Goal: Task Accomplishment & Management: Manage account settings

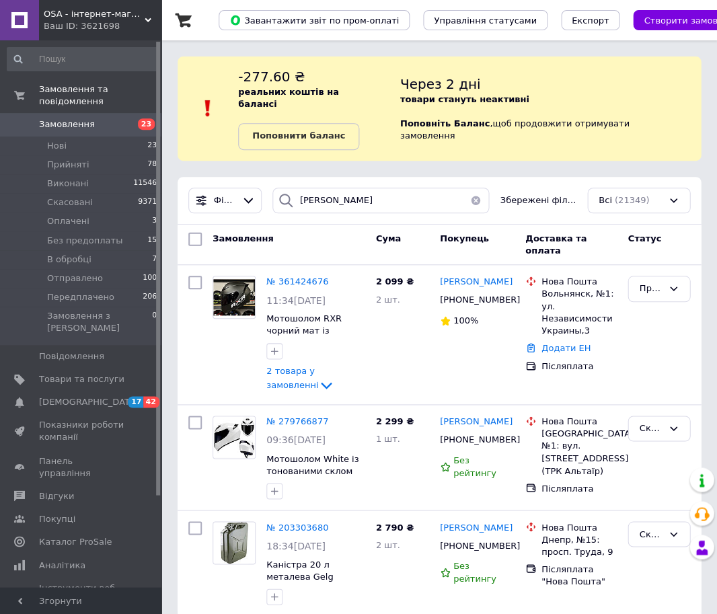
click at [362, 177] on div "[PERSON_NAME] Збережені фільтри: Всі (21349)" at bounding box center [438, 201] width 523 height 48
click at [333, 192] on input "[PERSON_NAME]" at bounding box center [380, 201] width 217 height 26
click at [333, 192] on input "худякова" at bounding box center [380, 201] width 217 height 26
type input "ниміжан"
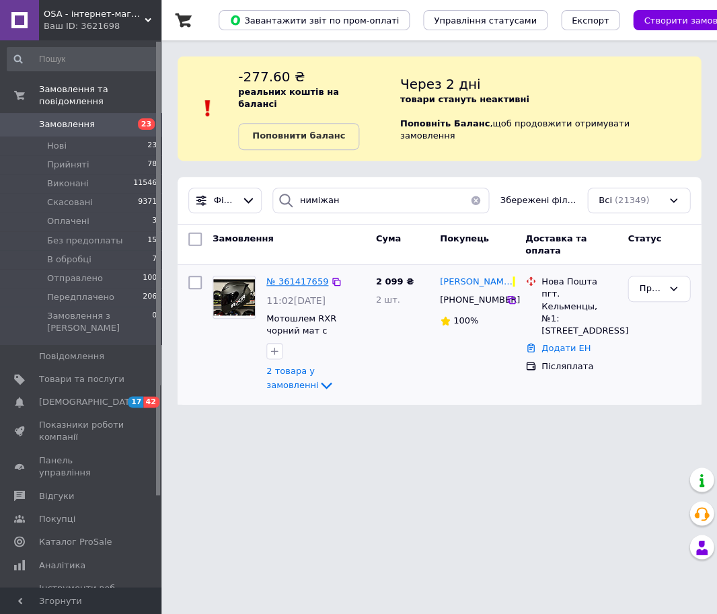
click at [284, 276] on span "№ 361417659" at bounding box center [297, 281] width 62 height 10
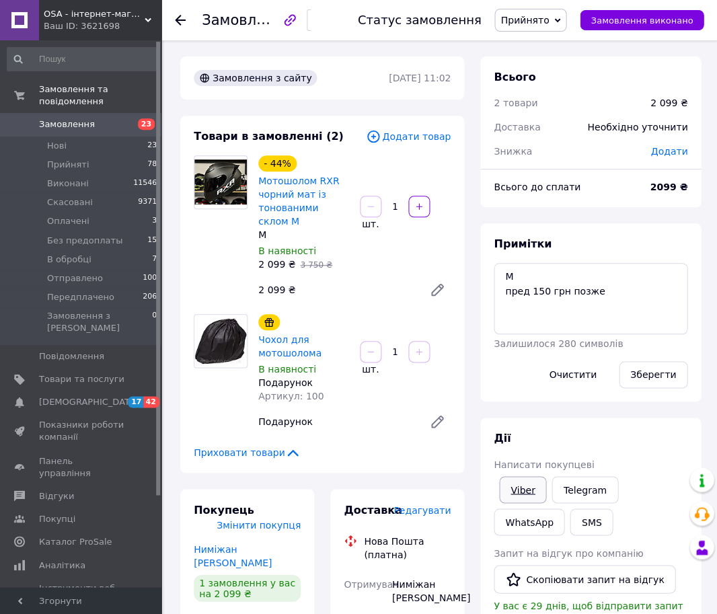
click at [534, 493] on link "Viber" at bounding box center [522, 489] width 47 height 27
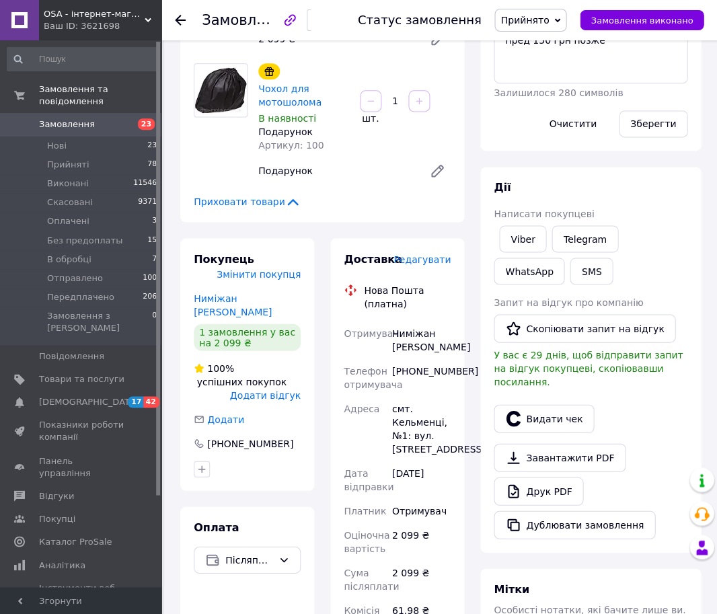
scroll to position [393, 0]
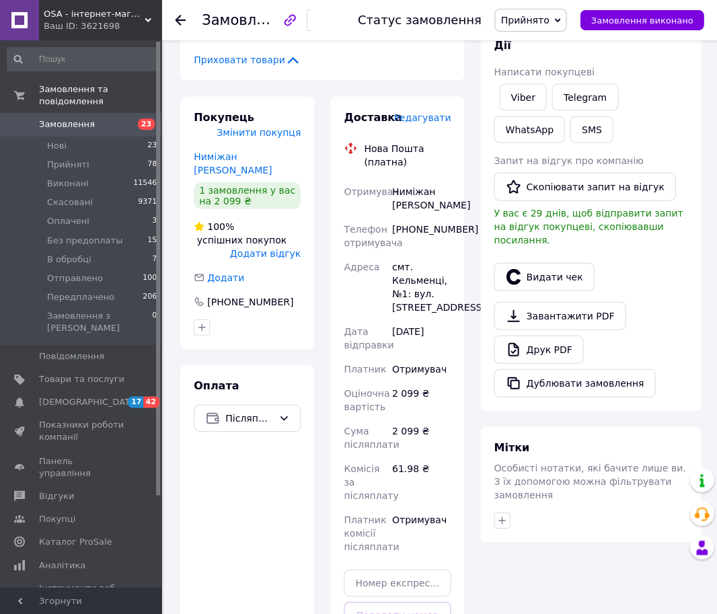
click at [179, 17] on icon at bounding box center [180, 20] width 11 height 11
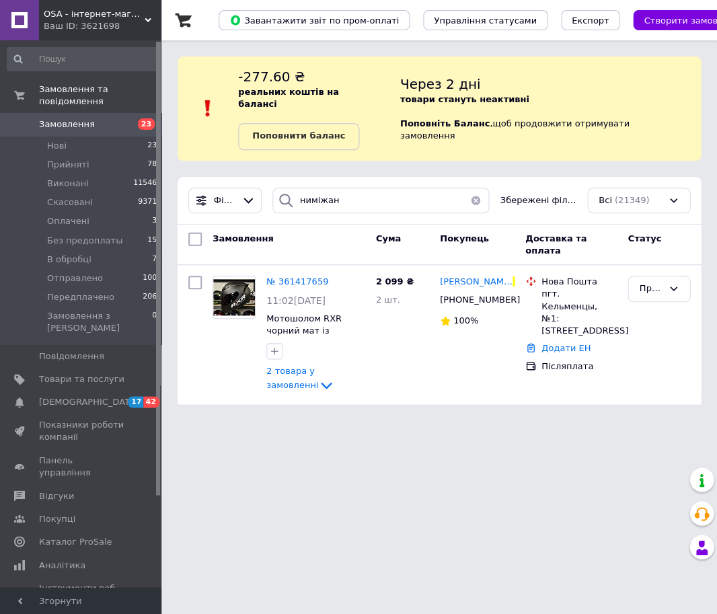
click at [332, 206] on div "Фільтри ниміжан Збережені фільтри: Всі (21349)" at bounding box center [438, 201] width 523 height 48
click at [337, 188] on input "ниміжан" at bounding box center [380, 201] width 217 height 26
type input "6854"
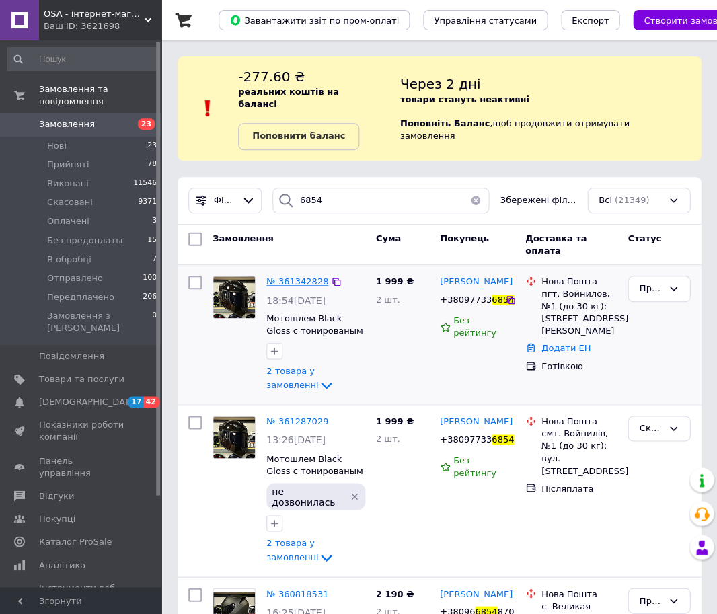
click at [282, 276] on span "№ 361342828" at bounding box center [297, 281] width 62 height 10
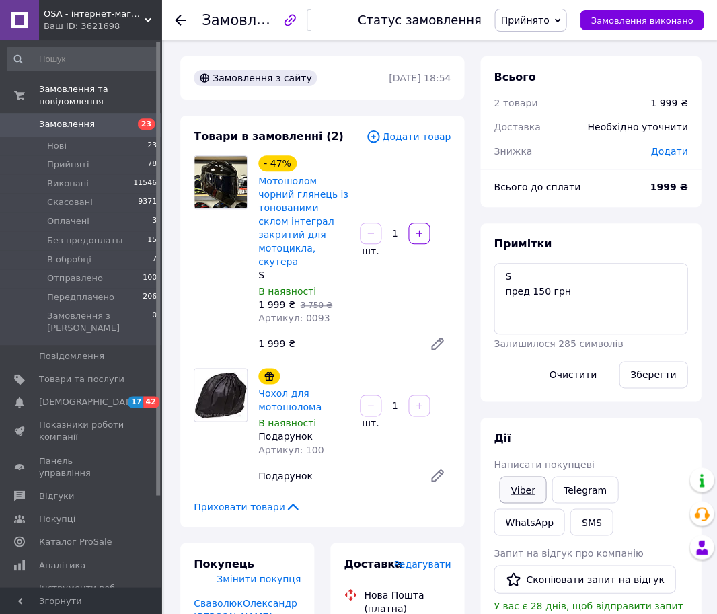
click at [518, 487] on link "Viber" at bounding box center [522, 489] width 47 height 27
click at [181, 17] on icon at bounding box center [180, 20] width 11 height 11
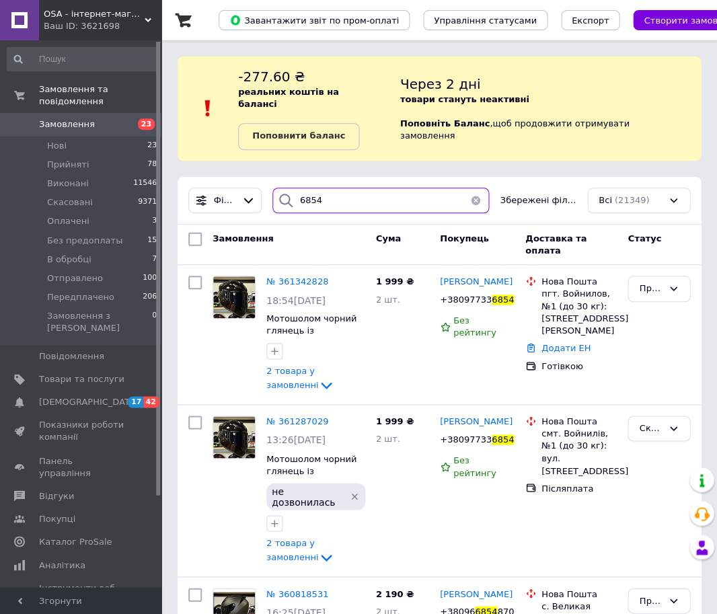
click at [326, 188] on input "6854" at bounding box center [380, 201] width 217 height 26
type input "сорокина"
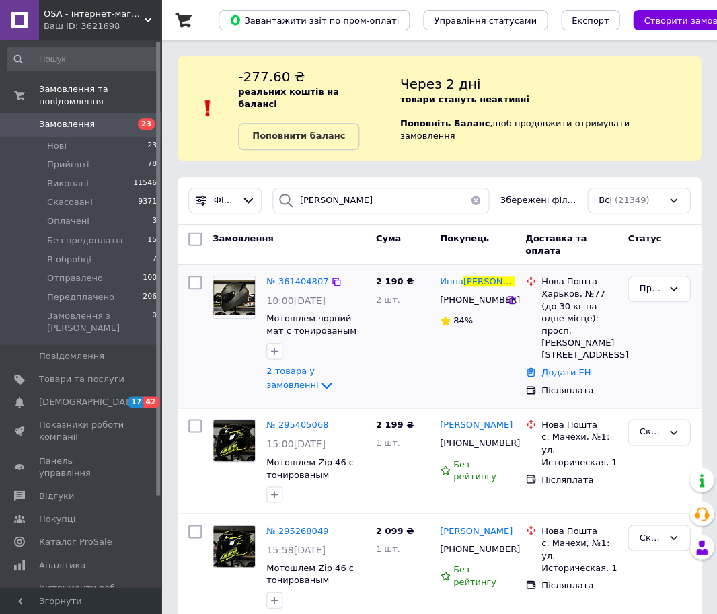
click at [297, 274] on div "№ 361404807" at bounding box center [297, 281] width 65 height 15
click at [297, 276] on span "№ 361404807" at bounding box center [297, 281] width 62 height 10
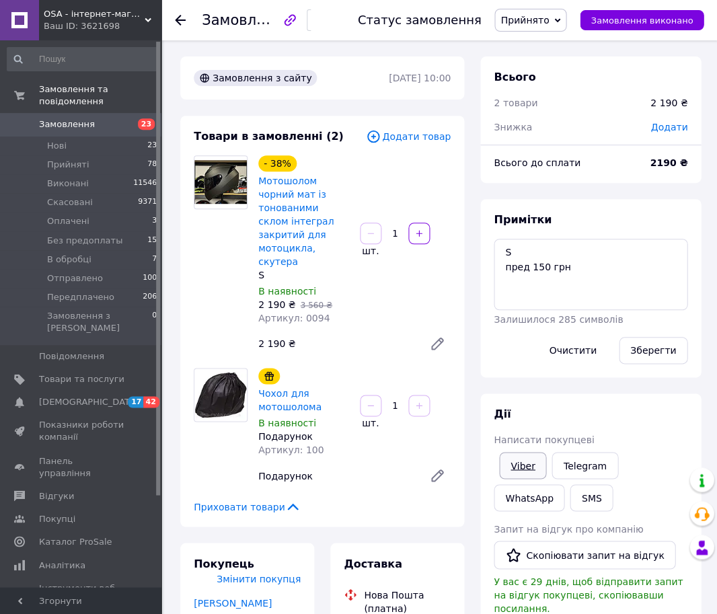
click at [524, 460] on link "Viber" at bounding box center [522, 465] width 47 height 27
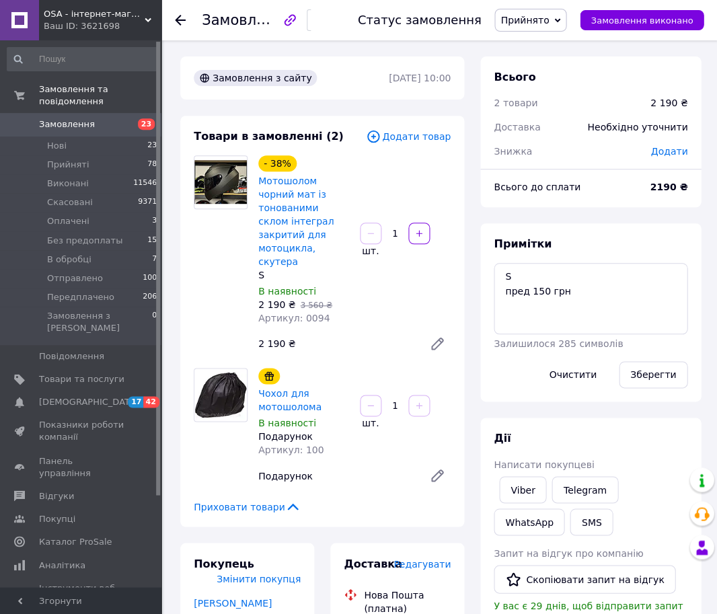
click at [177, 15] on icon at bounding box center [180, 20] width 11 height 11
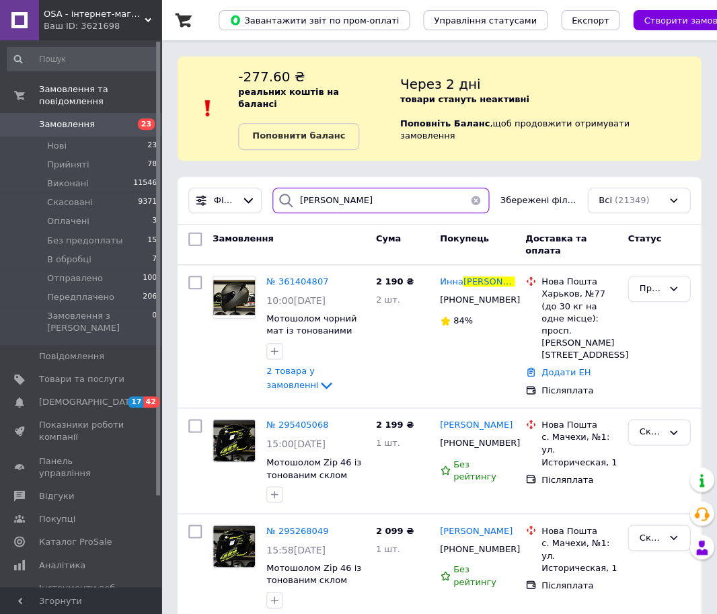
click at [343, 188] on input "сорокина" at bounding box center [380, 201] width 217 height 26
type input "чудаса"
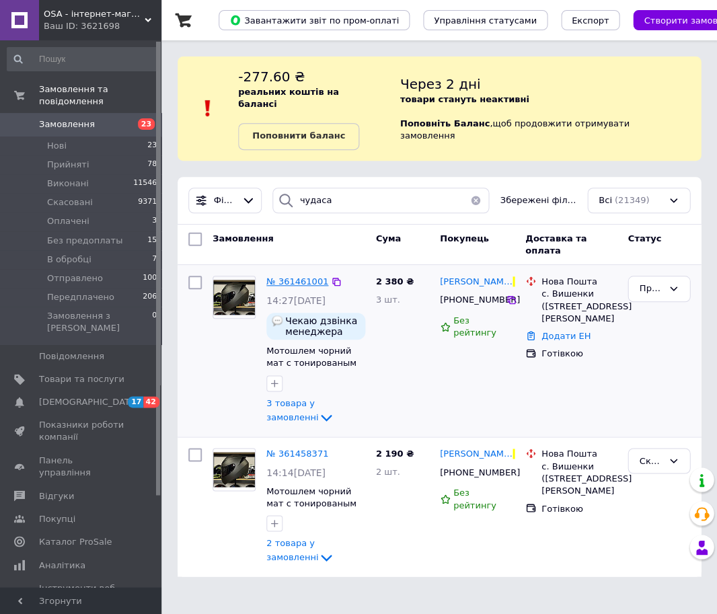
click at [312, 276] on span "№ 361461001" at bounding box center [297, 281] width 62 height 10
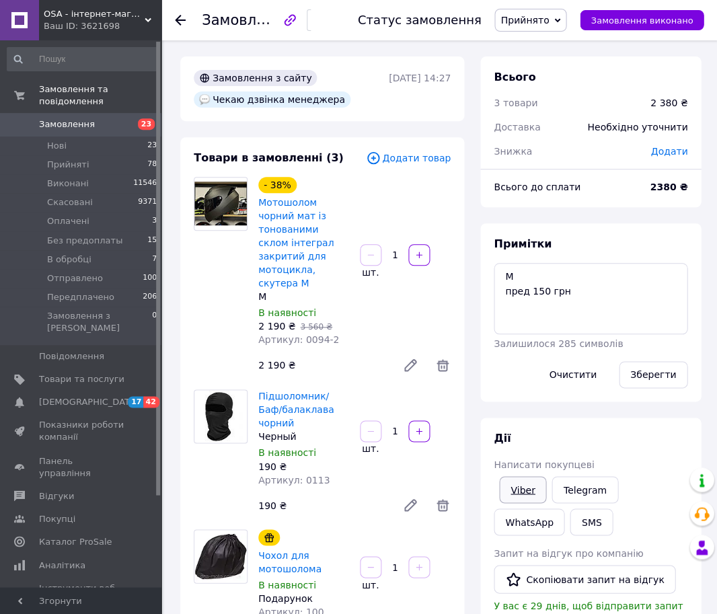
click at [524, 493] on link "Viber" at bounding box center [522, 489] width 47 height 27
drag, startPoint x: 179, startPoint y: 22, endPoint x: 533, endPoint y: 212, distance: 401.2
click at [179, 22] on icon at bounding box center [180, 20] width 11 height 11
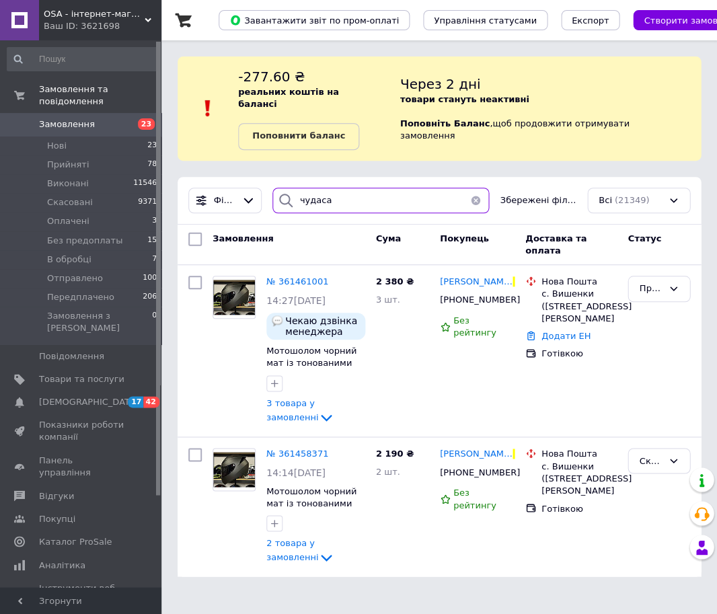
click at [346, 188] on input "чудаса" at bounding box center [380, 201] width 217 height 26
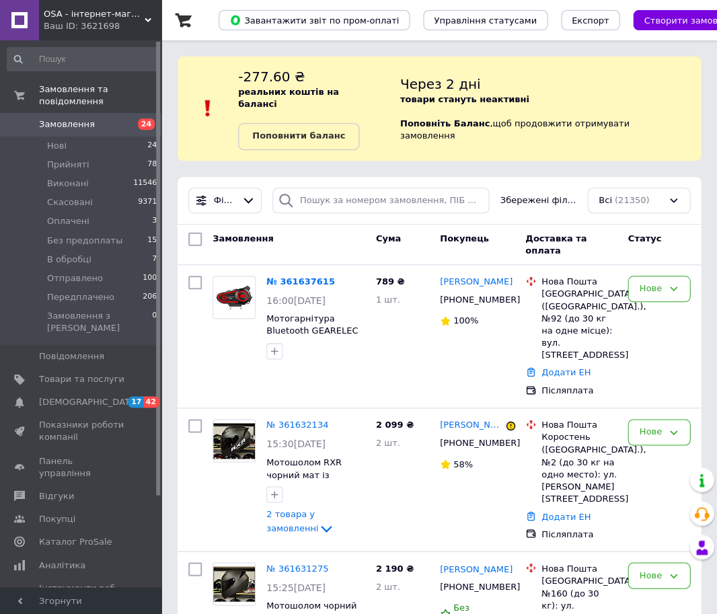
click at [307, 230] on div "Замовлення" at bounding box center [288, 245] width 163 height 36
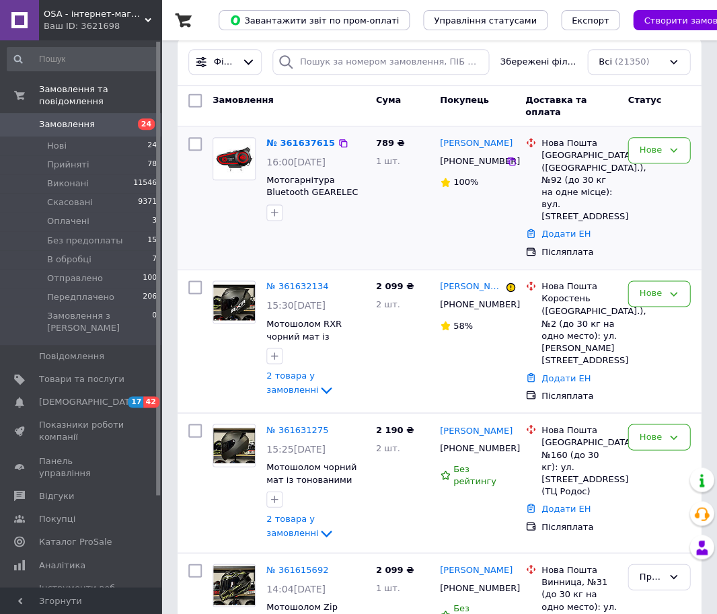
scroll to position [145, 0]
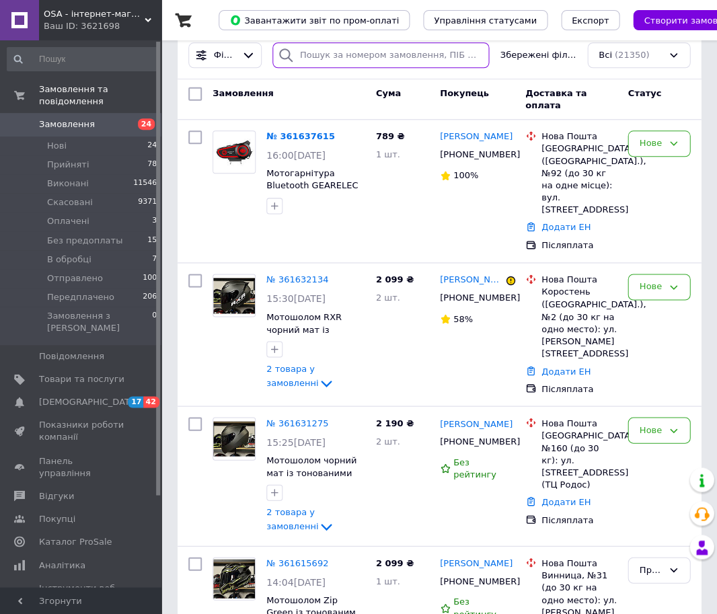
click at [348, 47] on input "search" at bounding box center [380, 55] width 217 height 26
type input "2640"
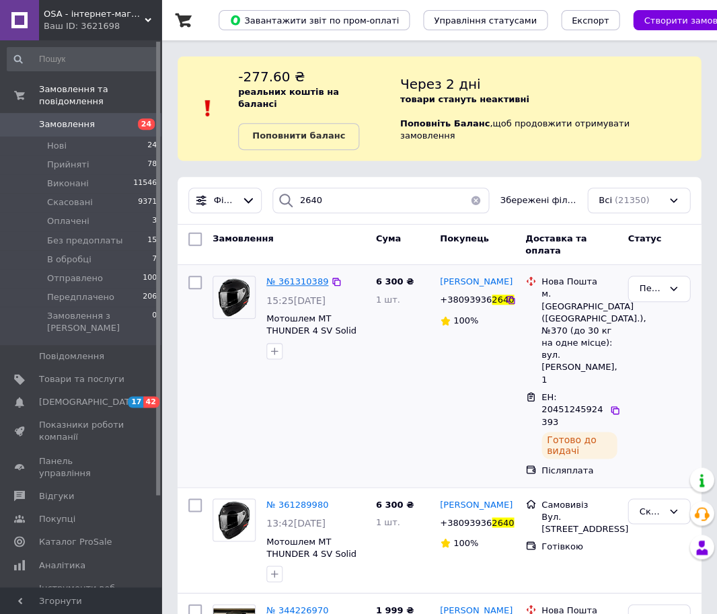
click at [315, 276] on span "№ 361310389" at bounding box center [297, 281] width 62 height 10
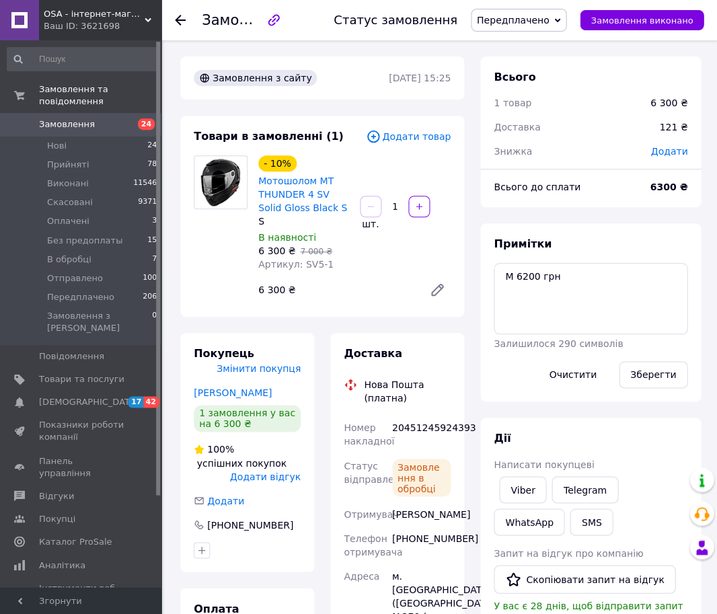
scroll to position [86, 0]
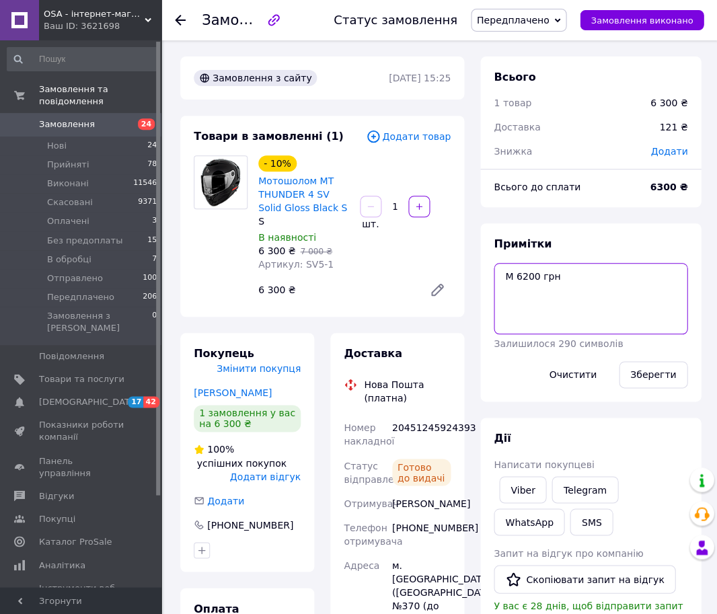
click at [611, 298] on textarea "М 6200 грн" at bounding box center [590, 298] width 194 height 71
click at [635, 375] on button "Зберегти" at bounding box center [652, 374] width 69 height 27
click at [134, 122] on span "24" at bounding box center [142, 124] width 37 height 12
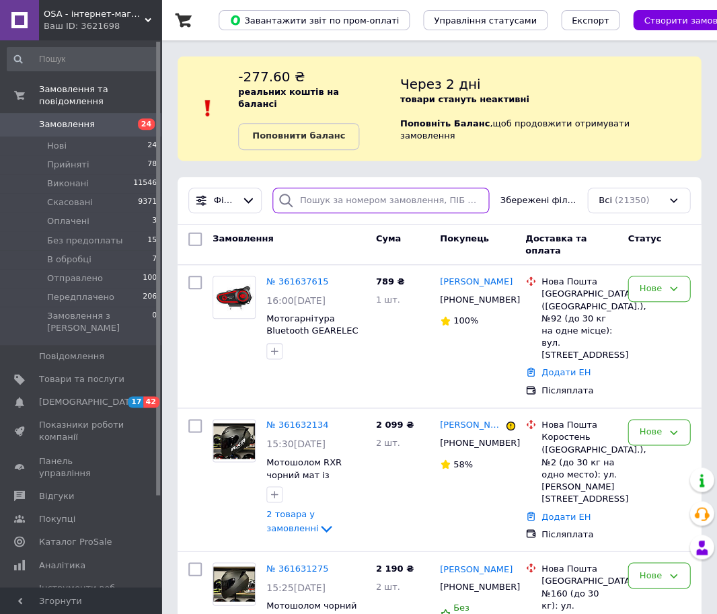
drag, startPoint x: 334, startPoint y: 193, endPoint x: 336, endPoint y: 186, distance: 7.0
click at [334, 193] on input "search" at bounding box center [380, 201] width 217 height 26
click at [382, 196] on input "search" at bounding box center [380, 201] width 217 height 26
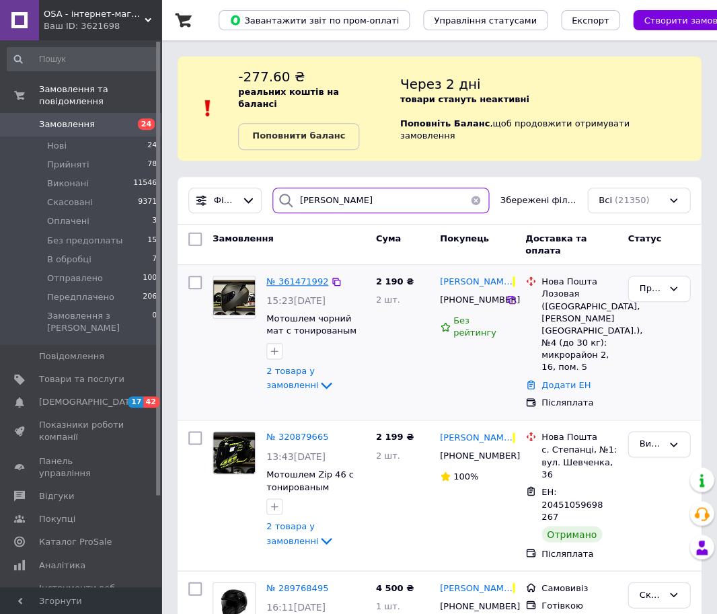
type input "Прохоренко"
click at [307, 276] on span "№ 361471992" at bounding box center [297, 281] width 62 height 10
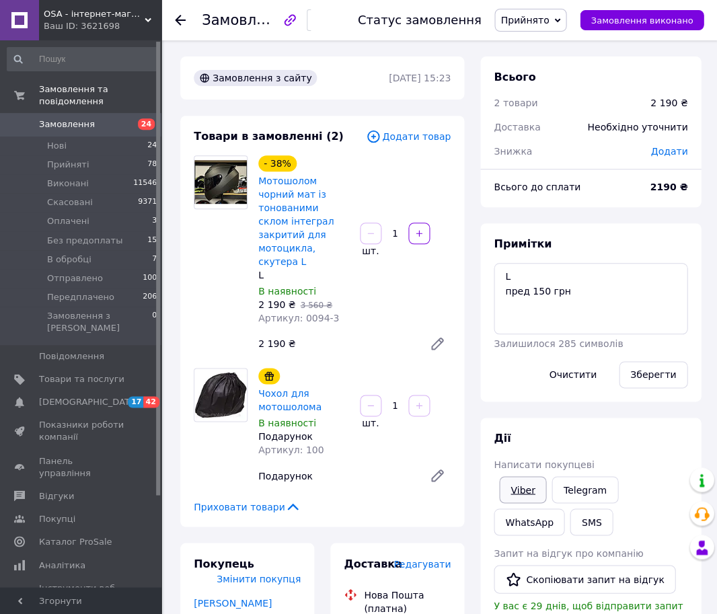
click at [517, 488] on link "Viber" at bounding box center [522, 489] width 47 height 27
click at [178, 19] on use at bounding box center [180, 20] width 11 height 11
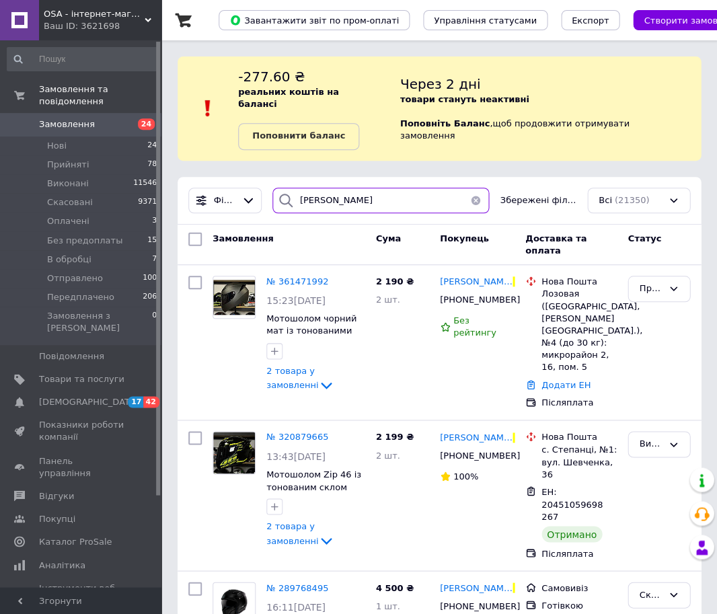
click at [366, 188] on input "Прохоренко" at bounding box center [380, 201] width 217 height 26
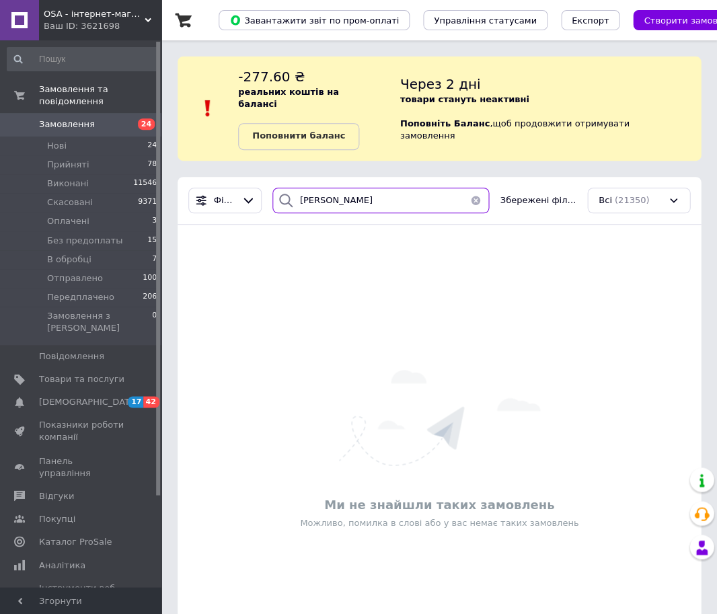
type input "мудрик"
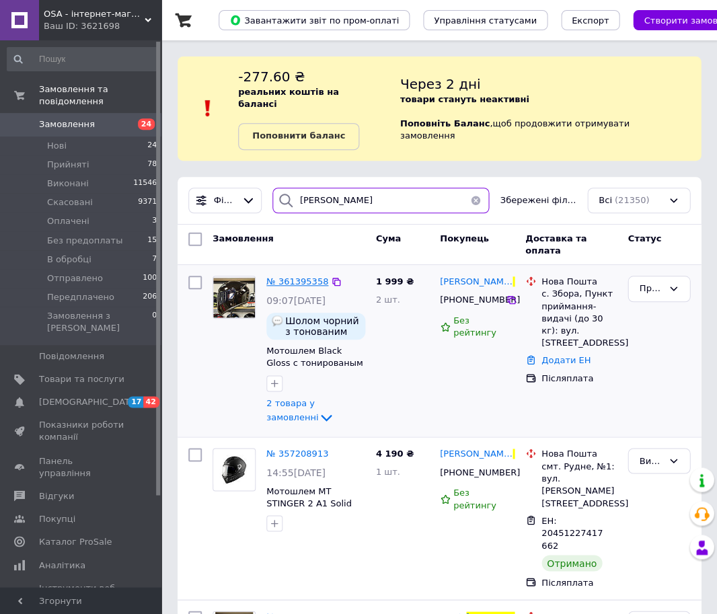
scroll to position [1, 0]
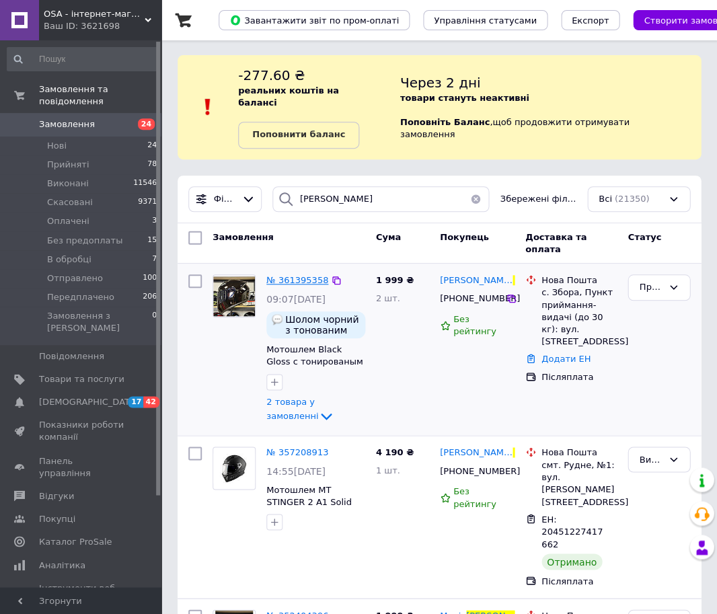
click at [307, 275] on span "№ 361395358" at bounding box center [297, 280] width 62 height 10
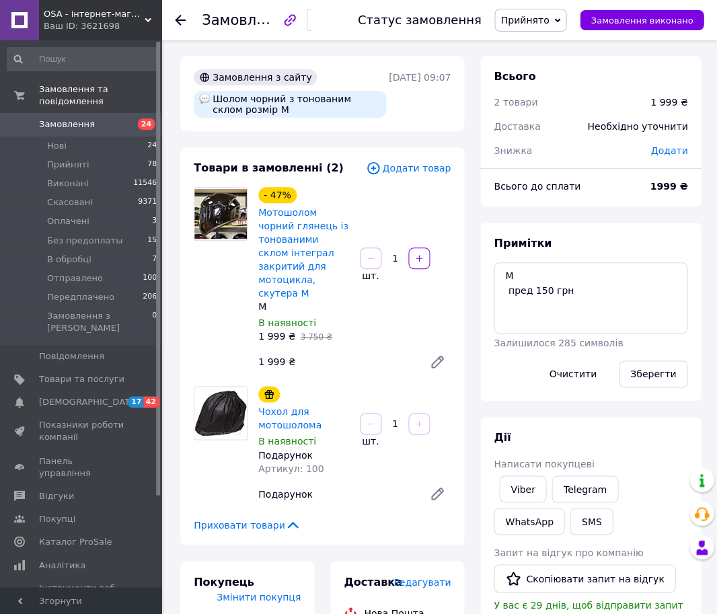
scroll to position [1, 0]
click at [526, 483] on link "Viber" at bounding box center [522, 488] width 47 height 27
click at [179, 19] on use at bounding box center [180, 20] width 11 height 11
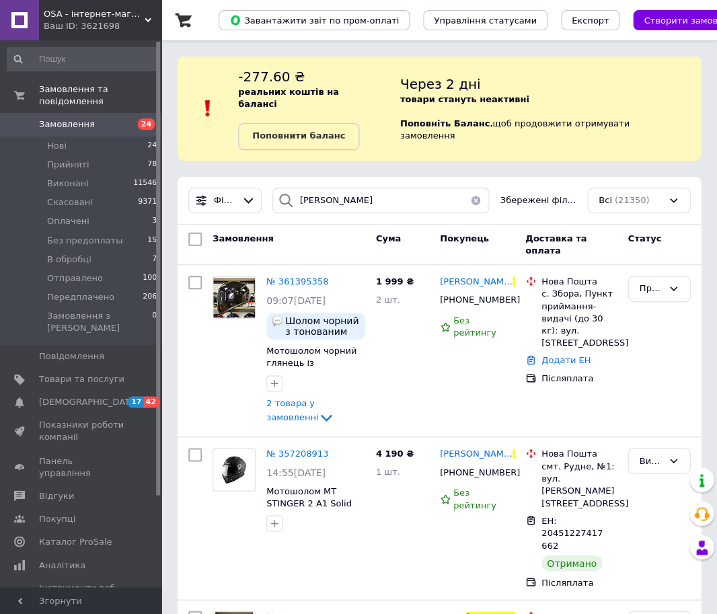
click at [354, 203] on div "Фільтри мудрик Збережені фільтри: Всі (21350)" at bounding box center [438, 201] width 523 height 48
click at [350, 192] on input "мудрик" at bounding box center [380, 201] width 217 height 26
type input "Сікорський"
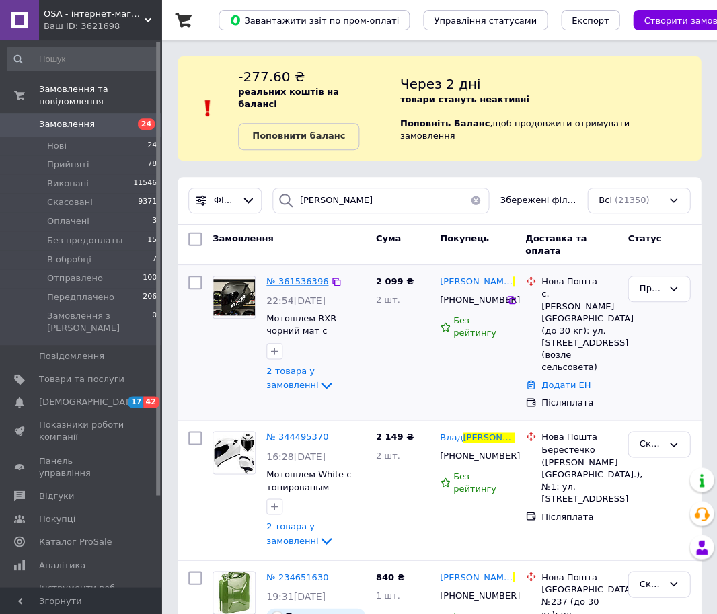
click at [297, 276] on span "№ 361536396" at bounding box center [297, 281] width 62 height 10
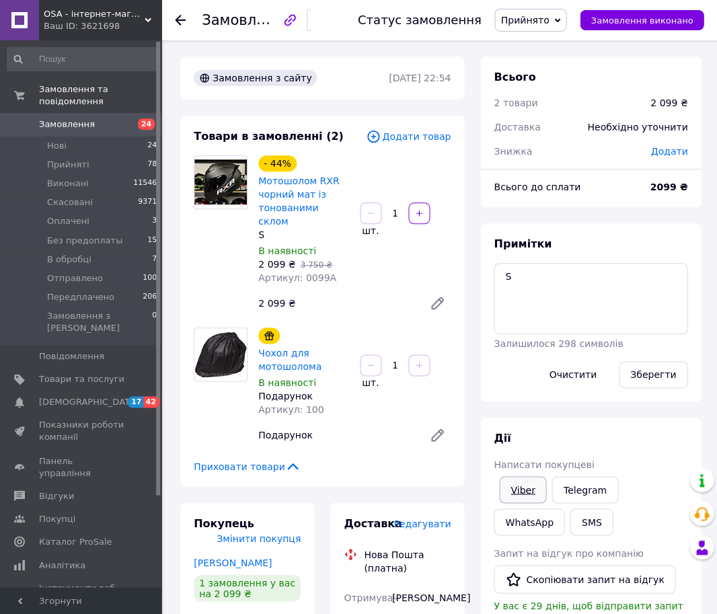
click at [528, 488] on link "Viber" at bounding box center [522, 489] width 47 height 27
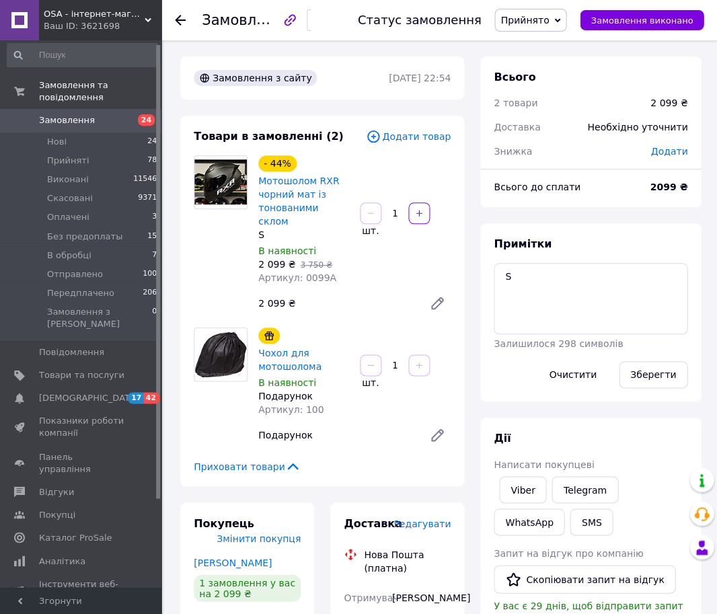
scroll to position [3, 0]
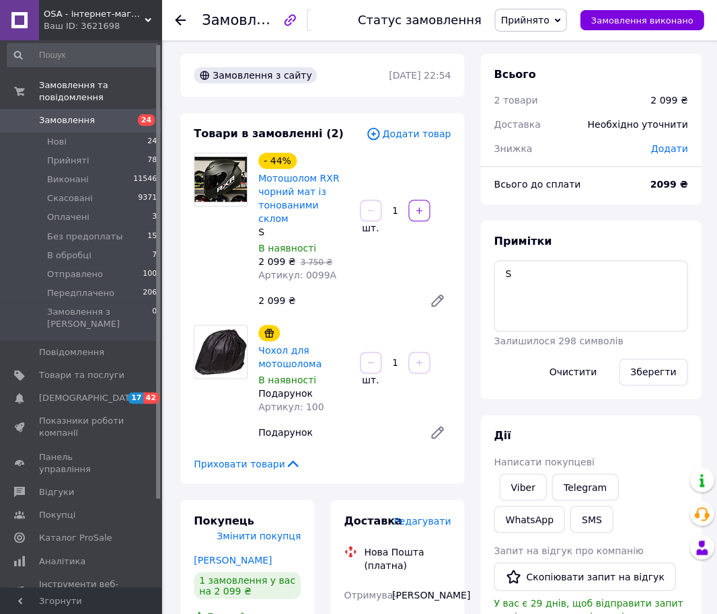
click at [184, 22] on icon at bounding box center [180, 20] width 11 height 11
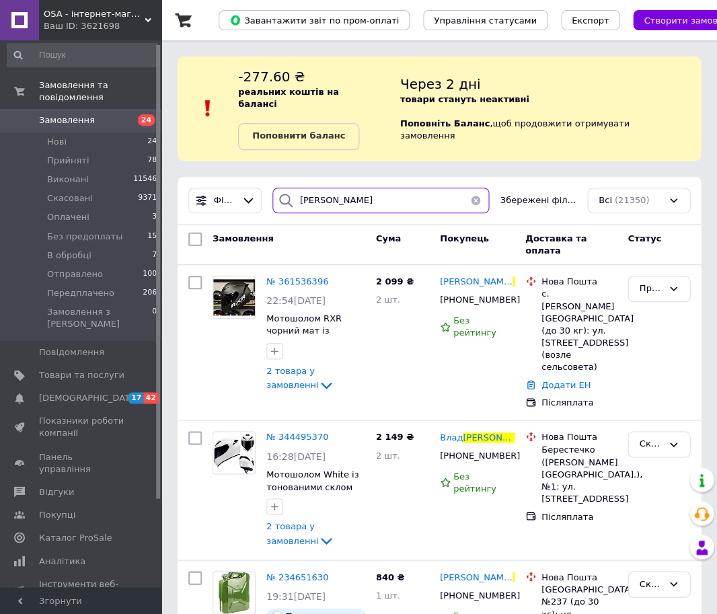
click at [368, 188] on input "Сікорський" at bounding box center [380, 201] width 217 height 26
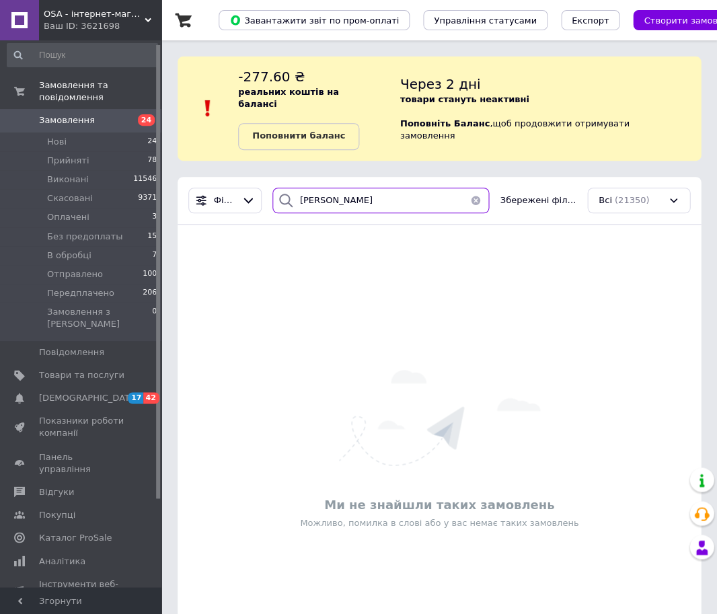
type input "бокій"
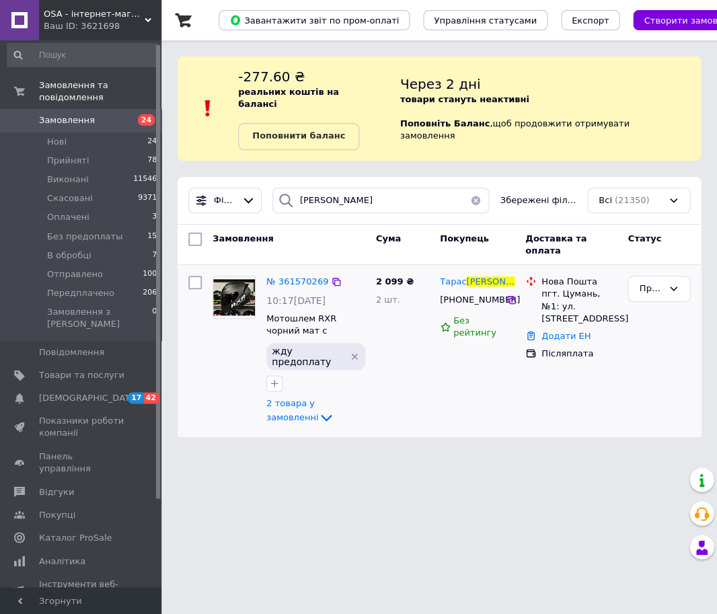
click at [350, 351] on icon "Видалити мітку" at bounding box center [354, 356] width 11 height 11
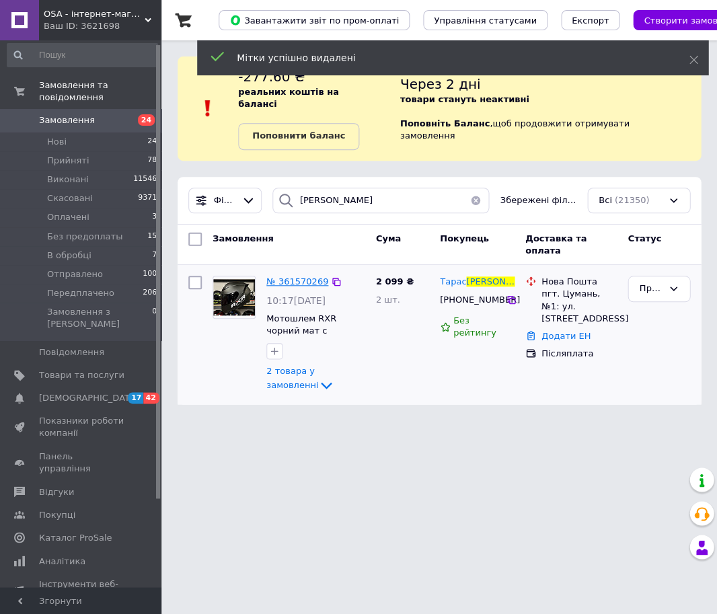
click at [292, 276] on span "№ 361570269" at bounding box center [297, 281] width 62 height 10
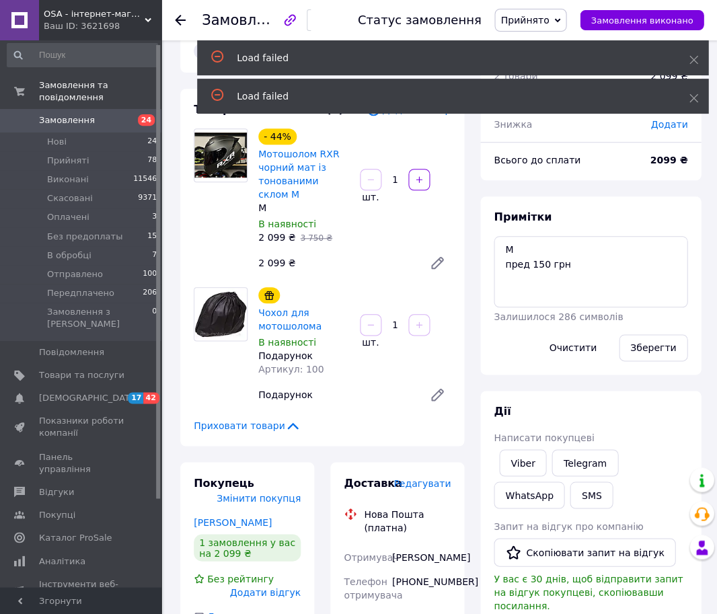
scroll to position [27, 0]
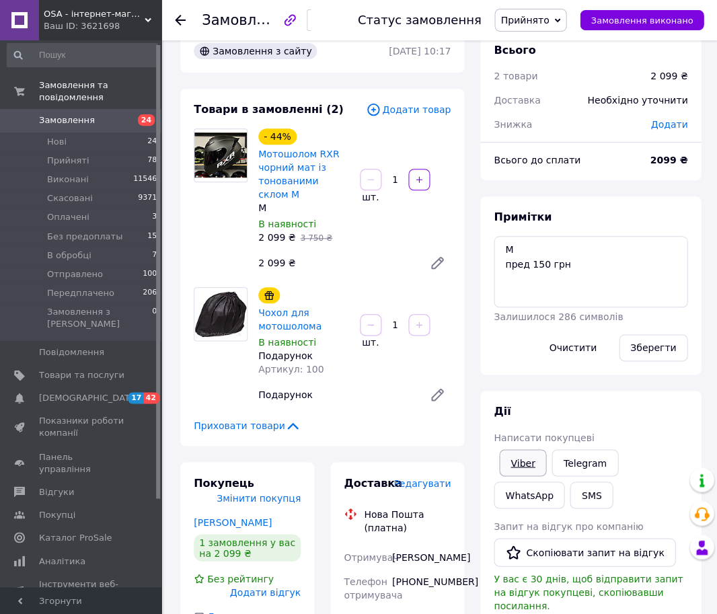
click at [512, 456] on link "Viber" at bounding box center [522, 462] width 47 height 27
click at [71, 119] on span "Замовлення" at bounding box center [67, 120] width 56 height 12
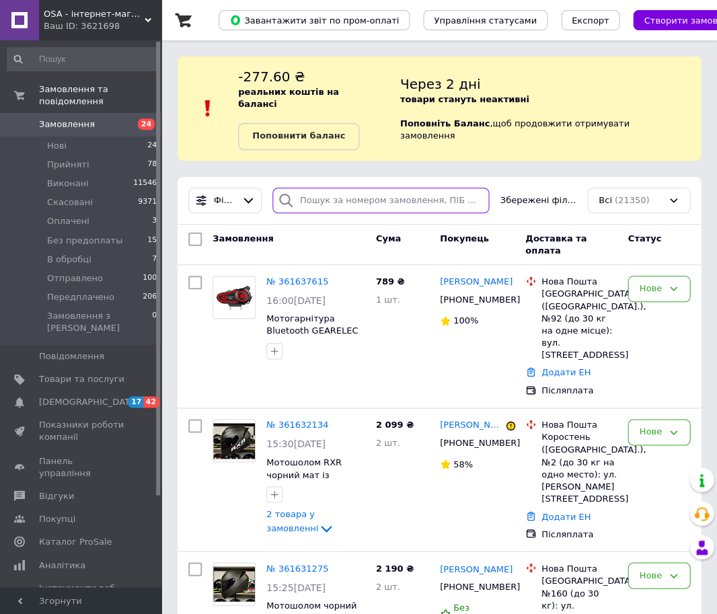
click at [370, 188] on input "search" at bounding box center [380, 201] width 217 height 26
type input "0549"
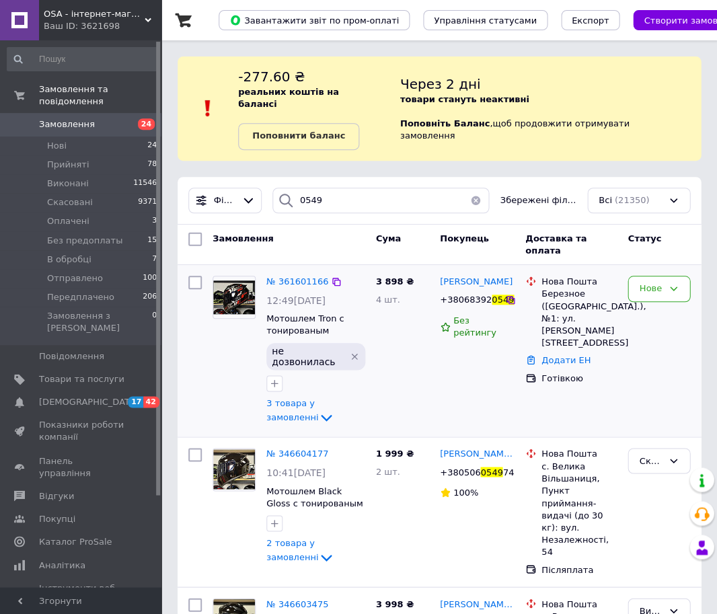
drag, startPoint x: 356, startPoint y: 340, endPoint x: 317, endPoint y: 281, distance: 70.8
click at [355, 354] on icon "Видалити мітку" at bounding box center [354, 357] width 6 height 6
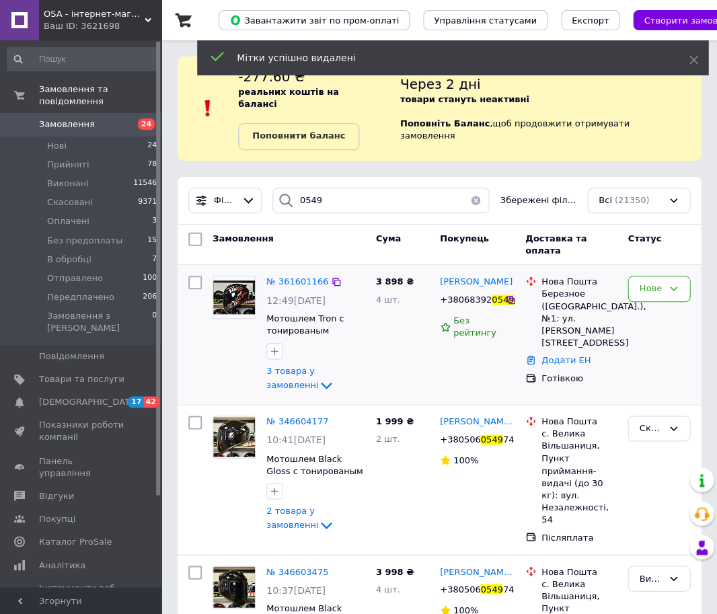
click at [300, 274] on div "№ 361601166" at bounding box center [297, 281] width 65 height 15
click at [294, 276] on span "№ 361601166" at bounding box center [297, 281] width 62 height 10
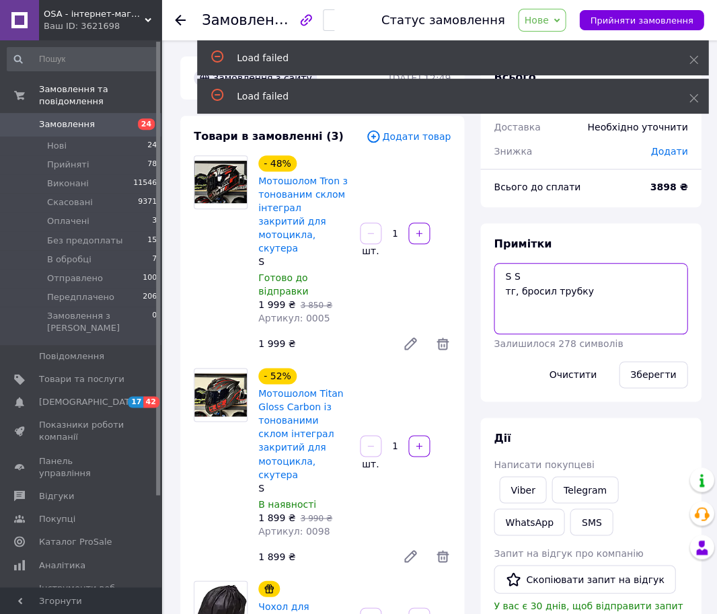
drag, startPoint x: 577, startPoint y: 296, endPoint x: 498, endPoint y: 291, distance: 78.8
click at [498, 291] on textarea "S S тг, бросил трубку" at bounding box center [590, 298] width 194 height 71
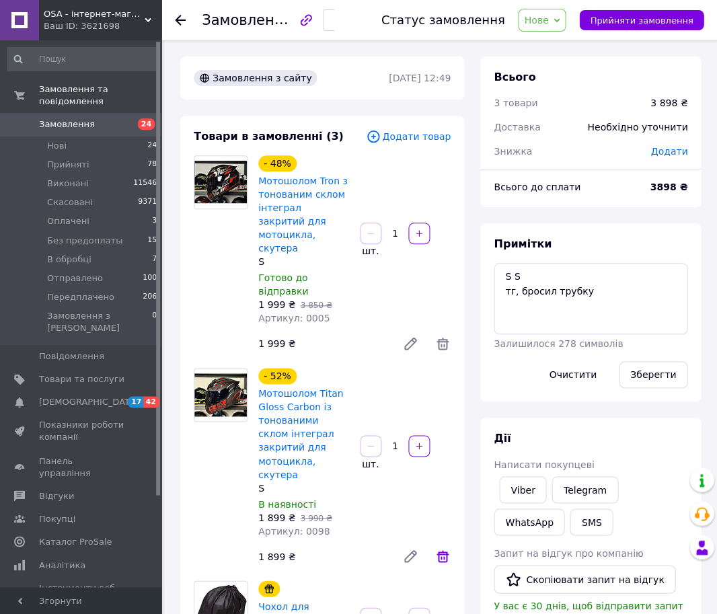
click at [440, 550] on icon at bounding box center [442, 556] width 12 height 12
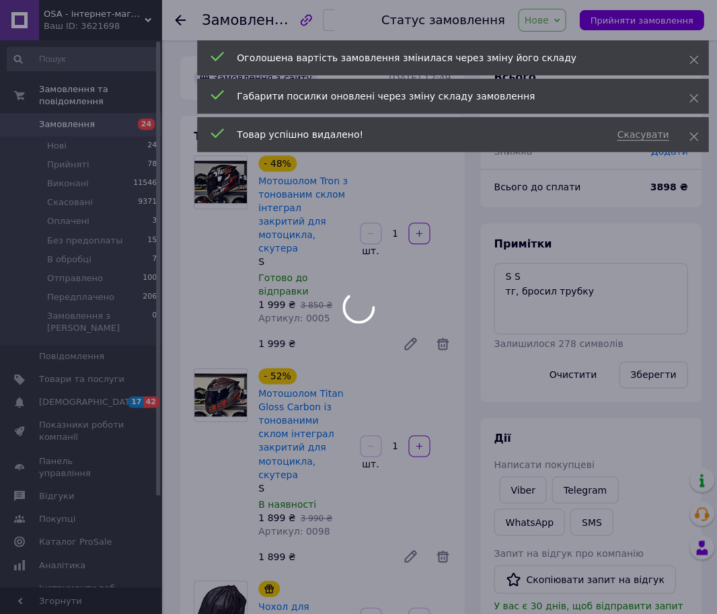
drag, startPoint x: 587, startPoint y: 288, endPoint x: 520, endPoint y: 289, distance: 67.9
click at [527, 291] on div at bounding box center [358, 307] width 717 height 614
type input "1"
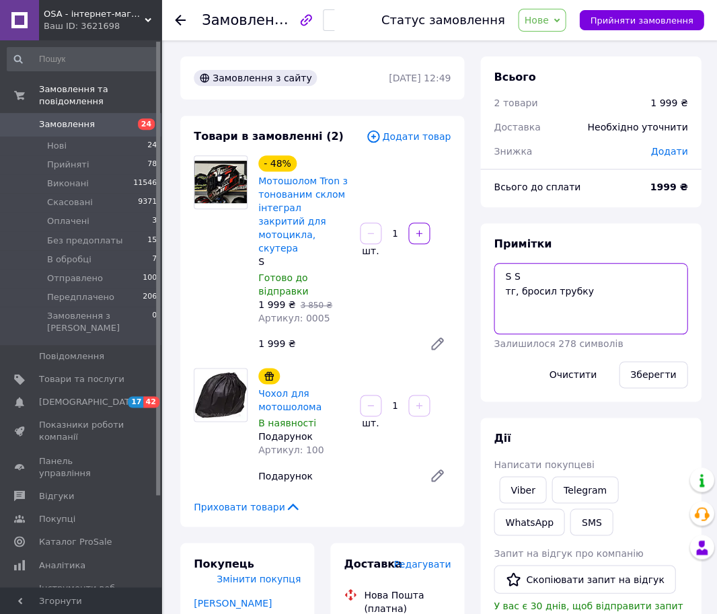
drag, startPoint x: 553, startPoint y: 308, endPoint x: 663, endPoint y: 343, distance: 115.8
click at [663, 343] on div "Примітки S S тг, бросил трубку Залишилося 278 символів Очистити Зберегти" at bounding box center [590, 312] width 194 height 151
drag, startPoint x: 666, startPoint y: 378, endPoint x: 659, endPoint y: 377, distance: 6.8
click at [666, 378] on button "Зберегти" at bounding box center [652, 374] width 69 height 27
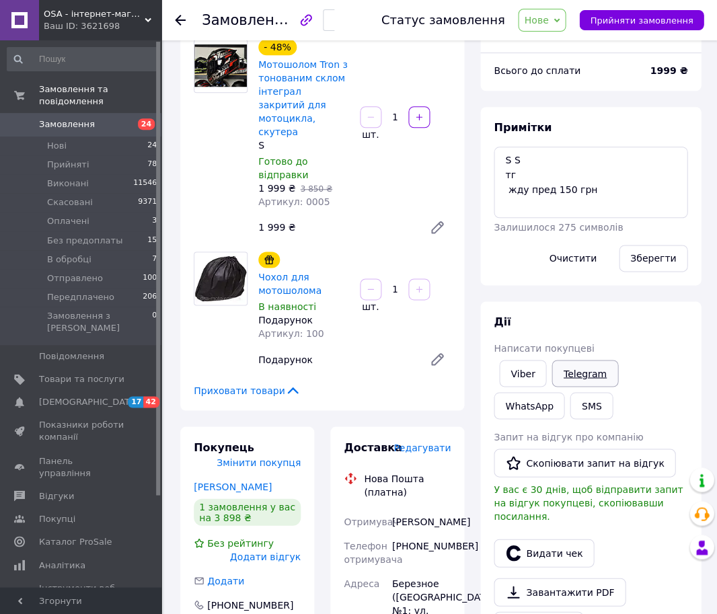
click at [572, 372] on link "Telegram" at bounding box center [584, 373] width 66 height 27
click at [506, 160] on textarea "S S тг жду пред 150 грн" at bounding box center [590, 182] width 194 height 71
type textarea "S тг жду пред 150 грн"
click at [641, 276] on div "Зберегти" at bounding box center [652, 258] width 79 height 38
click at [639, 268] on button "Зберегти" at bounding box center [652, 258] width 69 height 27
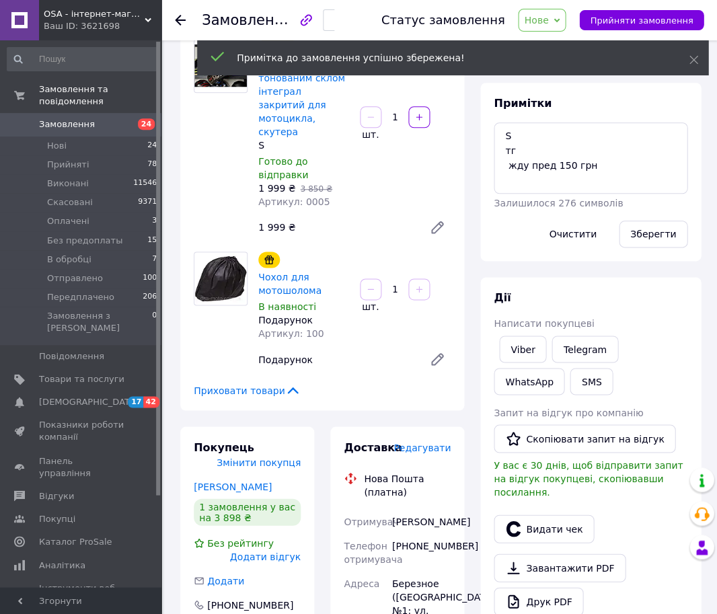
click at [125, 126] on body "OSA - інтернет-магазин Ваш ID: 3621698 Сайт OSA - інтернет-магазин Кабінет поку…" at bounding box center [358, 577] width 717 height 1387
click at [125, 126] on span "24" at bounding box center [142, 124] width 37 height 12
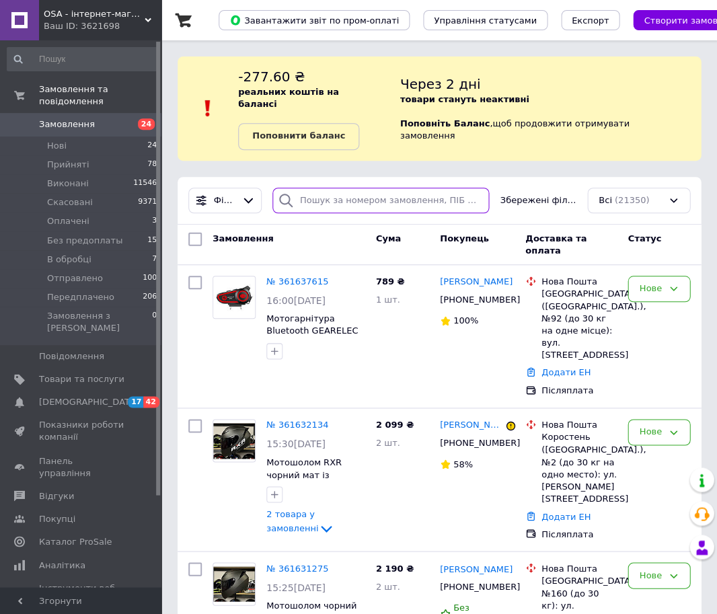
click at [337, 188] on input "search" at bounding box center [380, 201] width 217 height 26
type input "3770"
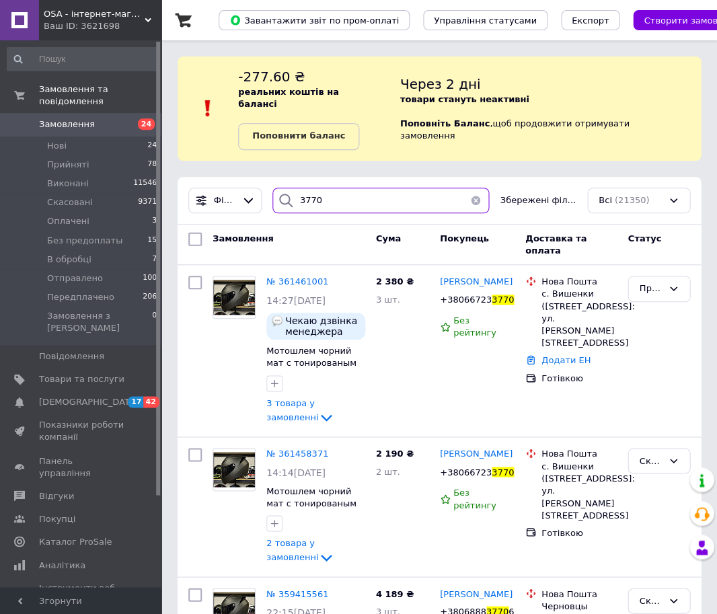
click at [407, 192] on input "3770" at bounding box center [380, 201] width 217 height 26
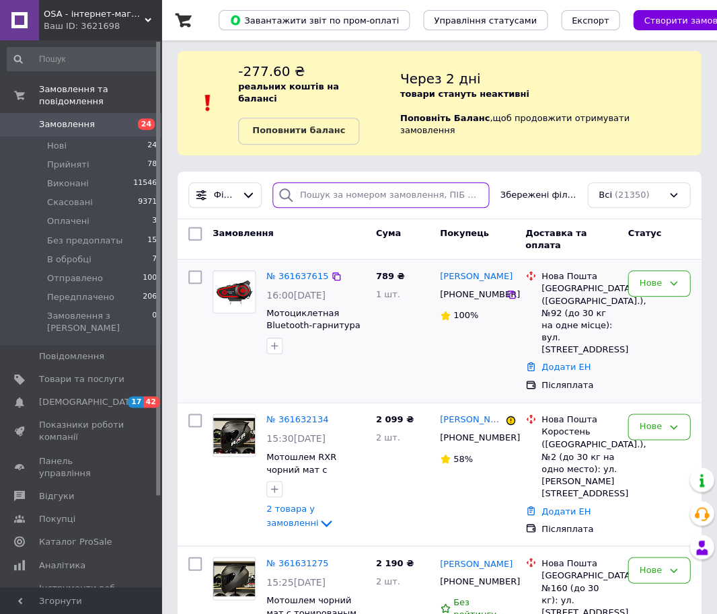
scroll to position [17, 0]
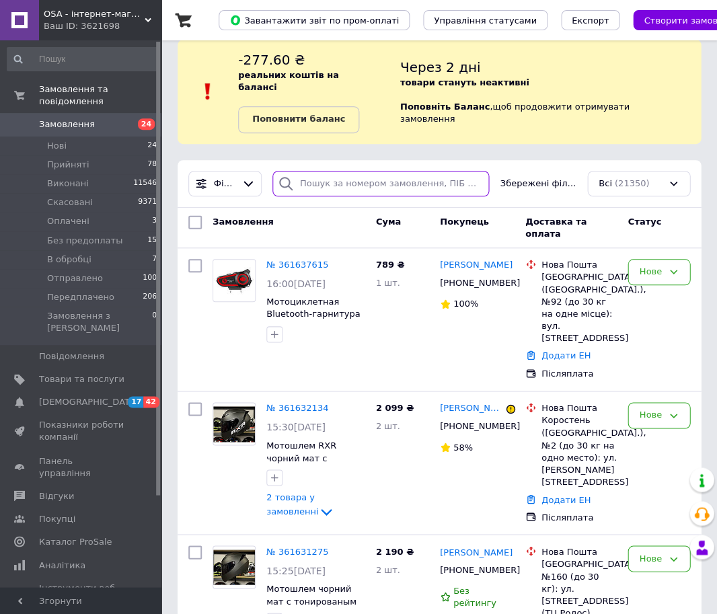
click at [425, 174] on input "search" at bounding box center [380, 184] width 217 height 26
type input "3388"
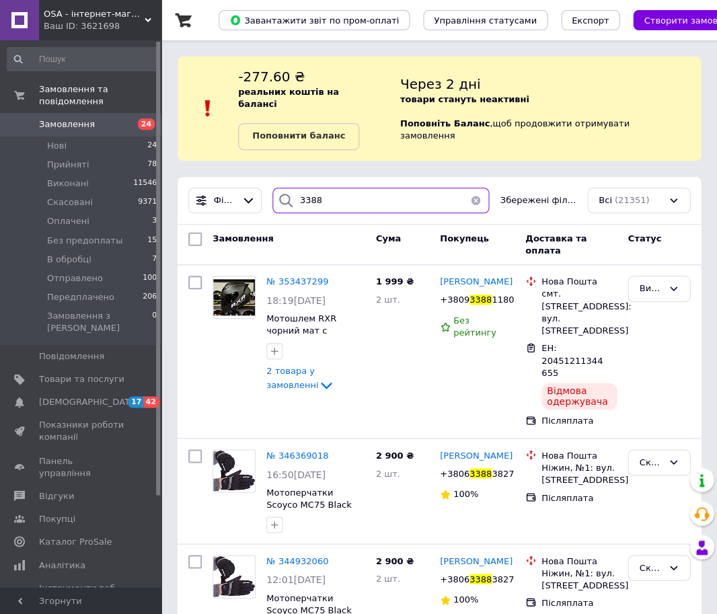
click at [311, 188] on input "3388" at bounding box center [380, 201] width 217 height 26
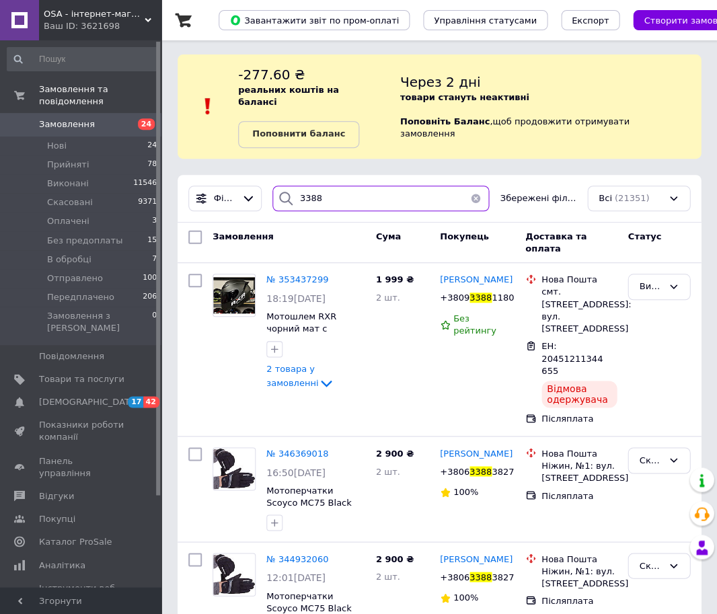
scroll to position [2, 0]
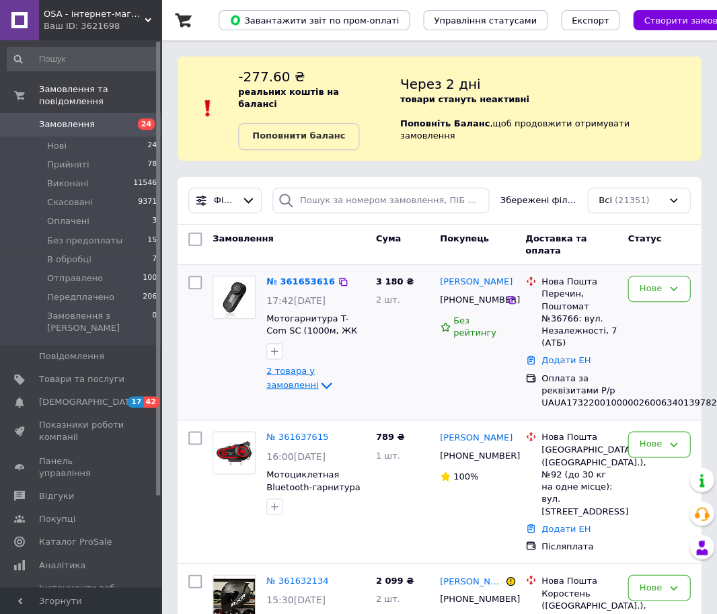
click at [302, 365] on span "2 товара у замовленні" at bounding box center [292, 377] width 52 height 24
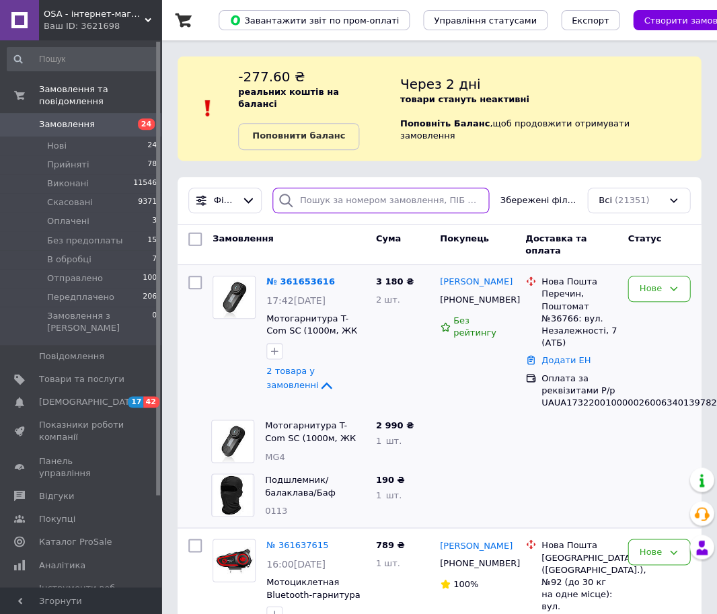
click at [362, 188] on input "search" at bounding box center [380, 201] width 217 height 26
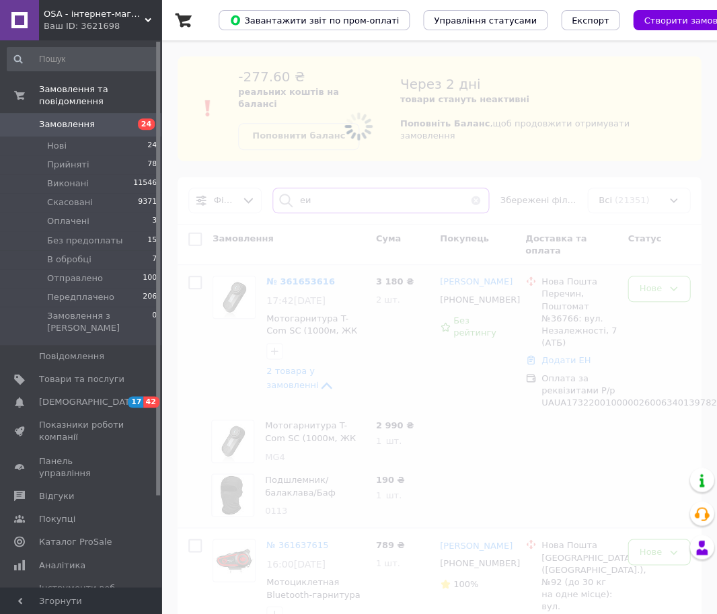
type input "е"
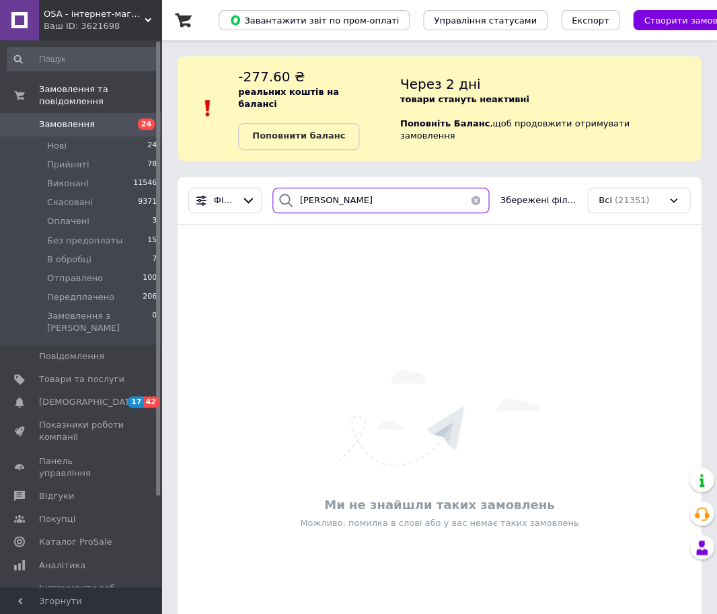
type input "кияшко"
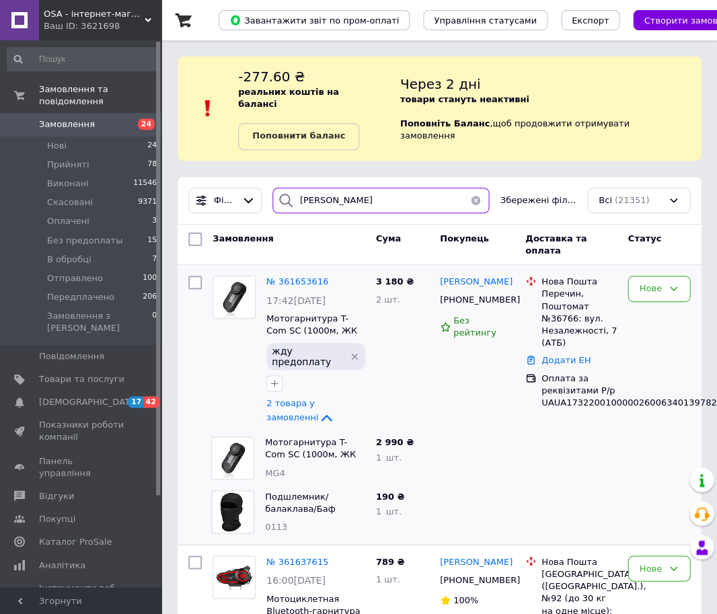
click at [367, 188] on input "кияшко" at bounding box center [380, 201] width 217 height 26
click at [456, 198] on input "search" at bounding box center [380, 201] width 217 height 26
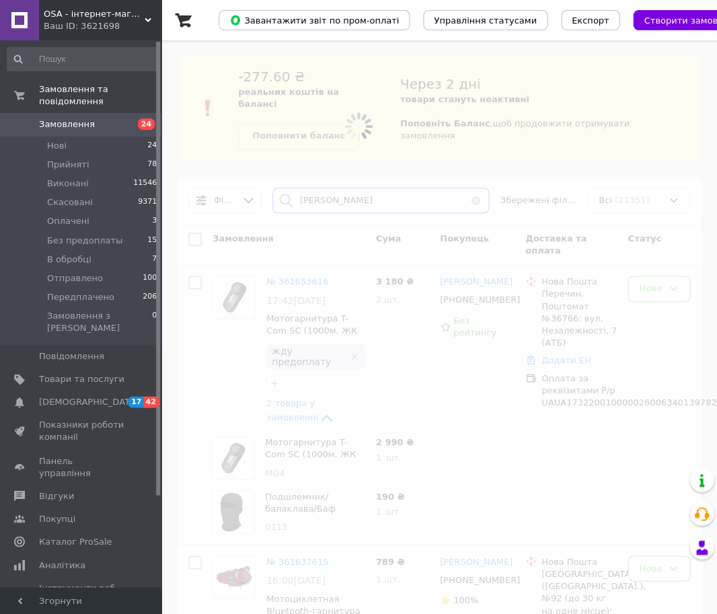
type input "веретельник"
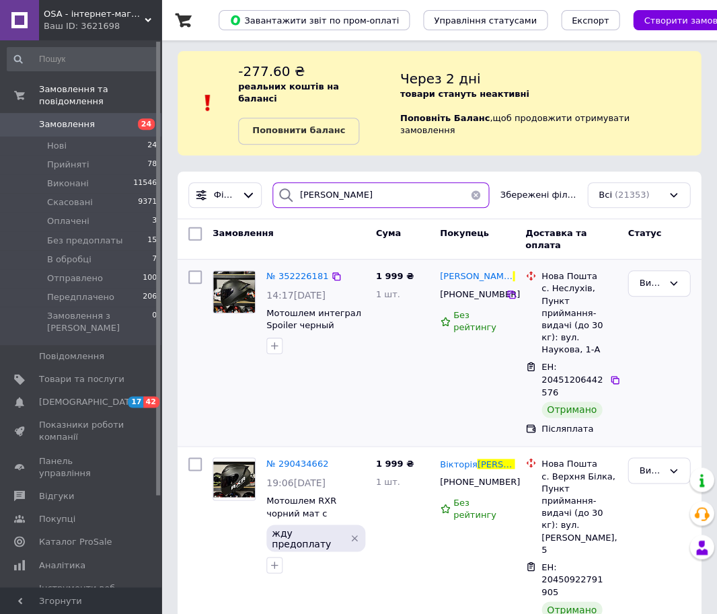
scroll to position [5, 0]
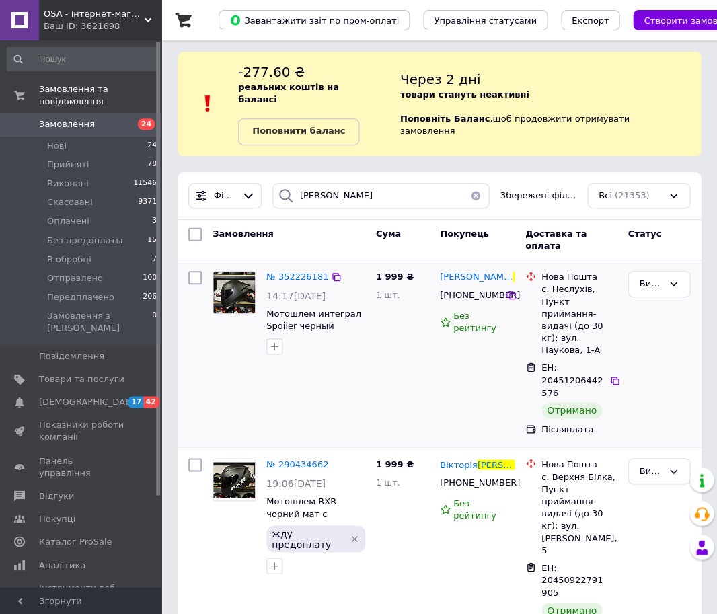
click at [391, 319] on div "1 999 ₴ 1 шт." at bounding box center [402, 352] width 64 height 175
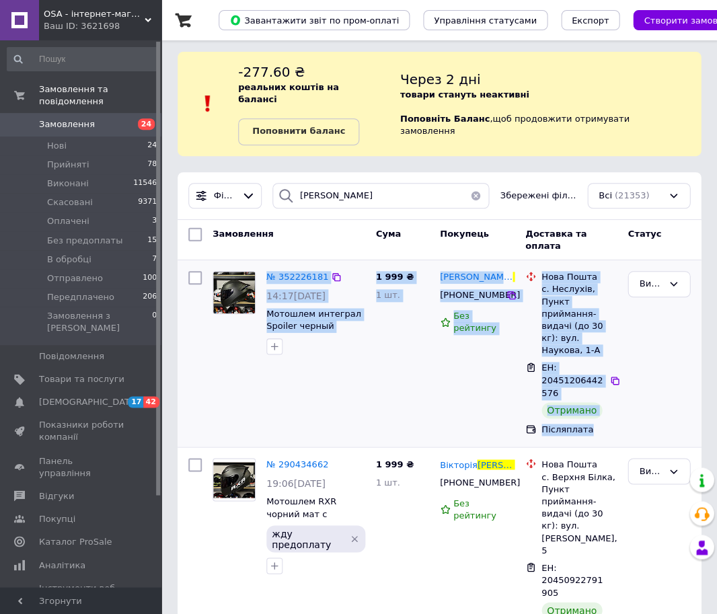
drag, startPoint x: 596, startPoint y: 401, endPoint x: 236, endPoint y: 253, distance: 388.6
click at [236, 265] on div "№ 352226181 14:17, 11.07.2025 Мотошлем интеграл Spoiler черный матовый с тониро…" at bounding box center [439, 352] width 512 height 175
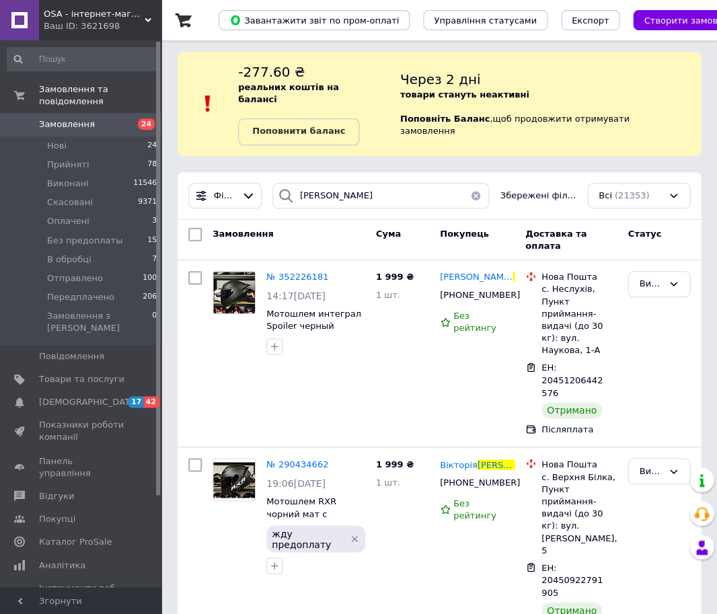
click at [292, 228] on div "Замовлення" at bounding box center [288, 240] width 163 height 36
click at [302, 272] on span "№ 352226181" at bounding box center [297, 277] width 62 height 10
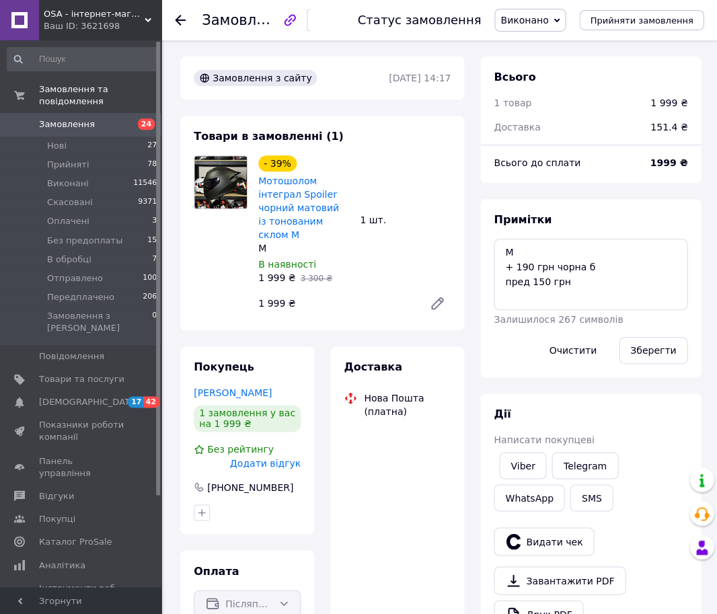
scroll to position [325, 0]
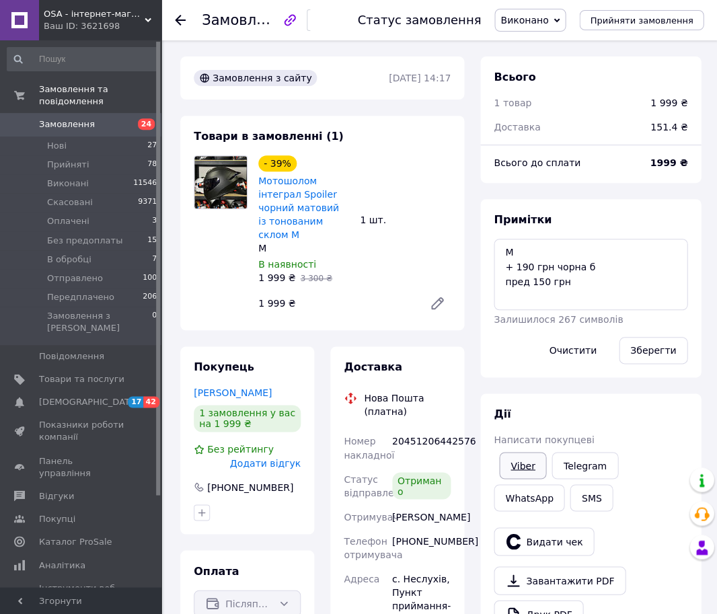
click at [519, 464] on link "Viber" at bounding box center [522, 465] width 47 height 27
click at [510, 463] on link "Viber" at bounding box center [522, 465] width 47 height 27
click at [513, 462] on link "Viber" at bounding box center [522, 465] width 47 height 27
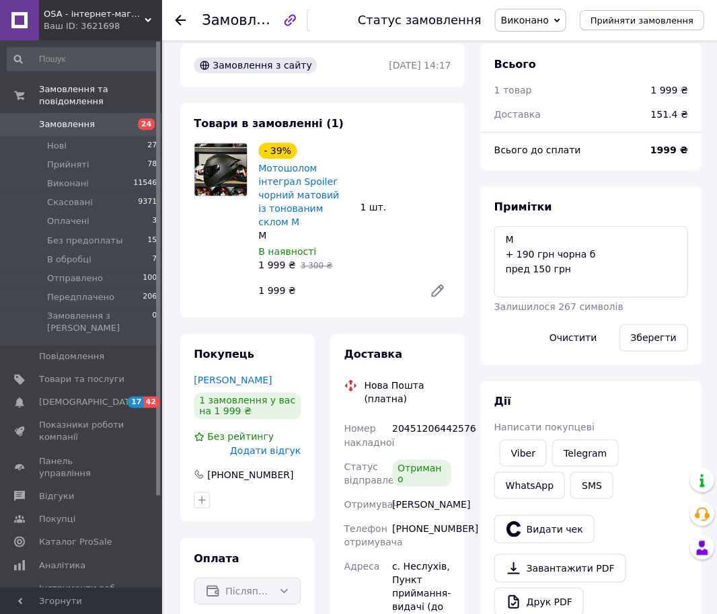
scroll to position [13, 0]
click at [180, 17] on icon at bounding box center [180, 20] width 11 height 11
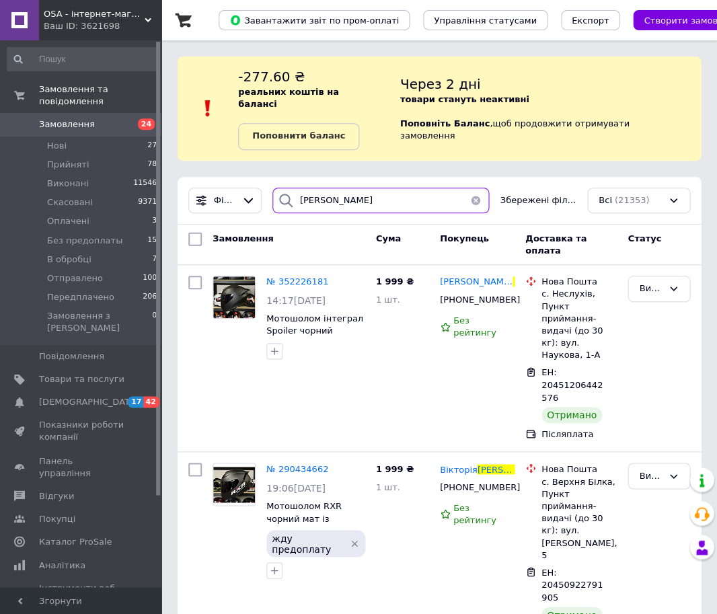
click at [325, 188] on input "веретельник" at bounding box center [380, 201] width 217 height 26
type input "6854"
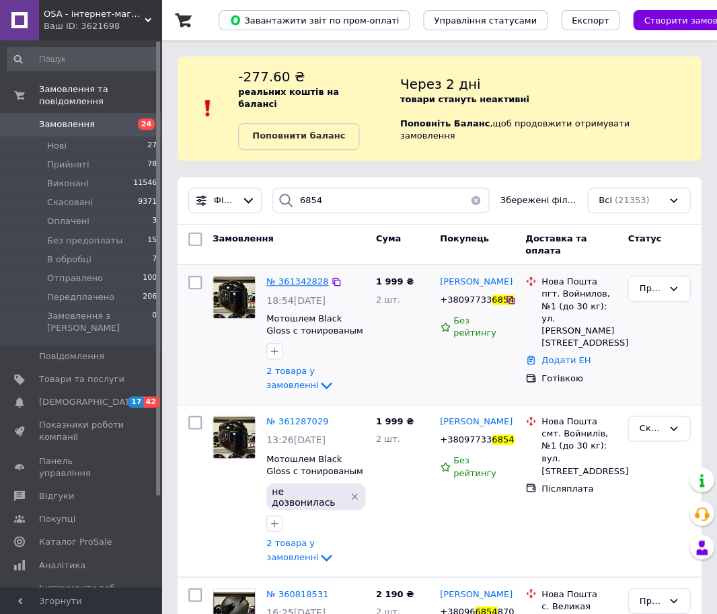
click at [314, 276] on span "№ 361342828" at bounding box center [297, 281] width 62 height 10
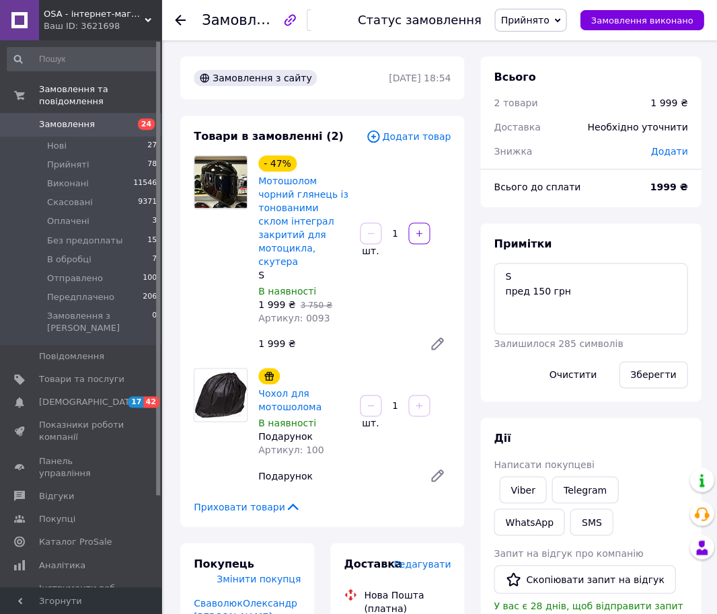
drag, startPoint x: 555, startPoint y: 28, endPoint x: 546, endPoint y: 41, distance: 15.1
click at [555, 28] on span "Прийнято" at bounding box center [530, 20] width 72 height 23
drag, startPoint x: 544, startPoint y: 149, endPoint x: 505, endPoint y: 345, distance: 200.1
click at [543, 149] on li "Передплачено" at bounding box center [539, 153] width 89 height 20
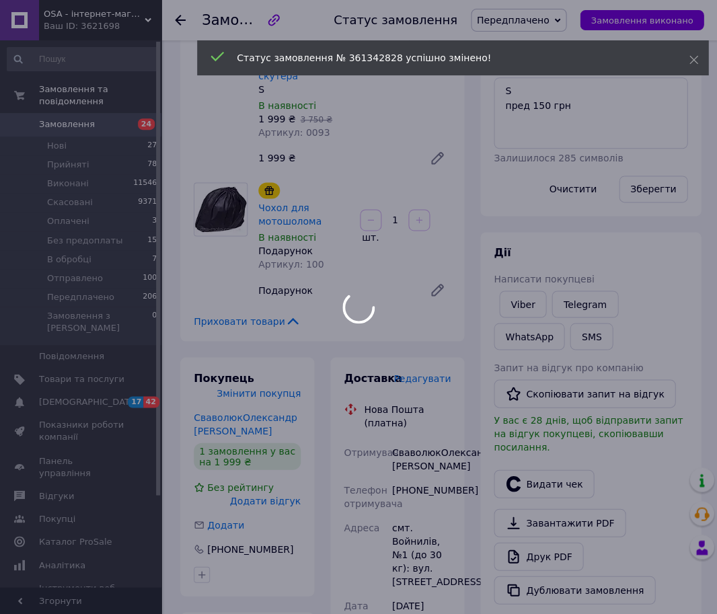
scroll to position [192, 0]
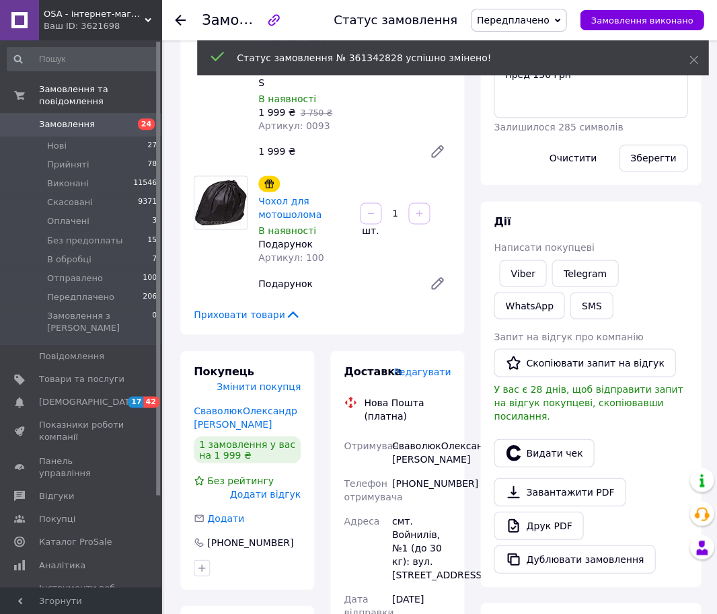
click at [432, 366] on span "Редагувати" at bounding box center [421, 371] width 57 height 11
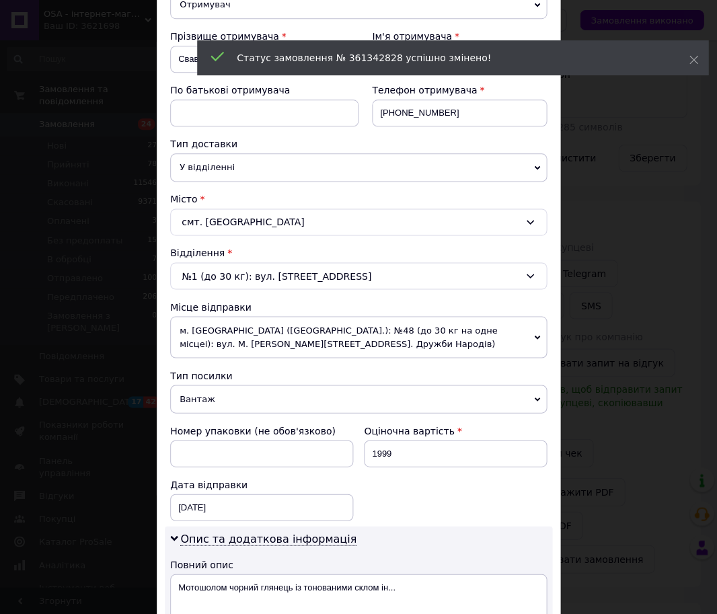
scroll to position [358, 0]
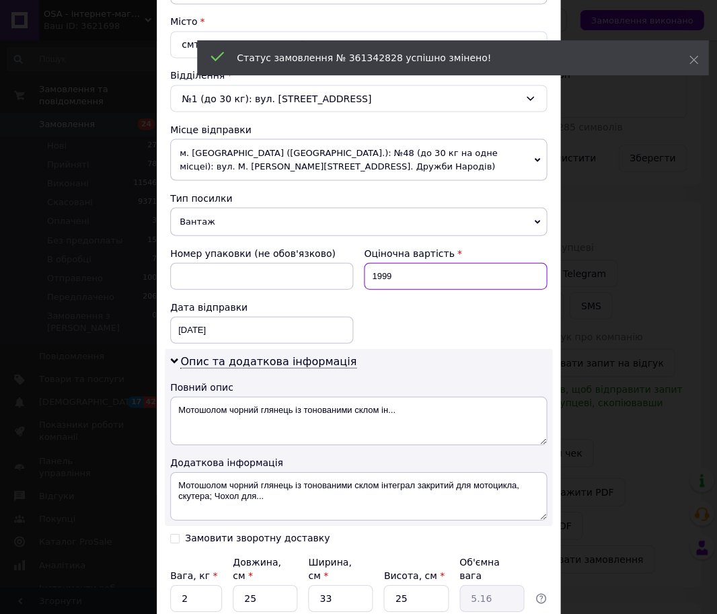
click at [415, 271] on input "1999" at bounding box center [455, 275] width 183 height 27
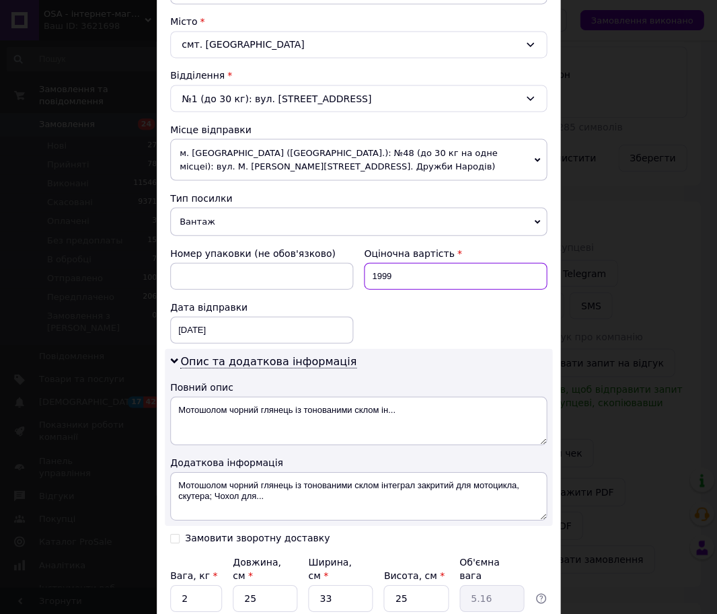
click at [415, 271] on input "1999" at bounding box center [455, 275] width 183 height 27
type input "2990"
click at [237, 530] on div "Замовити зворотну доставку" at bounding box center [264, 536] width 188 height 13
drag, startPoint x: 222, startPoint y: 534, endPoint x: 222, endPoint y: 546, distance: 12.1
click at [222, 534] on div "Замовити зворотну доставку" at bounding box center [257, 537] width 145 height 11
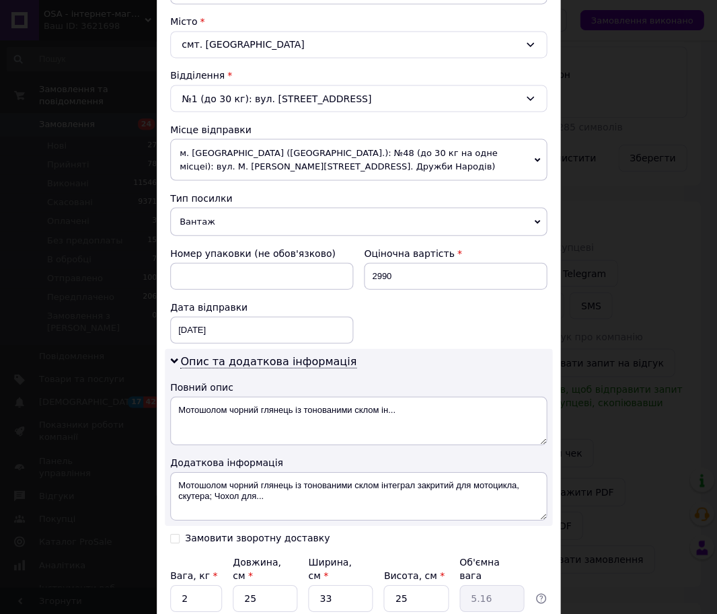
click at [179, 534] on input "Замовити зворотну доставку" at bounding box center [174, 536] width 9 height 9
checkbox input "true"
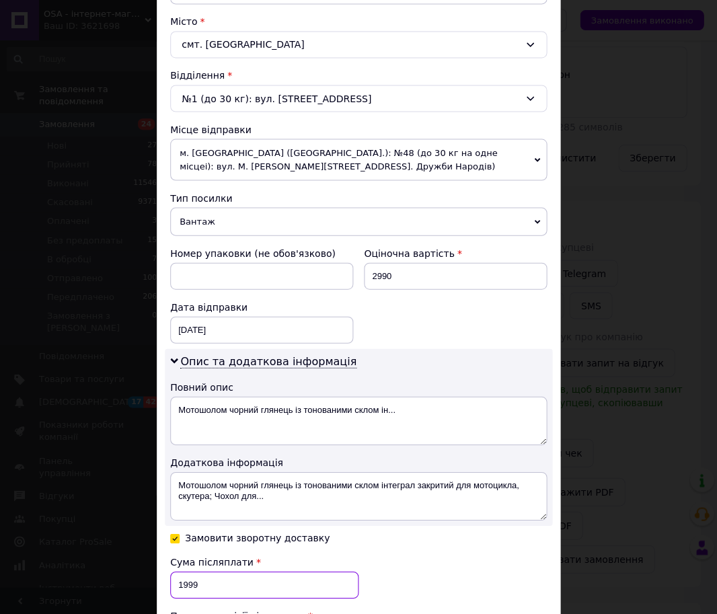
click at [227, 585] on input "1999" at bounding box center [264, 584] width 188 height 27
type input "2860"
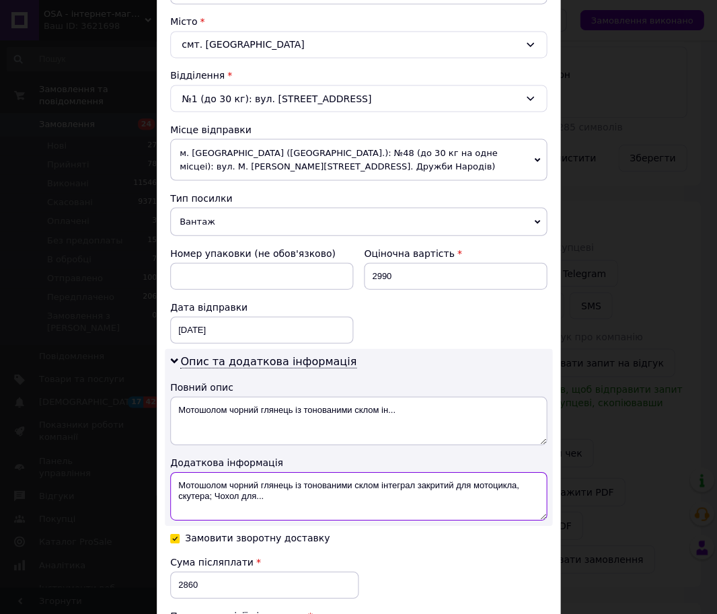
drag, startPoint x: 270, startPoint y: 504, endPoint x: 454, endPoint y: 483, distance: 185.4
click at [454, 483] on textarea "Мотошолом чорний глянець із тонованими склом інтеграл закритий для мотоцикла, с…" at bounding box center [358, 495] width 376 height 48
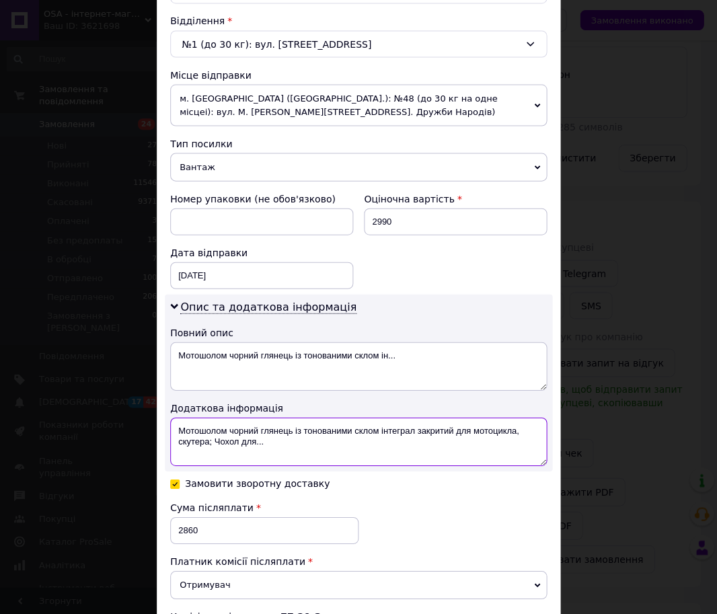
scroll to position [471, 0]
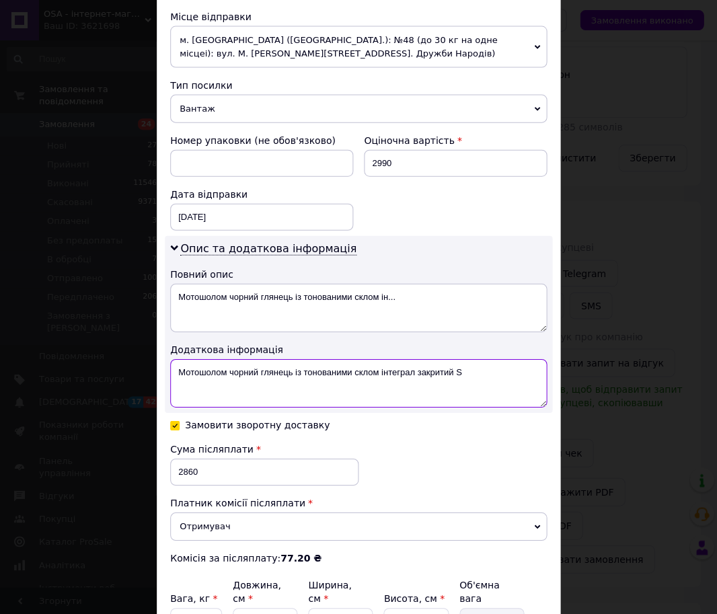
drag, startPoint x: 454, startPoint y: 402, endPoint x: 468, endPoint y: 376, distance: 29.2
click at [454, 401] on textarea "Мотошолом чорний глянець із тонованими склом інтеграл закритий S" at bounding box center [358, 383] width 376 height 48
click at [468, 376] on textarea "Мотошолом чорний глянець із тонованими склом інтеграл закритий S" at bounding box center [358, 383] width 376 height 48
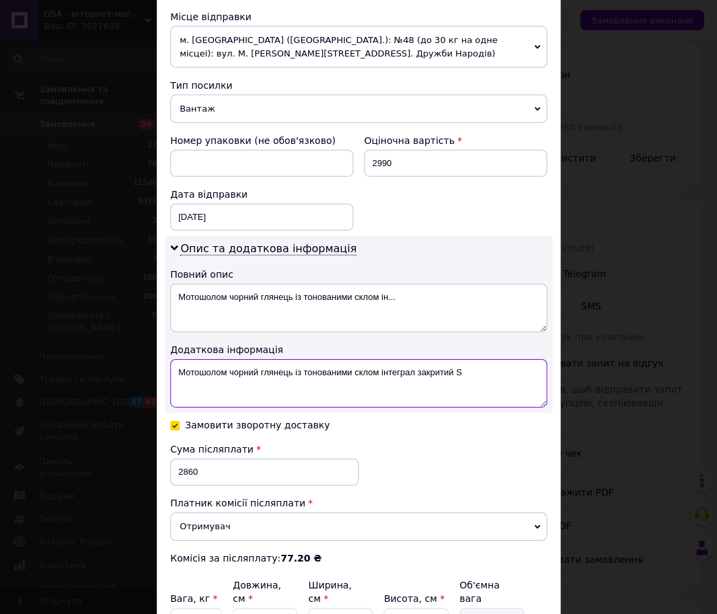
type textarea "Мотошолом чорний глянець із тонованими склом інтеграл закритий S"
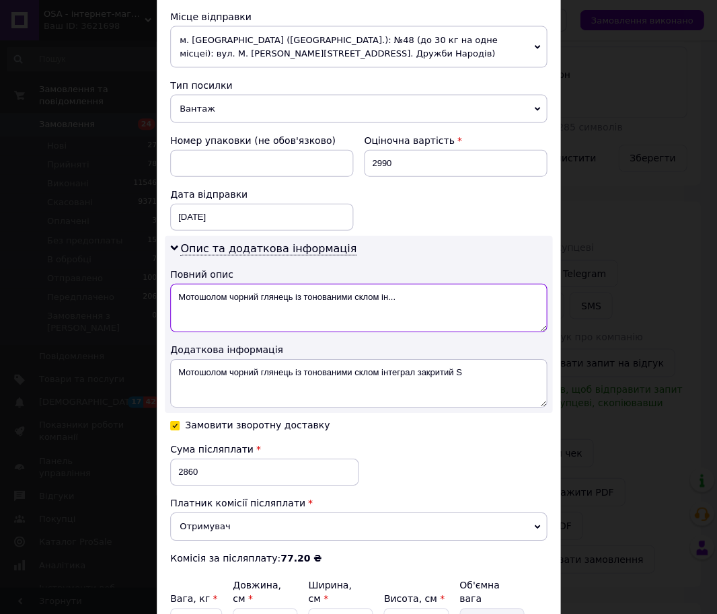
click at [434, 313] on textarea "Мотошолом чорний глянець із тонованими склом ін..." at bounding box center [358, 308] width 376 height 48
paste textarea "тег"
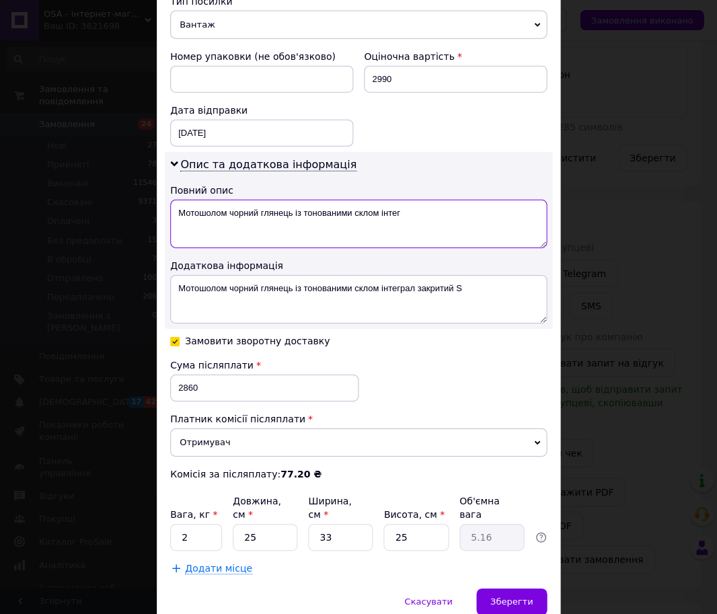
type textarea "Мотошолом чорний глянець із тонованими склом інтег"
click at [321, 524] on input "33" at bounding box center [340, 537] width 65 height 27
type input "2"
type input "0.31"
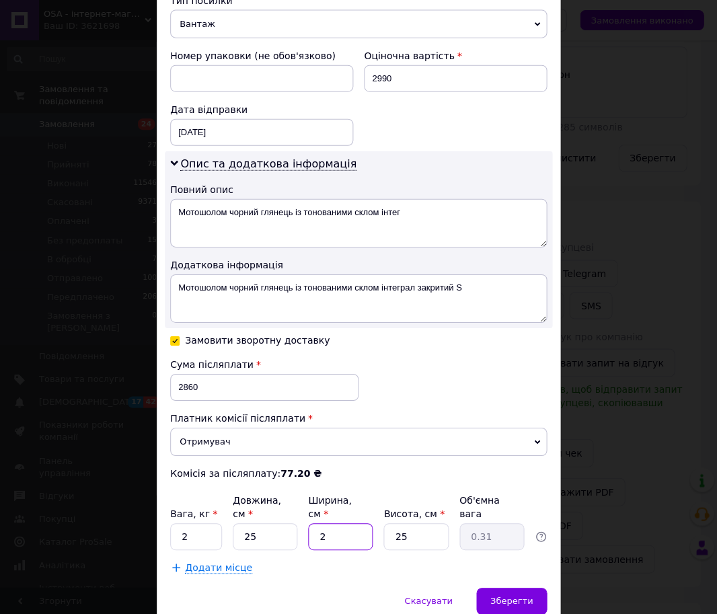
type input "25"
type input "3.91"
type input "25"
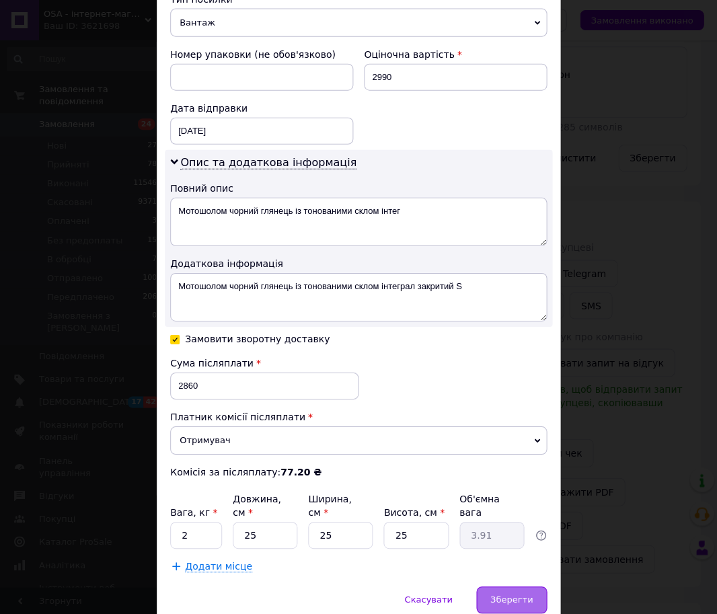
drag, startPoint x: 505, startPoint y: 585, endPoint x: 532, endPoint y: 578, distance: 27.2
click at [506, 594] on span "Зберегти" at bounding box center [511, 599] width 42 height 10
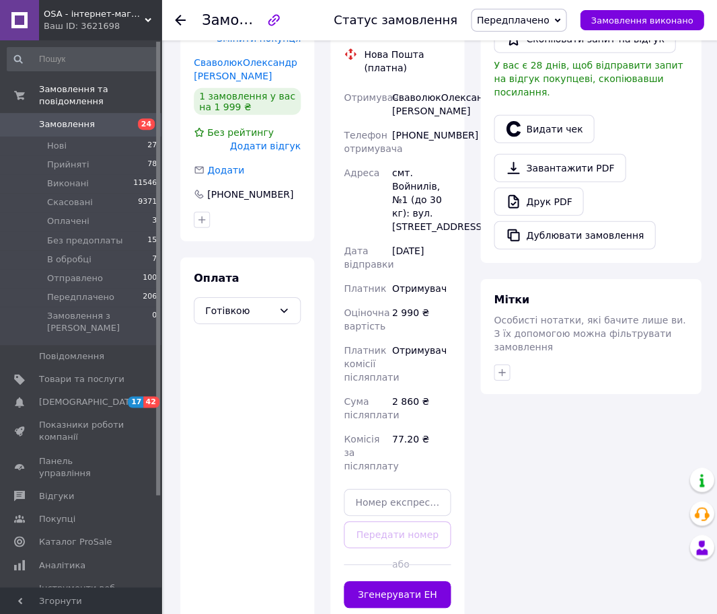
scroll to position [542, 0]
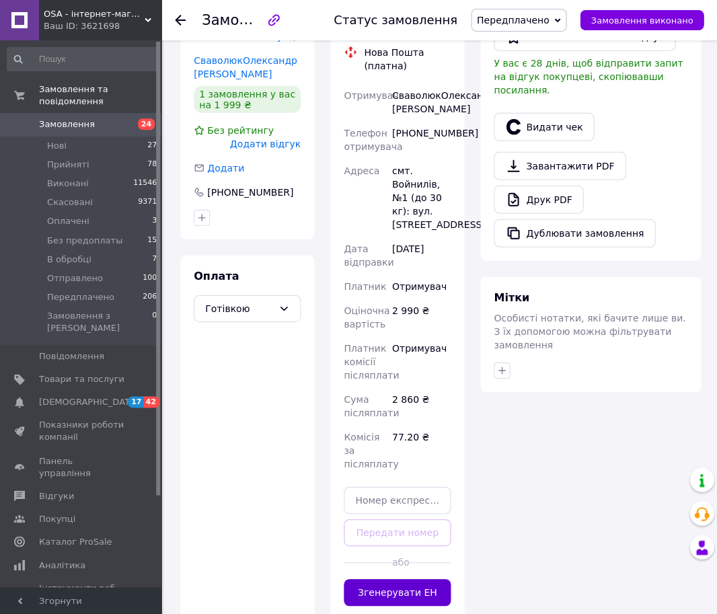
click at [401, 594] on button "Згенерувати ЕН" at bounding box center [396, 592] width 107 height 27
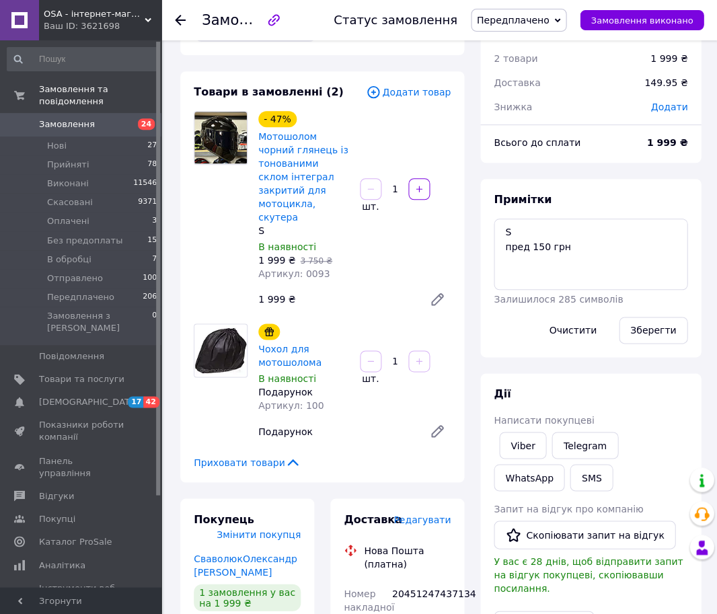
scroll to position [97, 0]
drag, startPoint x: 175, startPoint y: 16, endPoint x: 198, endPoint y: 24, distance: 23.4
click at [175, 16] on icon at bounding box center [180, 20] width 11 height 11
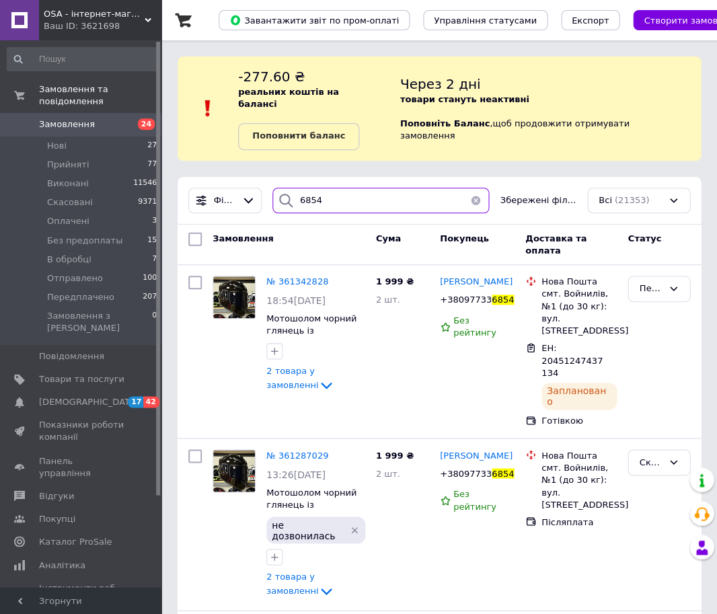
click at [329, 196] on input "6854" at bounding box center [380, 201] width 217 height 26
type input "2302"
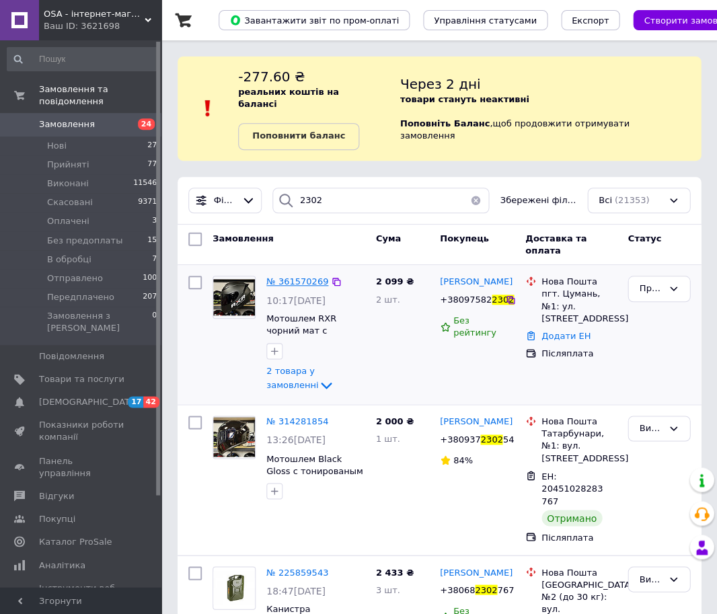
click at [309, 276] on span "№ 361570269" at bounding box center [297, 281] width 62 height 10
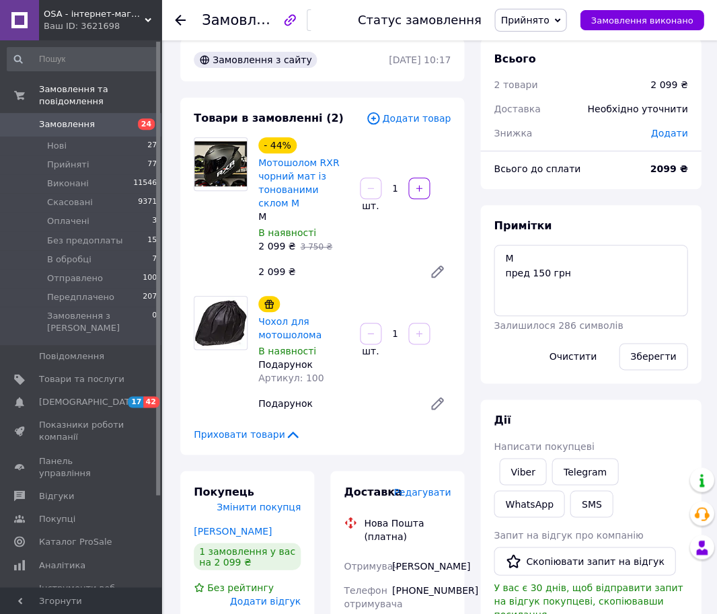
scroll to position [18, 0]
drag, startPoint x: 526, startPoint y: 3, endPoint x: 526, endPoint y: 12, distance: 8.7
click at [526, 3] on div "Статус замовлення Прийнято Виконано Скасовано Оплачено Без предоплаты В обробці…" at bounding box center [517, 20] width 372 height 40
click at [528, 22] on span "Прийнято" at bounding box center [524, 20] width 48 height 11
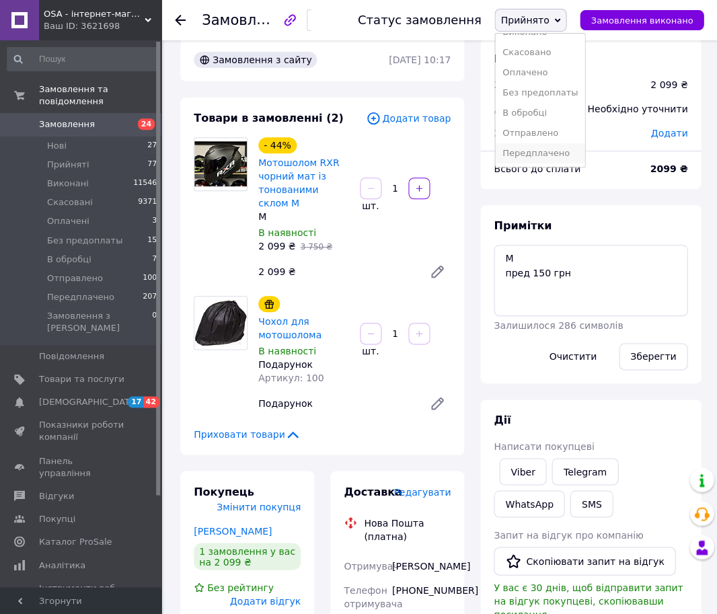
click at [540, 161] on li "Передплачено" at bounding box center [539, 153] width 89 height 20
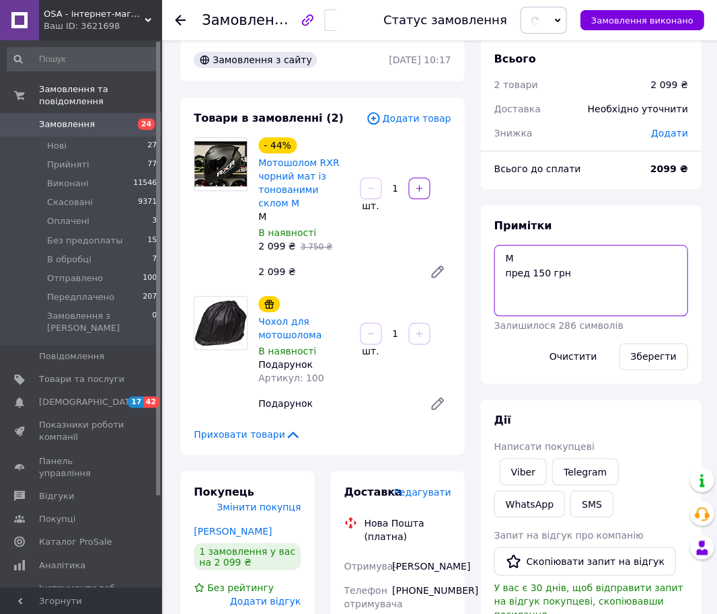
click at [540, 253] on textarea "М пред 150 грн" at bounding box center [590, 280] width 194 height 71
type textarea "М ред лайн - 2290 грн пред 150 грн"
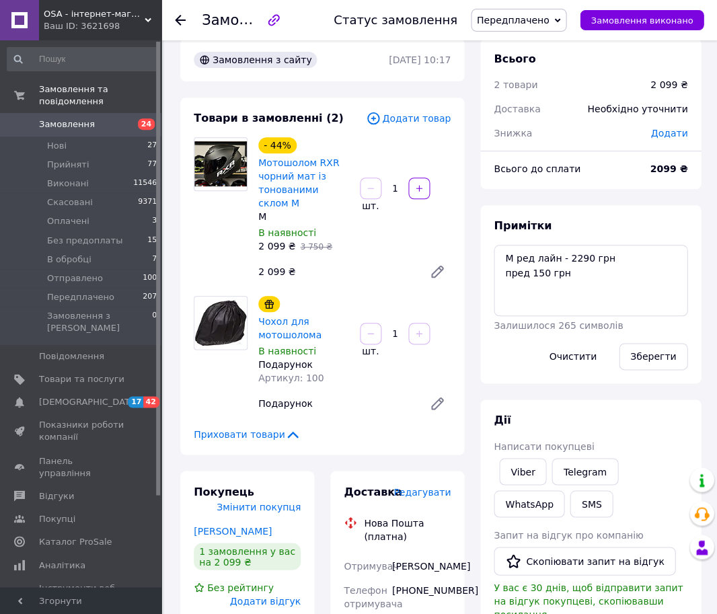
click at [619, 355] on div "Зберегти" at bounding box center [652, 356] width 79 height 38
drag, startPoint x: 640, startPoint y: 354, endPoint x: 632, endPoint y: 354, distance: 8.1
click at [640, 354] on button "Зберегти" at bounding box center [652, 356] width 69 height 27
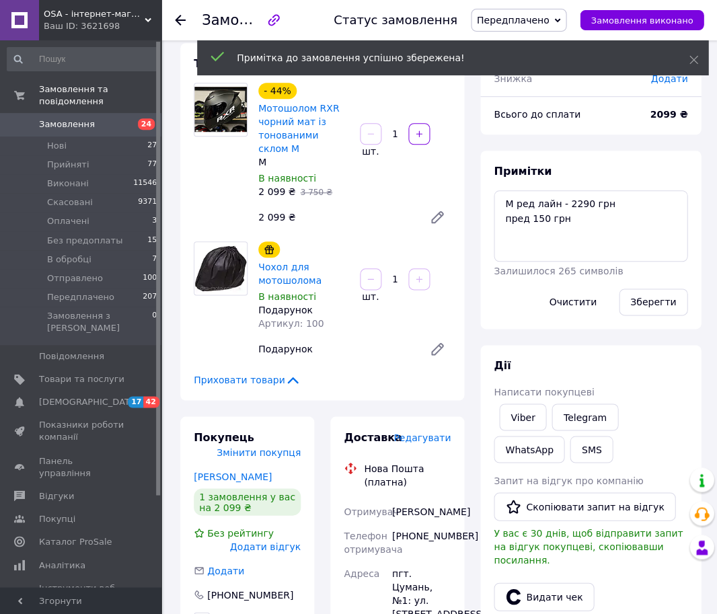
scroll to position [71, 0]
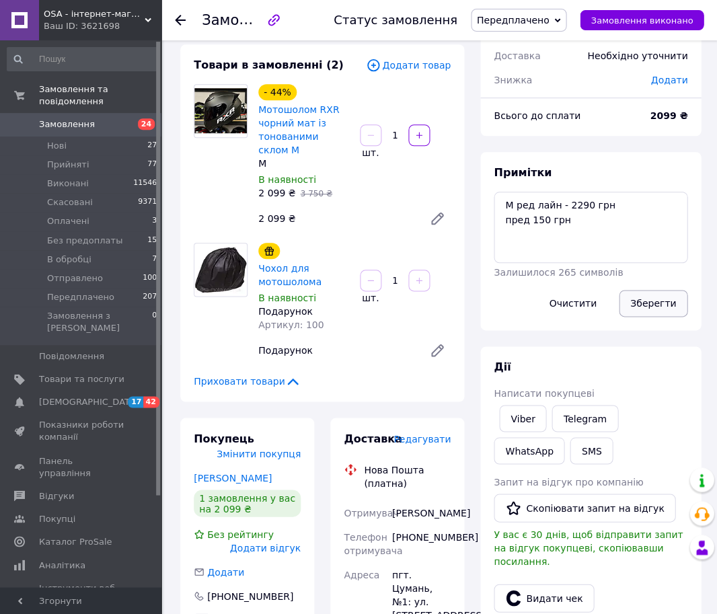
click at [633, 306] on button "Зберегти" at bounding box center [652, 303] width 69 height 27
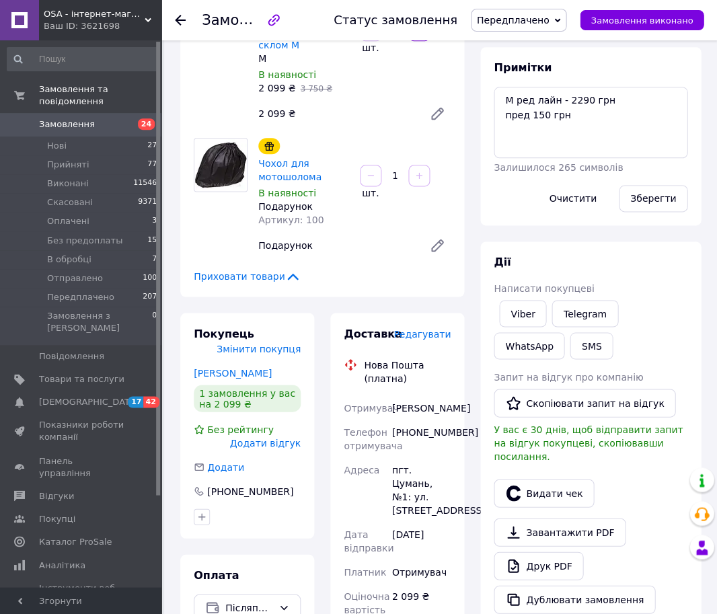
scroll to position [283, 0]
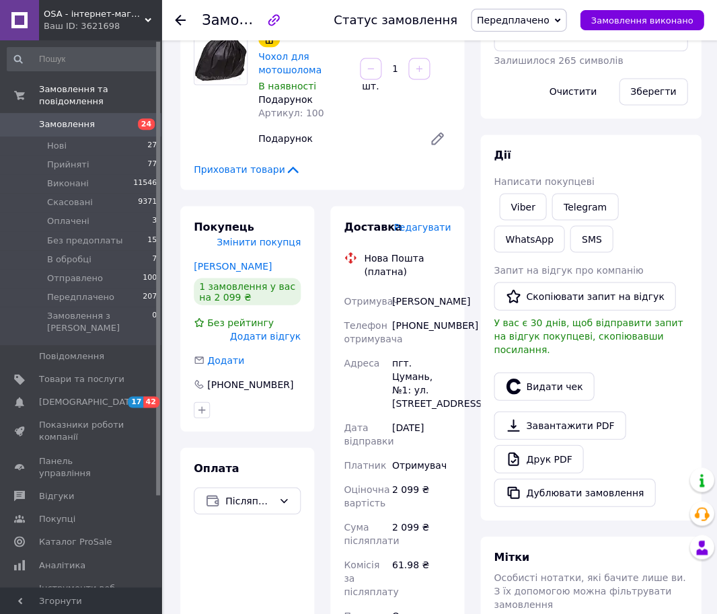
drag, startPoint x: 138, startPoint y: 125, endPoint x: 151, endPoint y: 122, distance: 13.1
click at [138, 125] on span "24" at bounding box center [146, 123] width 17 height 11
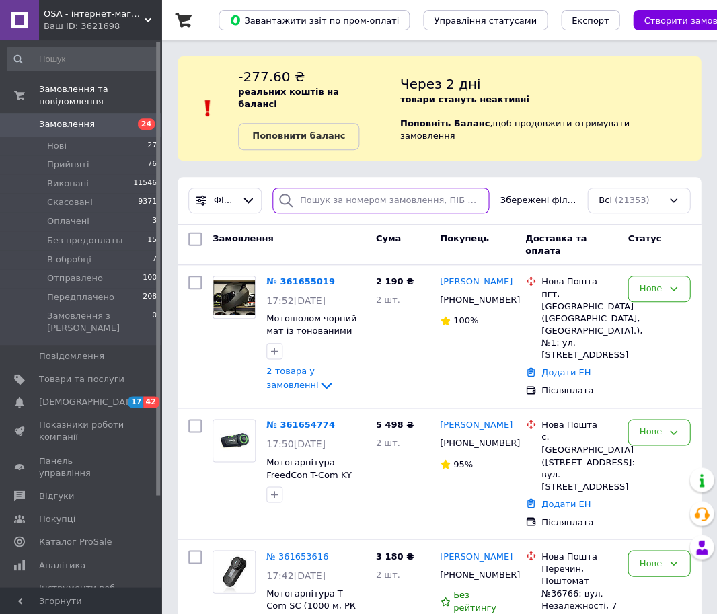
click at [348, 188] on input "search" at bounding box center [380, 201] width 217 height 26
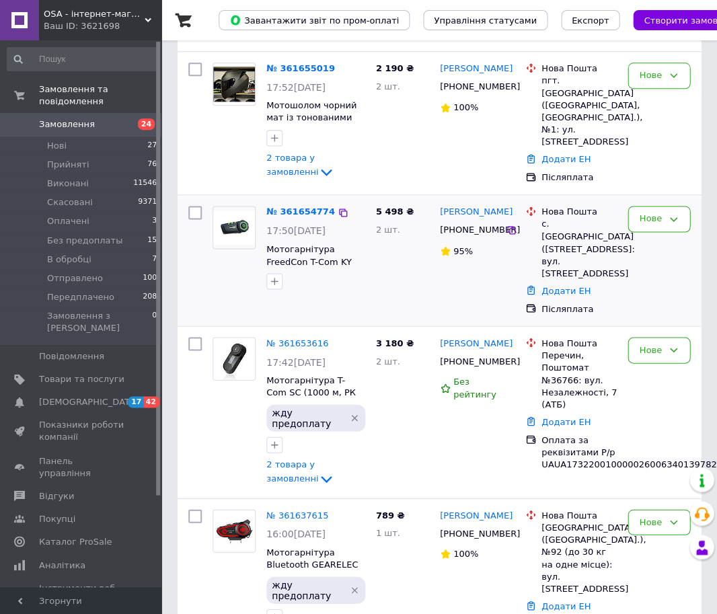
scroll to position [108, 0]
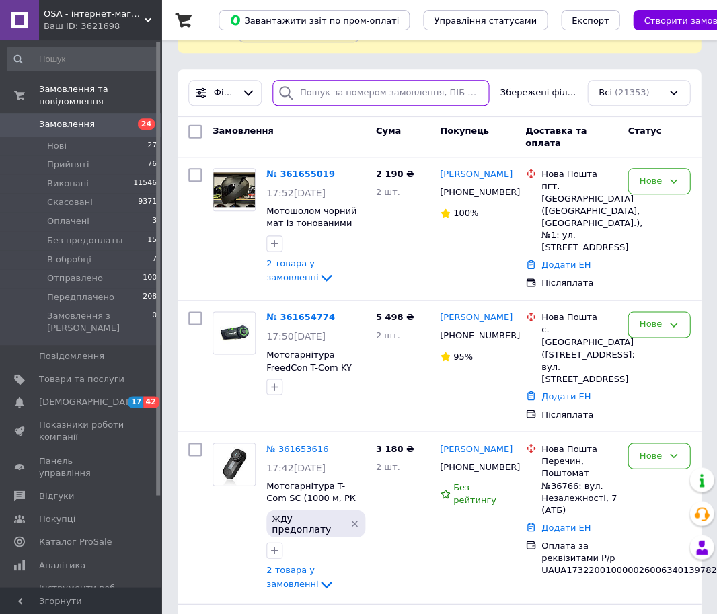
click at [323, 83] on input "search" at bounding box center [380, 93] width 217 height 26
type input "9826"
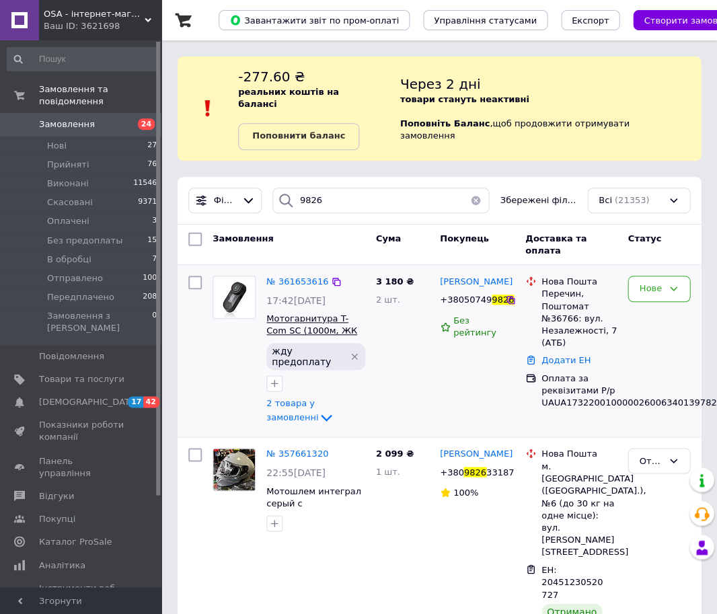
drag, startPoint x: 358, startPoint y: 339, endPoint x: 323, endPoint y: 304, distance: 49.0
click at [358, 351] on icon "Видалити мітку" at bounding box center [354, 356] width 11 height 11
drag, startPoint x: 311, startPoint y: 282, endPoint x: 307, endPoint y: 273, distance: 10.2
click at [311, 295] on span "17:42[DATE]" at bounding box center [295, 300] width 59 height 11
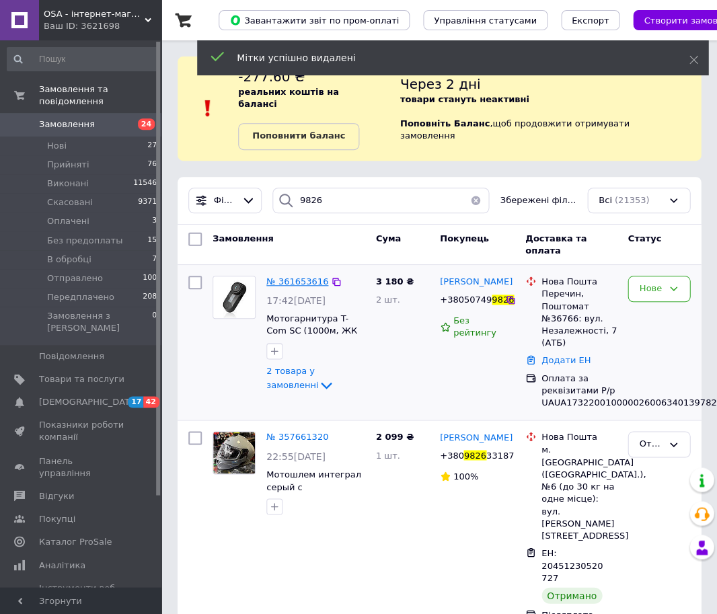
click at [307, 276] on span "№ 361653616" at bounding box center [297, 281] width 62 height 10
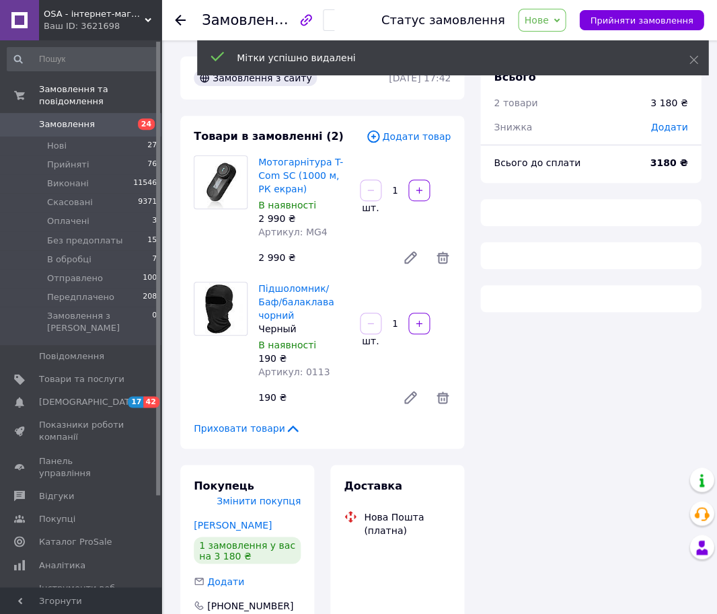
click at [565, 19] on span "Нове" at bounding box center [542, 20] width 48 height 23
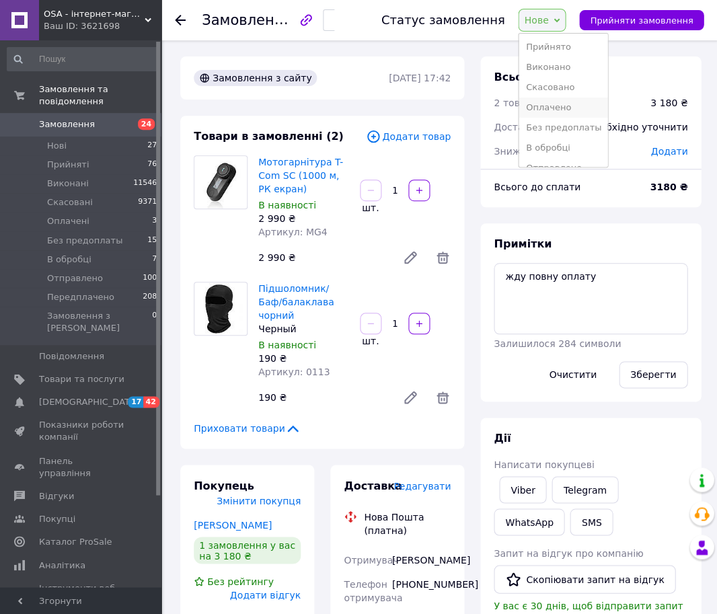
click at [569, 102] on li "Оплачено" at bounding box center [562, 107] width 89 height 20
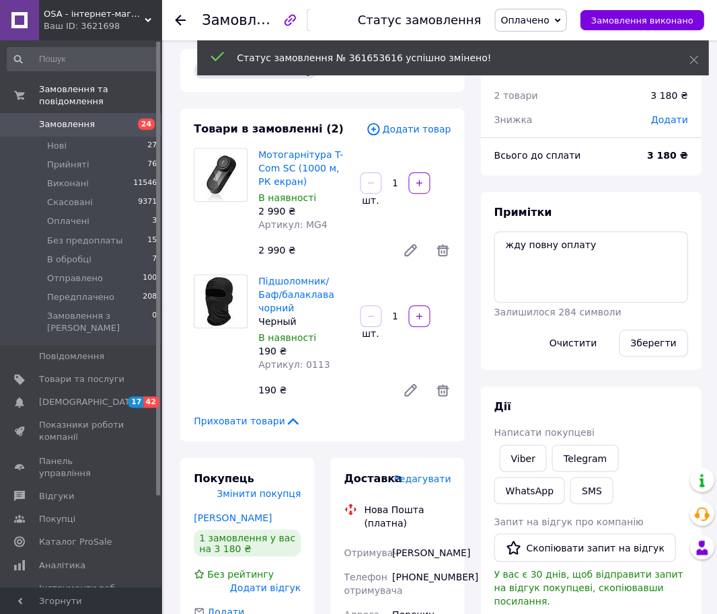
scroll to position [8, 0]
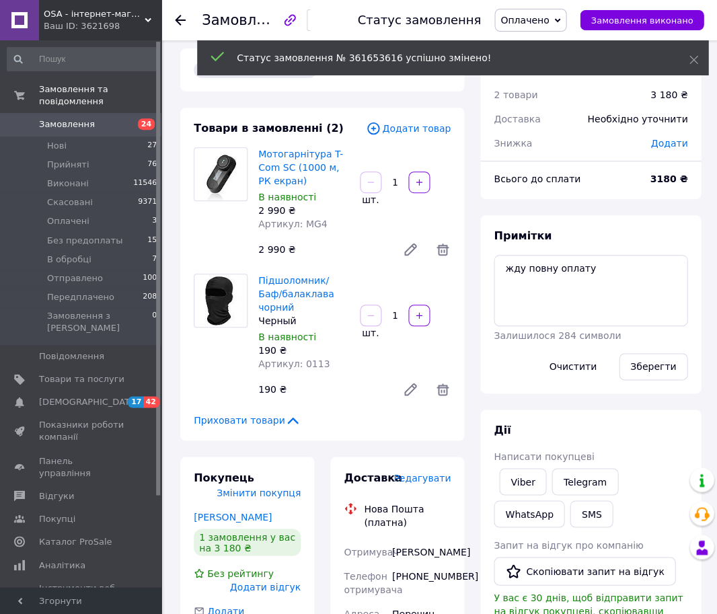
click at [513, 247] on div "Примітки жду повну оплату Залишилося 284 символи Очистити Зберегти" at bounding box center [590, 304] width 194 height 151
click at [512, 267] on textarea "жду повну оплату" at bounding box center [590, 290] width 194 height 71
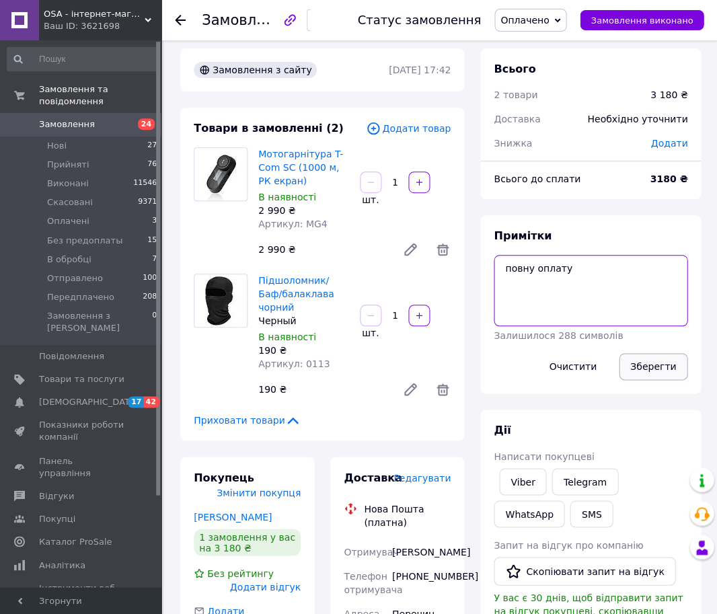
type textarea "повну оплату"
click at [638, 353] on button "Зберегти" at bounding box center [652, 366] width 69 height 27
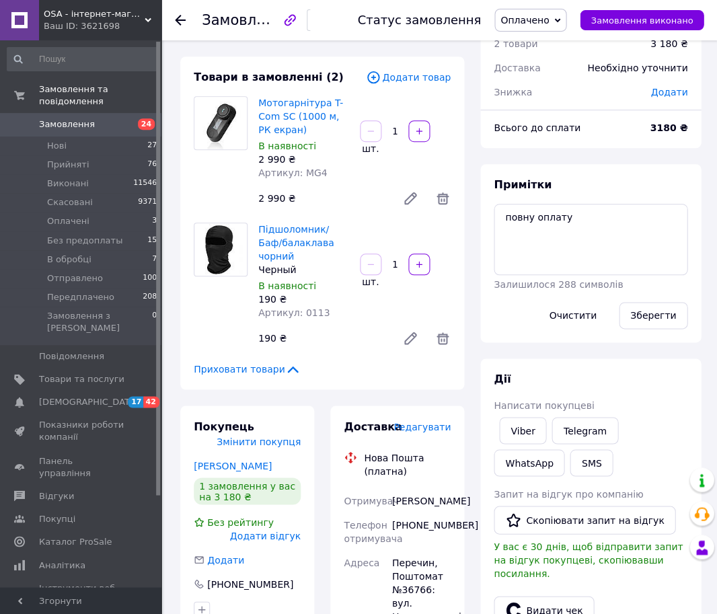
scroll to position [58, 0]
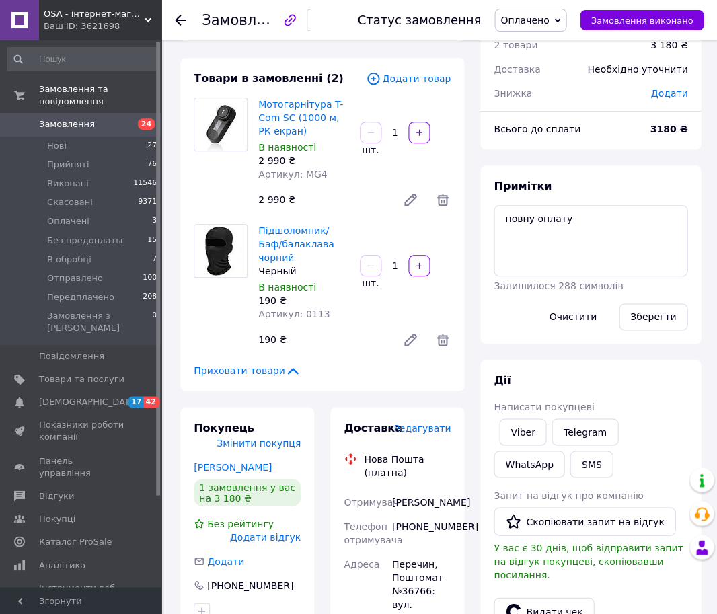
drag, startPoint x: 672, startPoint y: 307, endPoint x: 682, endPoint y: 365, distance: 59.3
click at [671, 307] on button "Зберегти" at bounding box center [652, 316] width 69 height 27
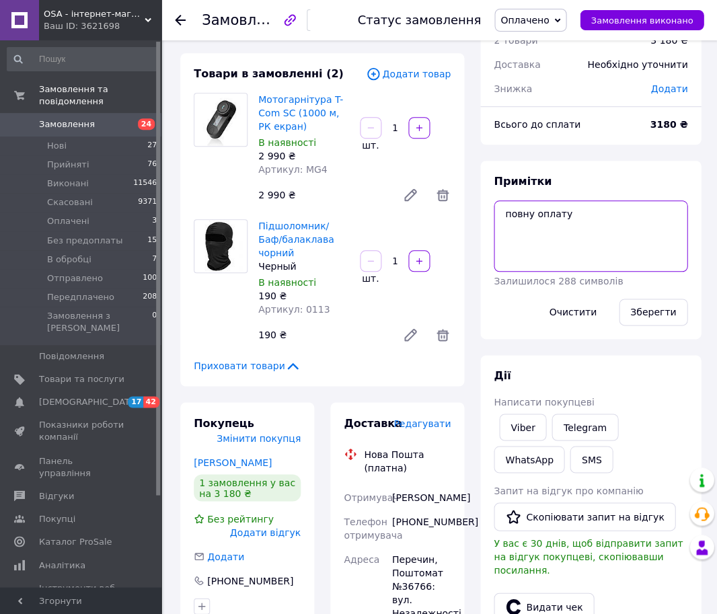
click at [600, 246] on textarea "повну оплату" at bounding box center [590, 235] width 194 height 71
click at [654, 307] on button "Зберегти" at bounding box center [652, 311] width 69 height 27
click at [549, 234] on textarea "повну оплату" at bounding box center [590, 235] width 194 height 71
click at [627, 309] on button "Зберегти" at bounding box center [652, 311] width 69 height 27
drag, startPoint x: 661, startPoint y: 317, endPoint x: 651, endPoint y: 317, distance: 10.1
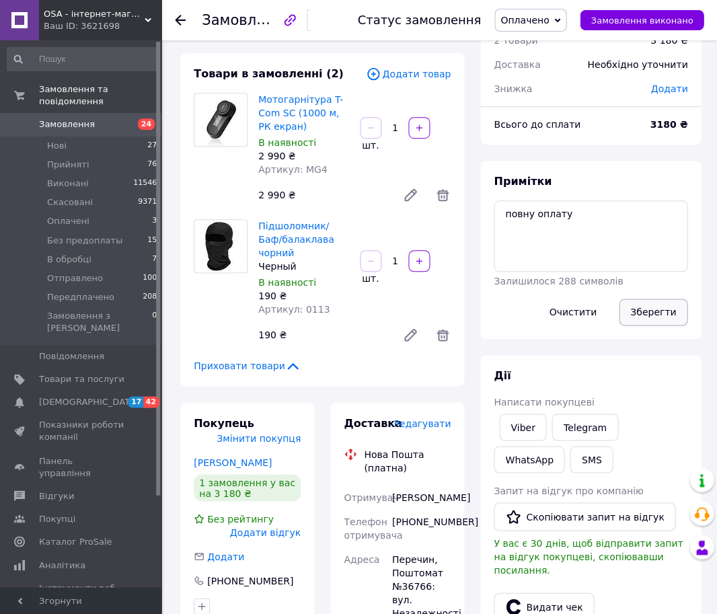
click at [660, 317] on button "Зберегти" at bounding box center [652, 311] width 69 height 27
click at [647, 316] on button "Зберегти" at bounding box center [652, 311] width 69 height 27
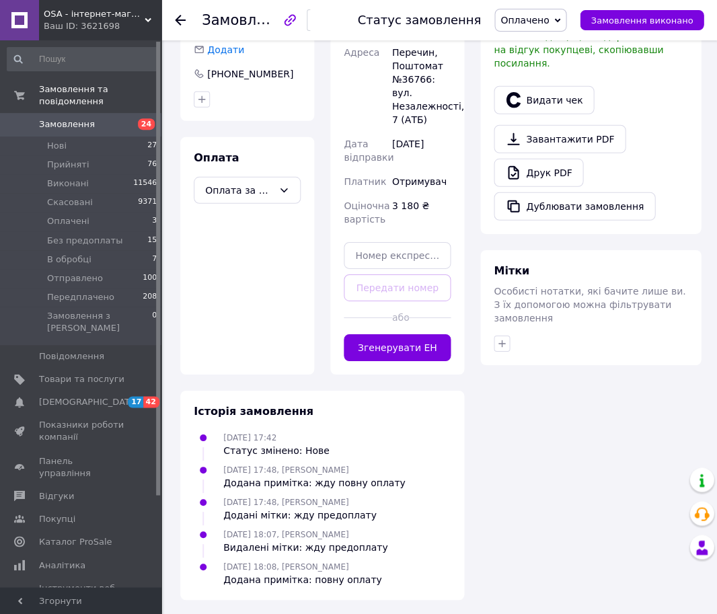
scroll to position [569, 0]
click at [95, 124] on span "Замовлення" at bounding box center [81, 124] width 85 height 12
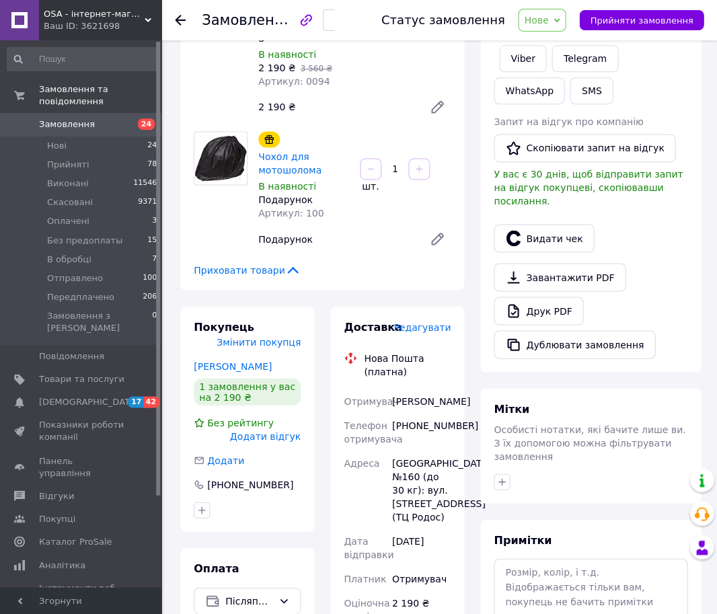
scroll to position [278, 0]
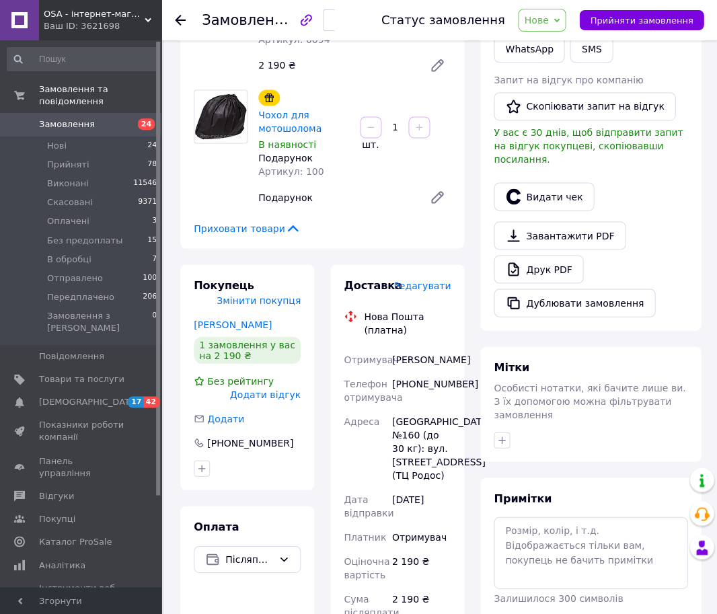
drag, startPoint x: 534, startPoint y: 499, endPoint x: 539, endPoint y: 519, distance: 20.9
click at [533, 499] on div "Примітки Залишилося 300 символів Очистити Зберегти" at bounding box center [590, 566] width 194 height 151
click at [546, 528] on textarea at bounding box center [590, 551] width 194 height 71
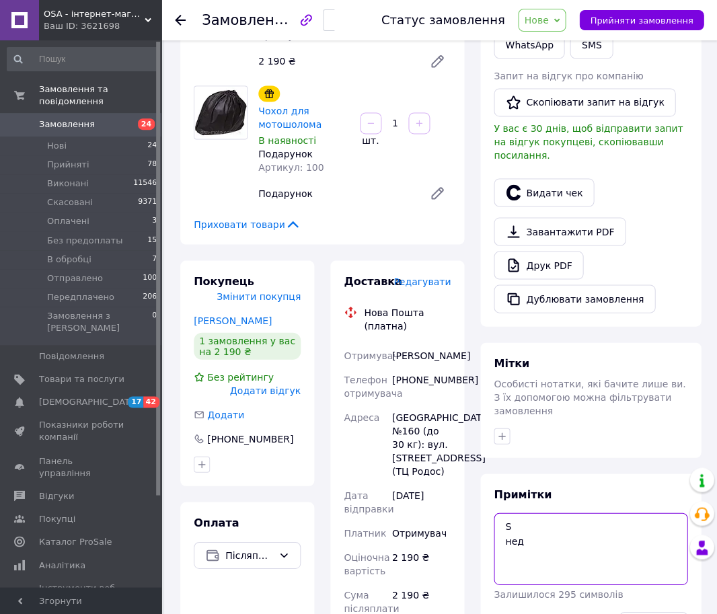
scroll to position [310, 0]
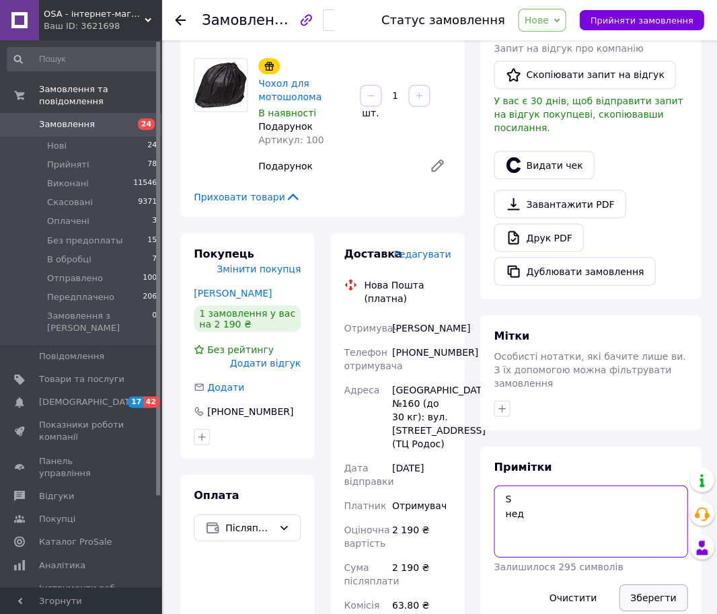
type textarea "S нед"
click at [653, 586] on button "Зберегти" at bounding box center [652, 596] width 69 height 27
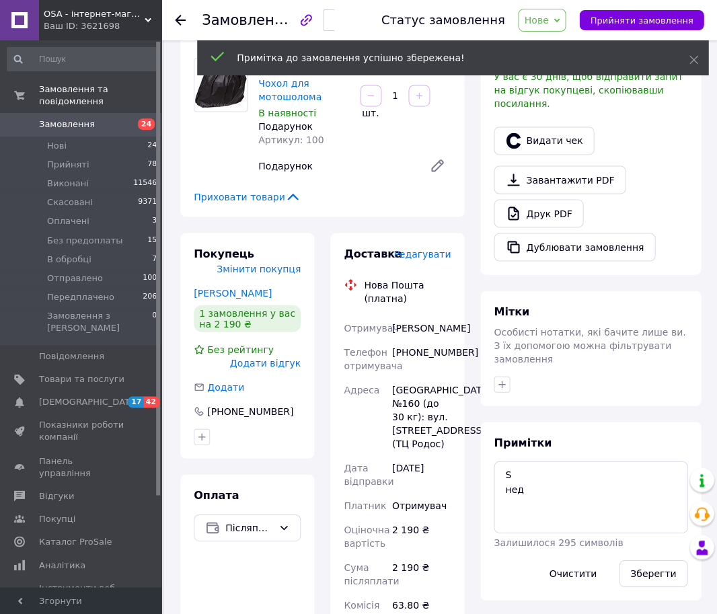
click at [501, 393] on div "Всього 2 товари 2 190 ₴ Знижка Додати Всього до сплати 2 190 ₴ Дії Написати пок…" at bounding box center [590, 173] width 220 height 853
click at [501, 380] on icon "button" at bounding box center [501, 383] width 7 height 7
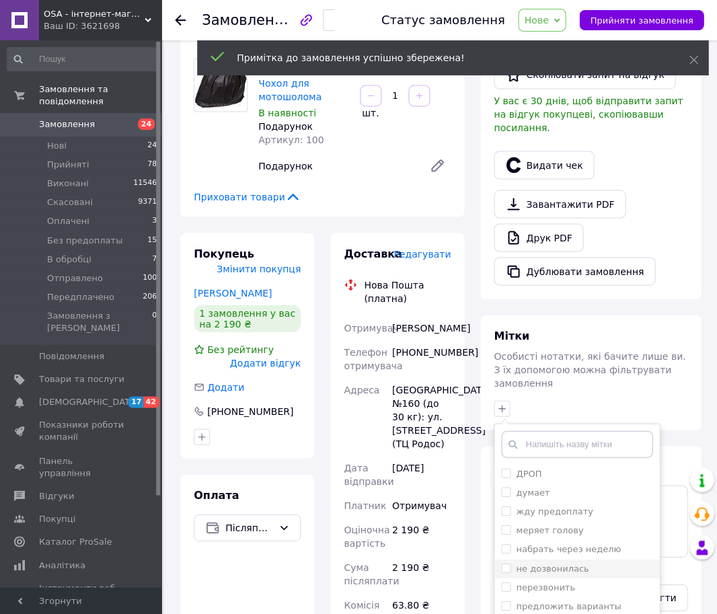
click at [554, 563] on label "не дозвонилась" at bounding box center [552, 568] width 73 height 10
checkbox input "true"
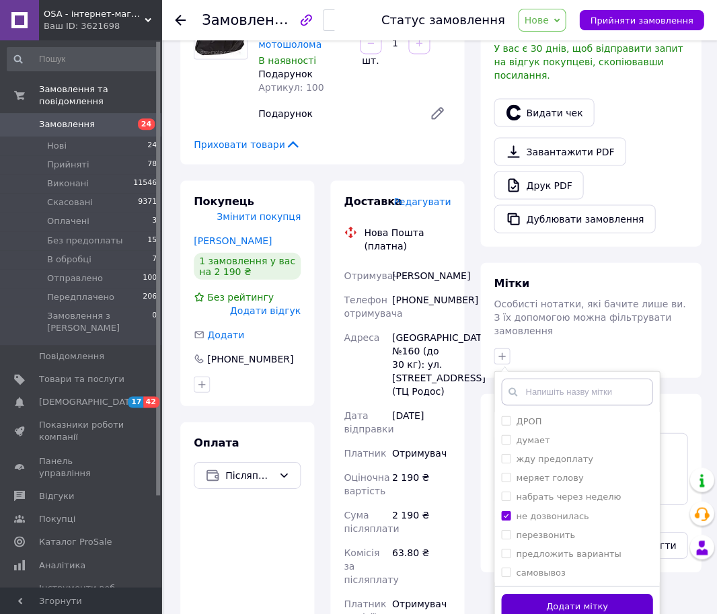
click at [555, 593] on button "Додати мітку" at bounding box center [576, 606] width 151 height 26
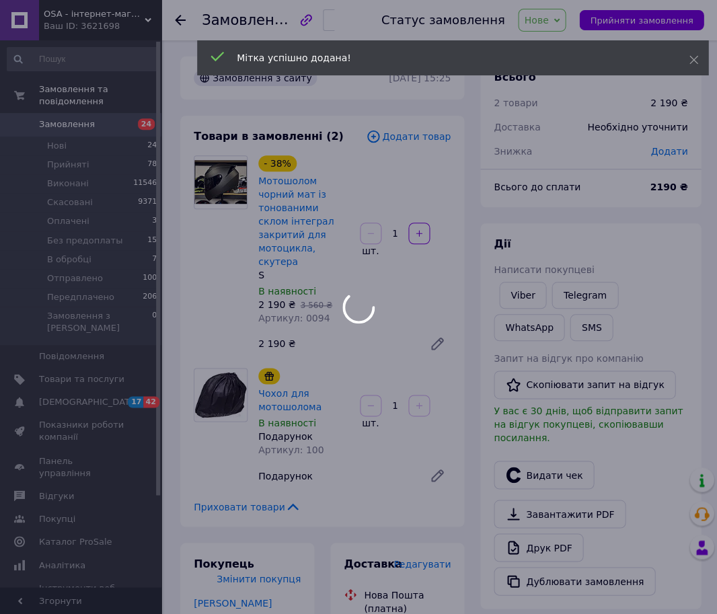
scroll to position [0, 0]
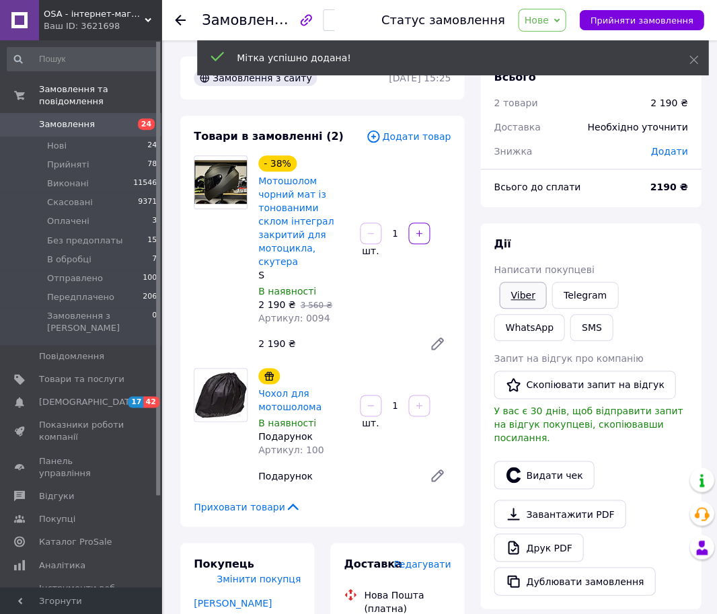
click at [520, 290] on link "Viber" at bounding box center [522, 295] width 47 height 27
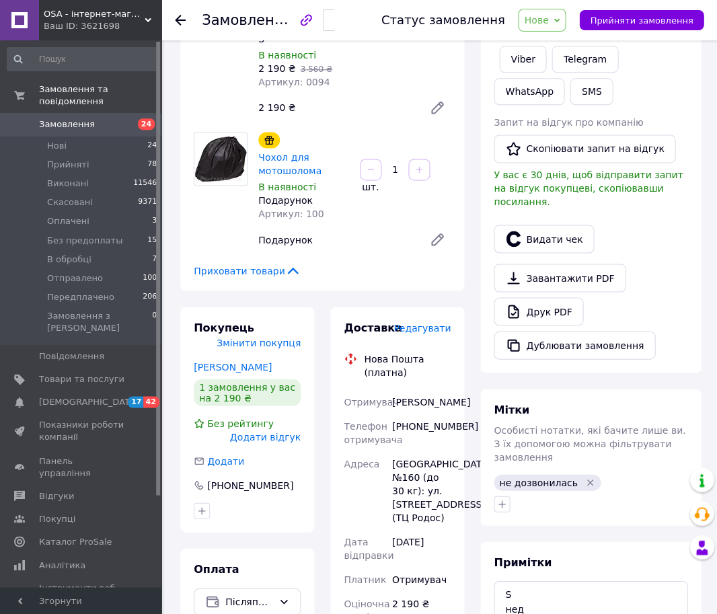
scroll to position [311, 0]
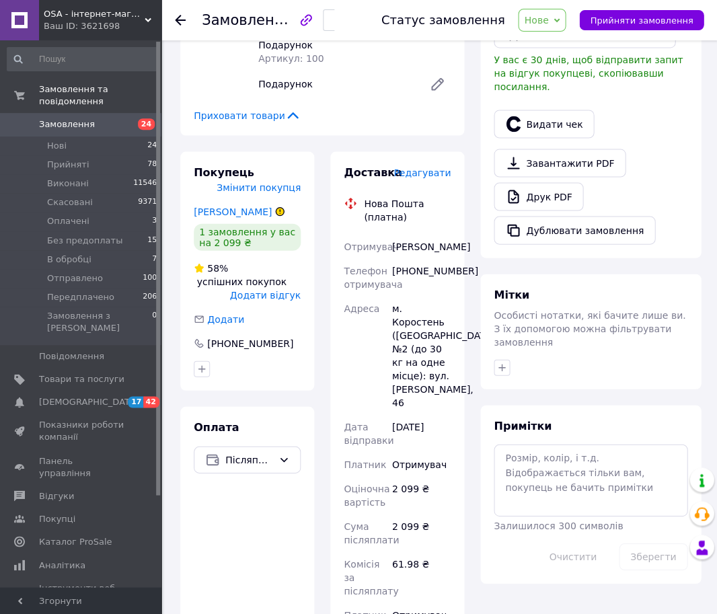
scroll to position [378, 0]
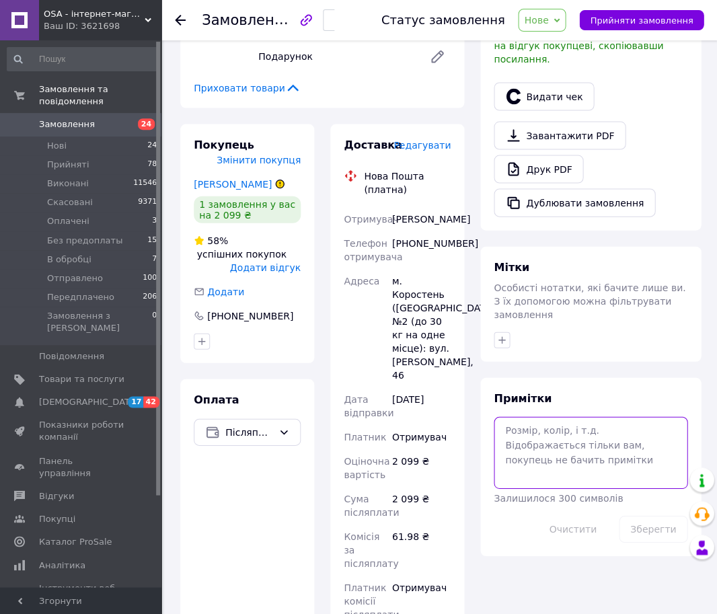
click at [565, 453] on textarea at bounding box center [590, 451] width 194 height 71
type textarea "І"
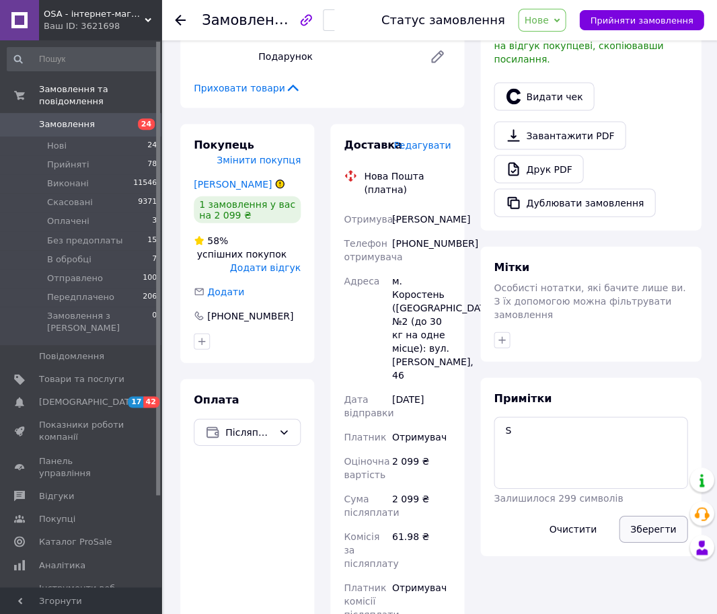
click at [660, 515] on button "Зберегти" at bounding box center [652, 528] width 69 height 27
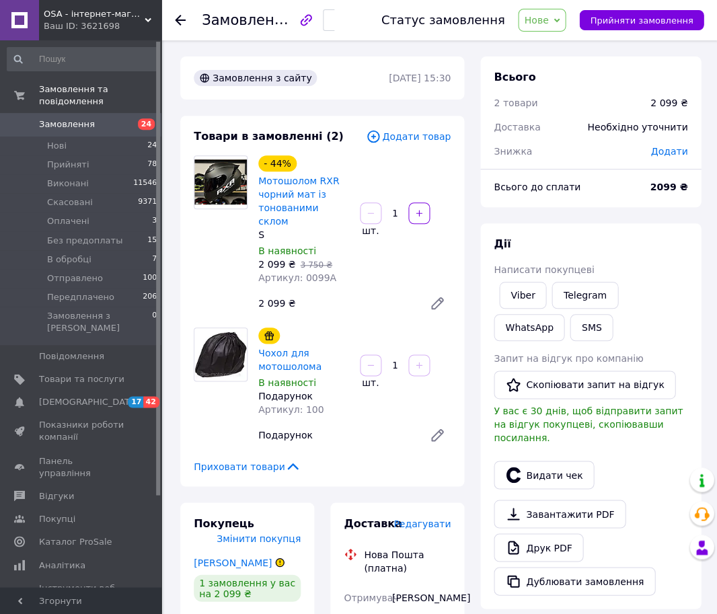
scroll to position [0, 0]
click at [288, 122] on div "Товари в замовленні (2) Додати товар - 44% Мотошолом RXR чорний мат із тоновани…" at bounding box center [322, 301] width 284 height 370
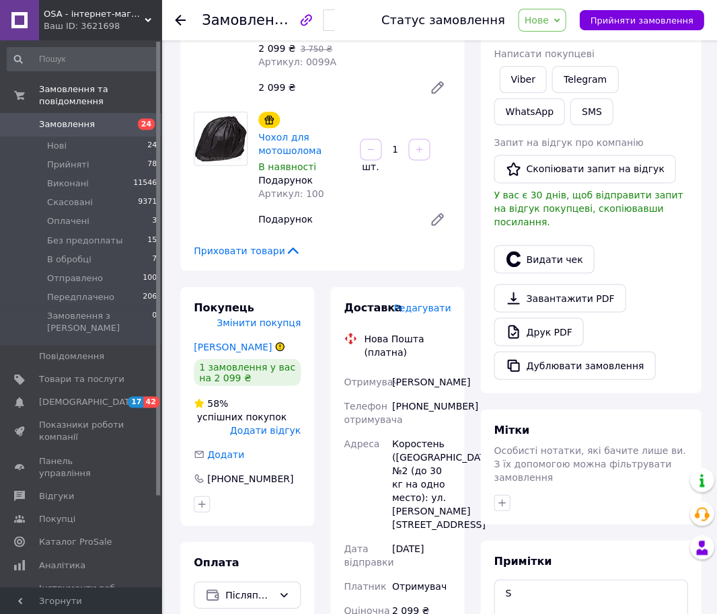
click at [220, 87] on div "Товари в замовленні (2) Додати товар - 44% Мотошолом RXR чорний мат із тоновани…" at bounding box center [322, 85] width 284 height 370
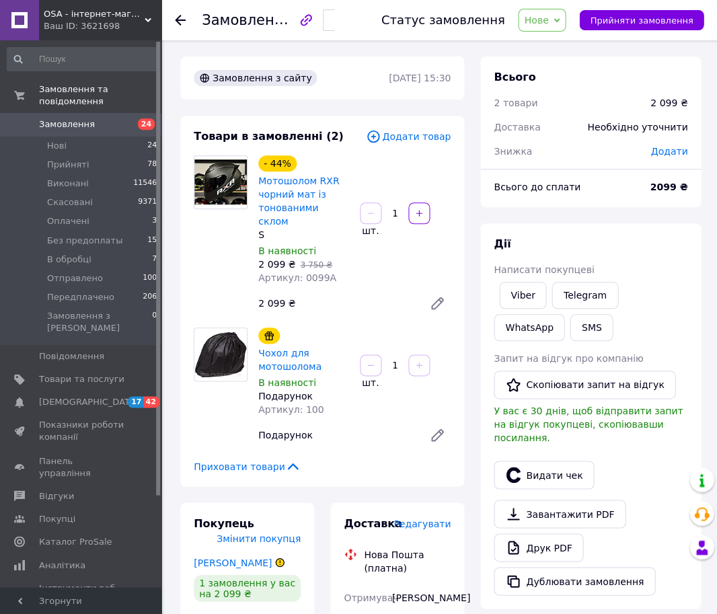
scroll to position [5, 0]
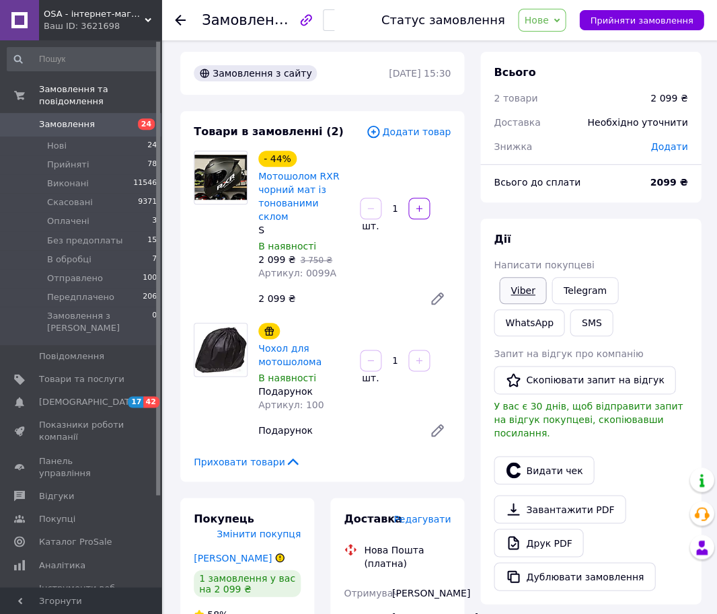
click at [505, 294] on link "Viber" at bounding box center [522, 290] width 47 height 27
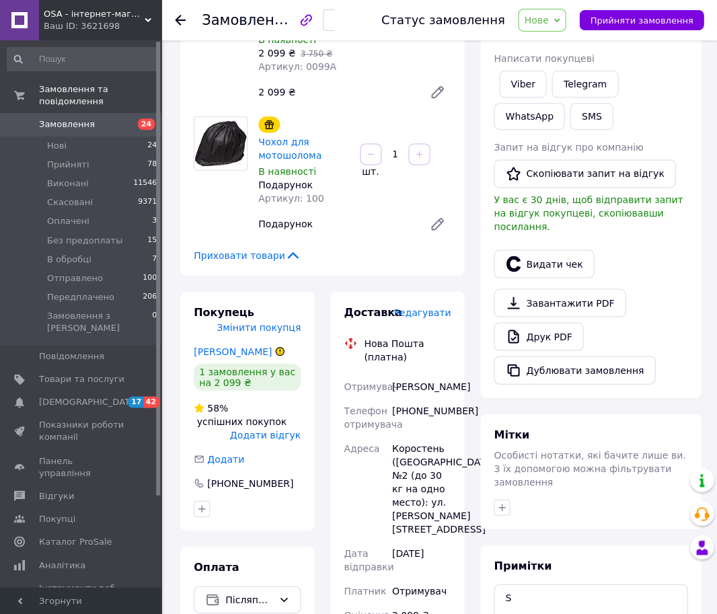
scroll to position [392, 0]
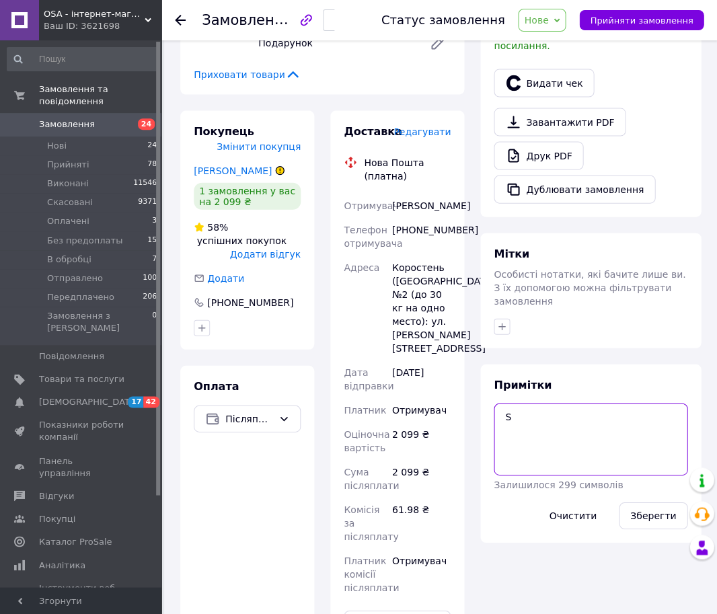
click at [569, 416] on textarea "S" at bounding box center [590, 438] width 194 height 71
type textarea "S нед"
drag, startPoint x: 609, startPoint y: 444, endPoint x: 645, endPoint y: 501, distance: 68.3
click at [645, 501] on button "Зберегти" at bounding box center [652, 514] width 69 height 27
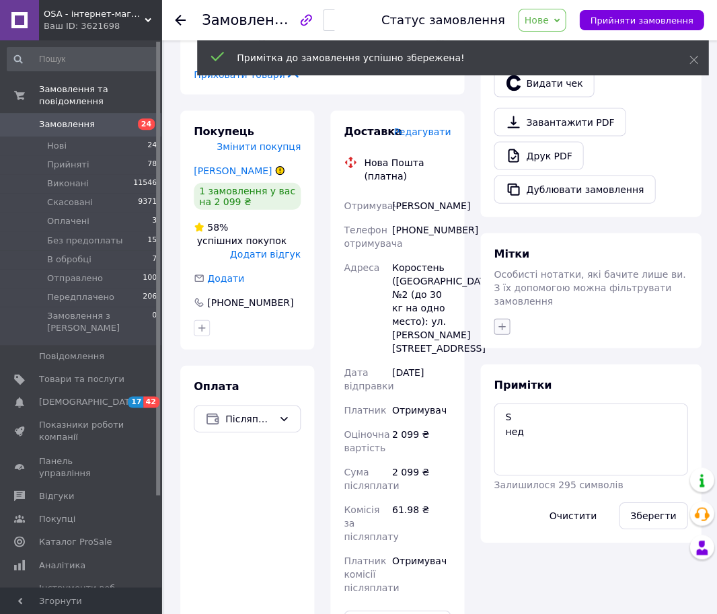
click at [503, 318] on button "button" at bounding box center [501, 326] width 16 height 16
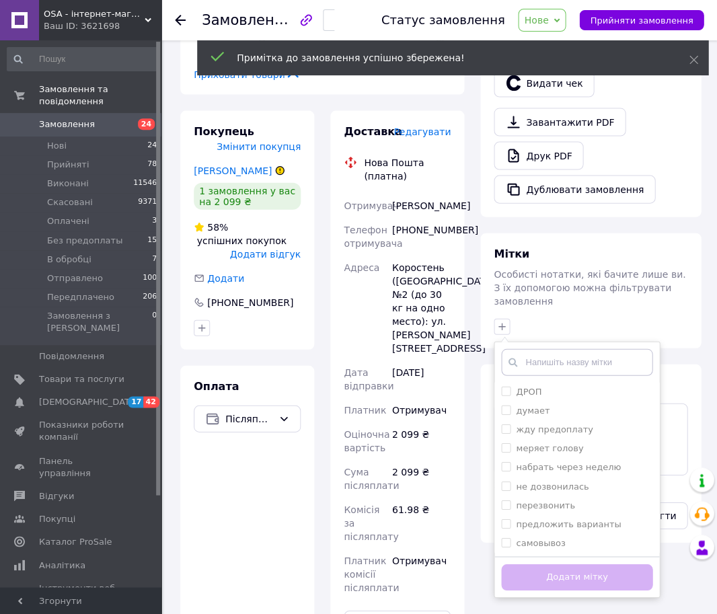
drag, startPoint x: 503, startPoint y: 311, endPoint x: 508, endPoint y: 322, distance: 12.6
click at [503, 321] on icon "button" at bounding box center [501, 326] width 11 height 11
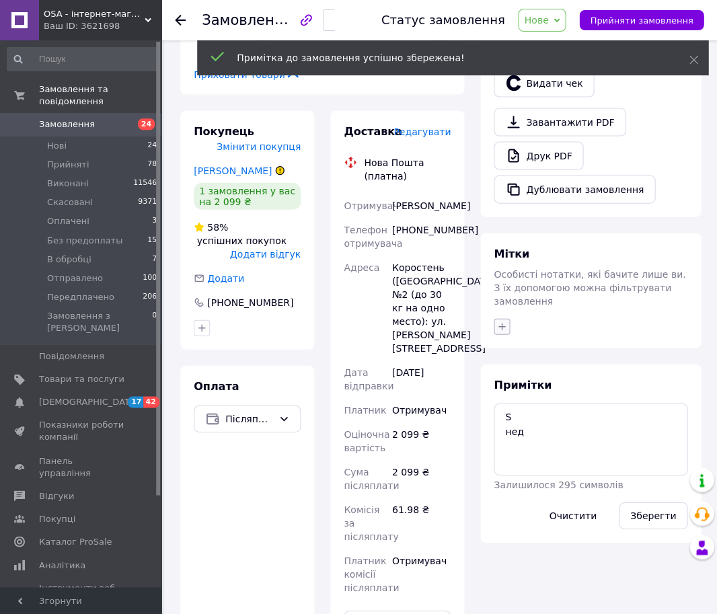
click at [503, 318] on button "button" at bounding box center [501, 326] width 16 height 16
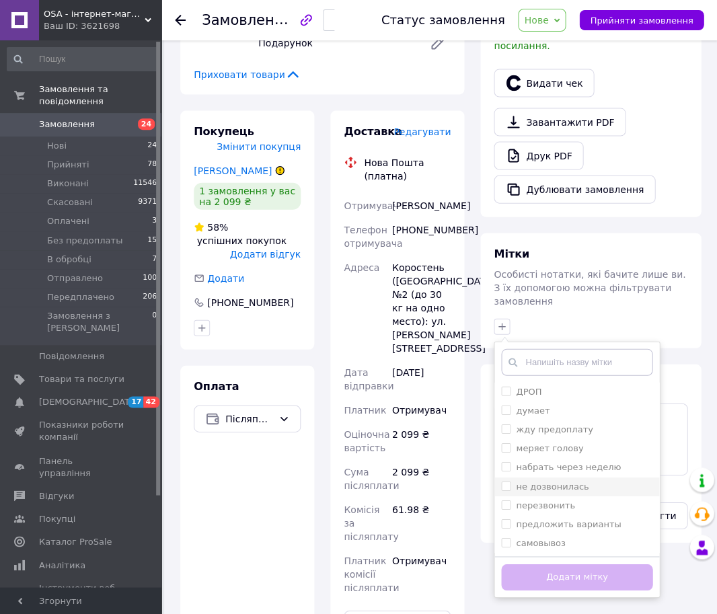
click at [591, 480] on div "не дозвонилась" at bounding box center [576, 486] width 151 height 12
checkbox input "true"
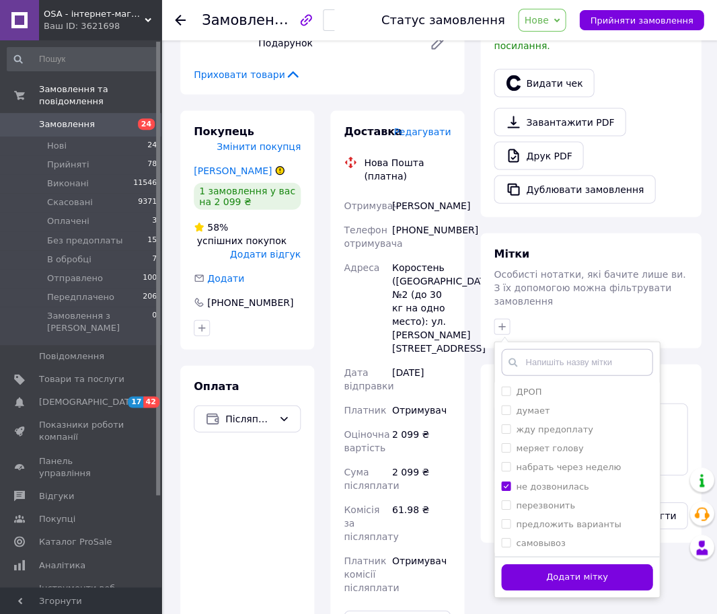
drag, startPoint x: 585, startPoint y: 552, endPoint x: 601, endPoint y: 548, distance: 15.8
click at [585, 563] on button "Додати мітку" at bounding box center [576, 576] width 151 height 26
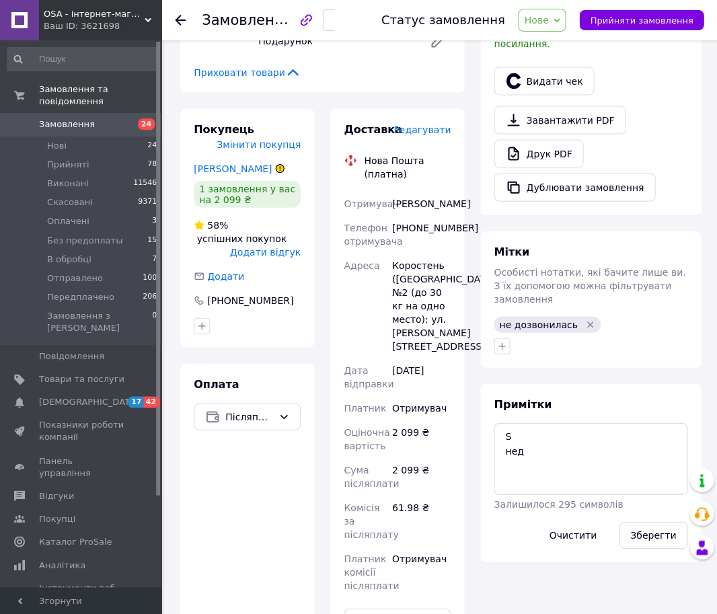
scroll to position [395, 0]
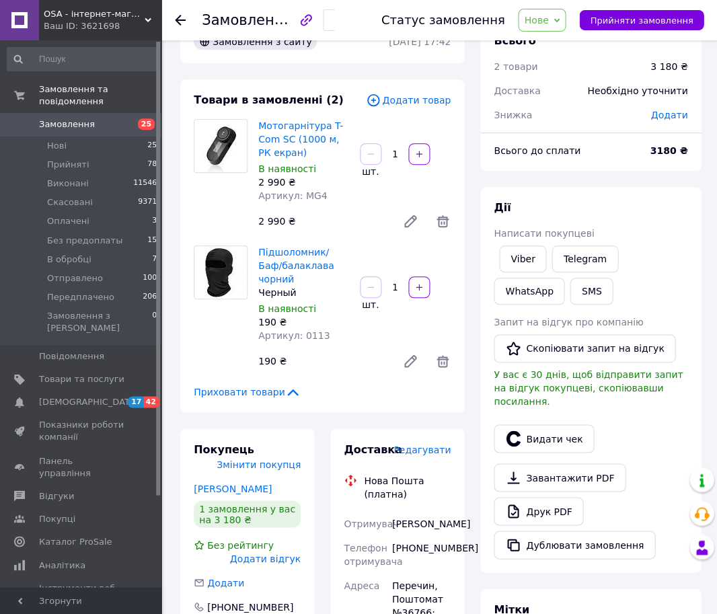
scroll to position [37, 0]
click at [520, 250] on link "Viber" at bounding box center [522, 258] width 47 height 27
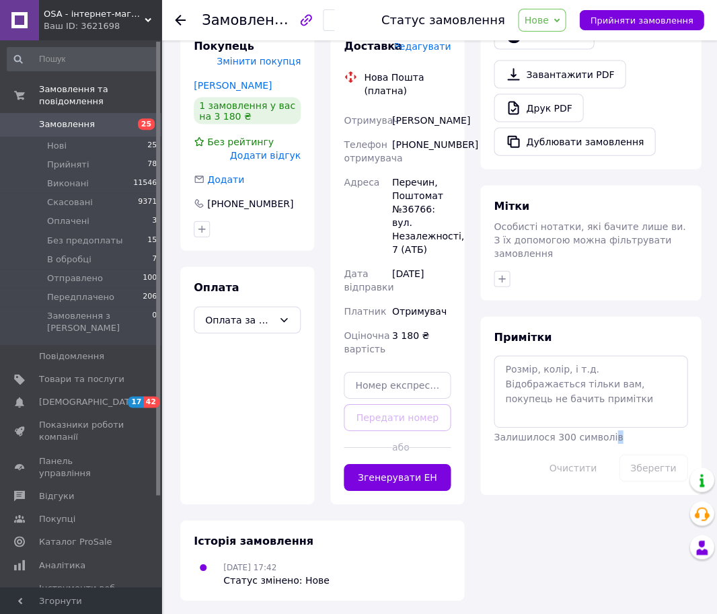
drag, startPoint x: 608, startPoint y: 415, endPoint x: 599, endPoint y: 386, distance: 30.4
click at [607, 430] on div "Залишилося 300 символів" at bounding box center [557, 436] width 129 height 13
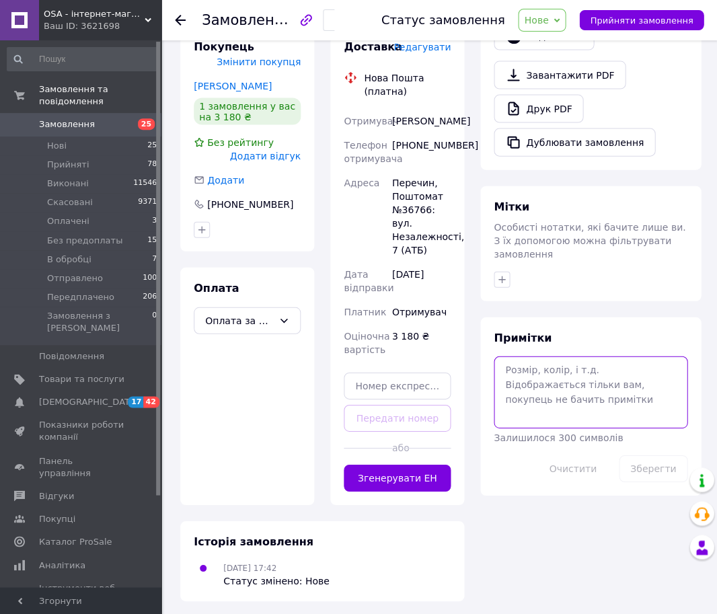
click at [598, 382] on textarea at bounding box center [590, 391] width 194 height 71
type textarea "жду повну оплату"
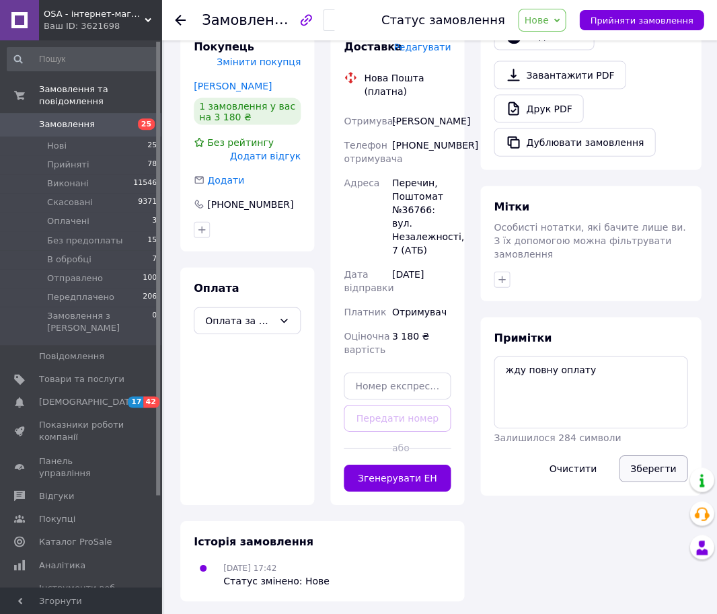
click at [652, 454] on button "Зберегти" at bounding box center [652, 467] width 69 height 27
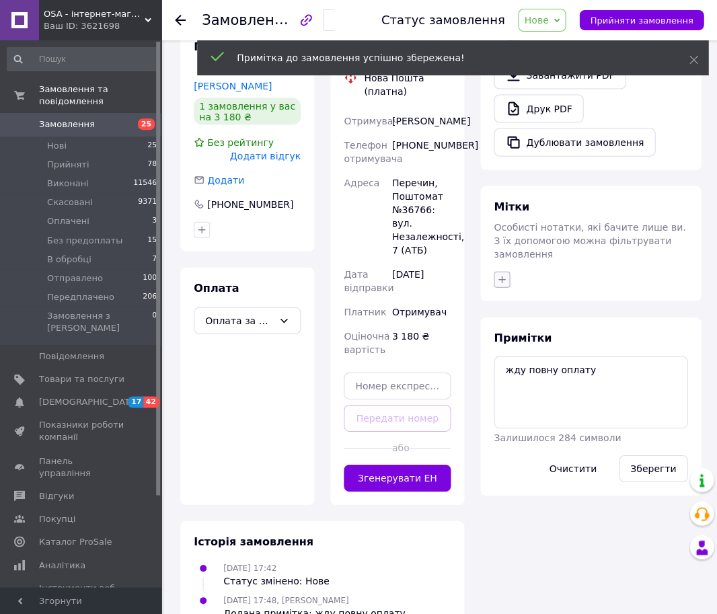
click at [503, 274] on icon "button" at bounding box center [501, 279] width 11 height 11
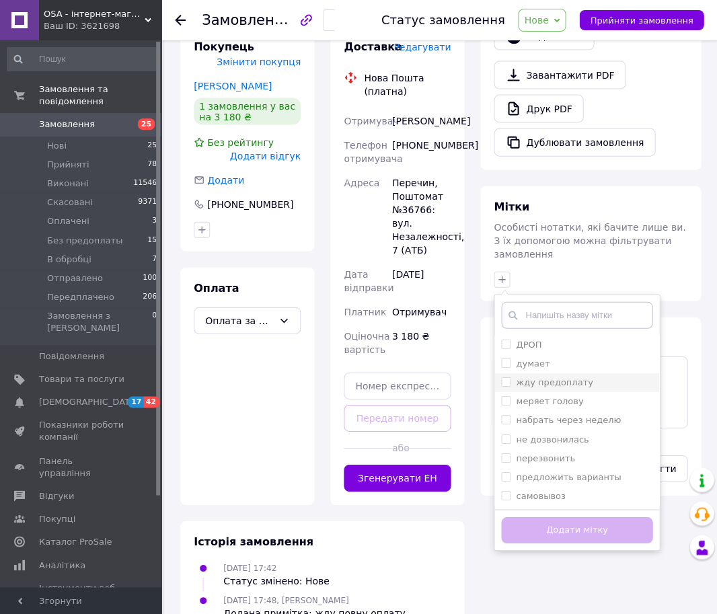
click at [565, 376] on div "жду предоплату" at bounding box center [554, 382] width 77 height 12
click at [509, 376] on input "жду предоплату" at bounding box center [505, 380] width 9 height 9
checkbox input "false"
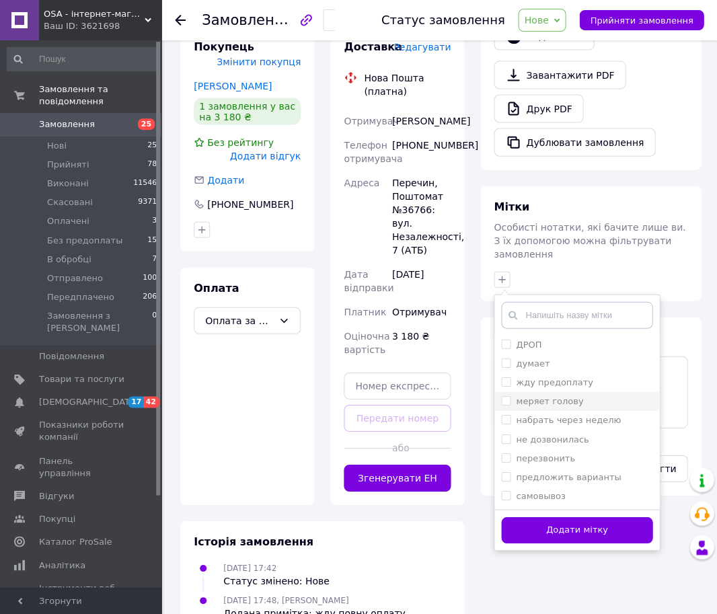
click at [540, 391] on li "меряет голову" at bounding box center [576, 400] width 165 height 19
checkbox input "true"
click at [538, 376] on label "жду предоплату" at bounding box center [554, 381] width 77 height 10
checkbox input "true"
click at [538, 395] on label "меряет голову" at bounding box center [549, 400] width 67 height 10
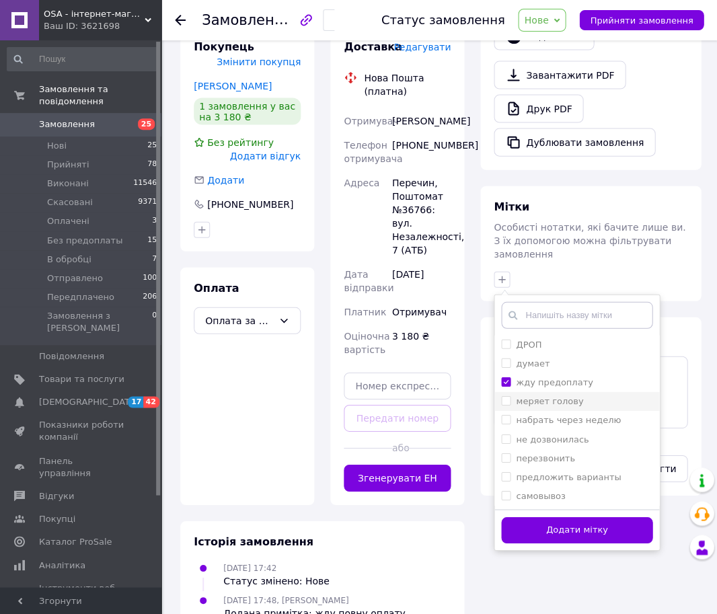
checkbox input "false"
click at [560, 516] on button "Додати мітку" at bounding box center [576, 529] width 151 height 26
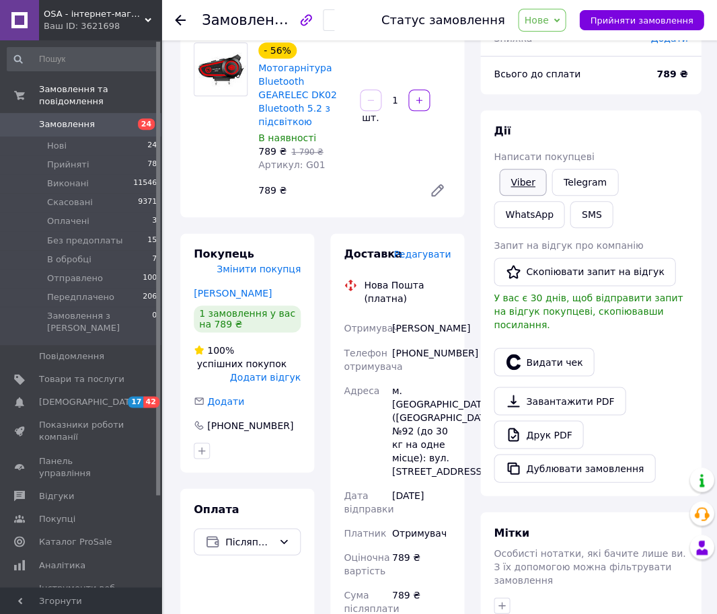
scroll to position [112, 0]
click at [515, 186] on link "Viber" at bounding box center [522, 182] width 47 height 27
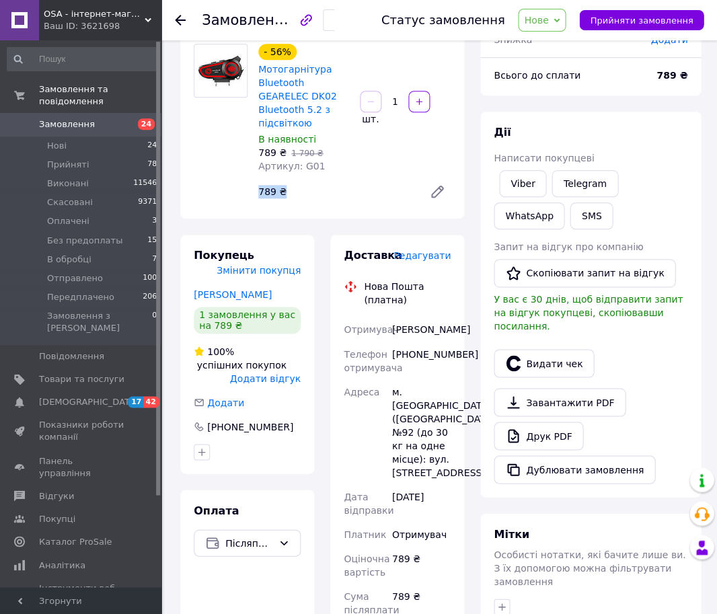
drag, startPoint x: 257, startPoint y: 188, endPoint x: 282, endPoint y: 190, distance: 25.0
click at [282, 190] on div "789 ₴" at bounding box center [335, 191] width 165 height 19
click at [87, 193] on li "Скасовані 9371" at bounding box center [82, 202] width 165 height 19
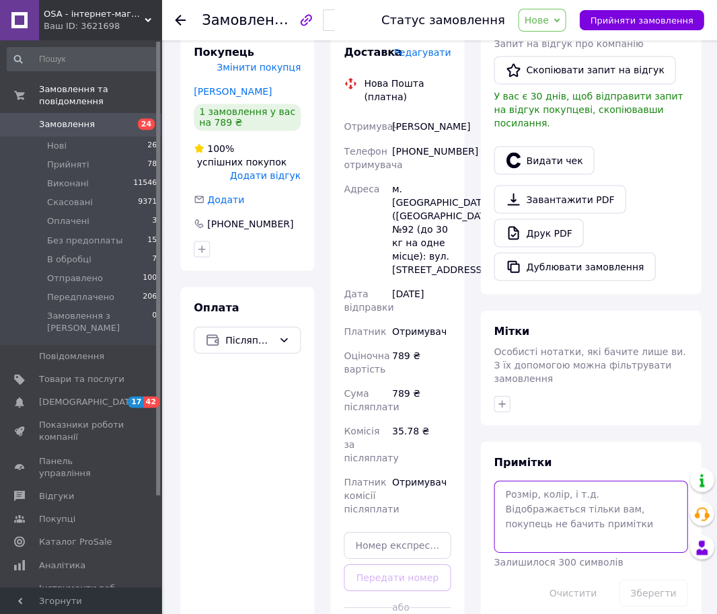
click at [596, 489] on textarea at bounding box center [590, 515] width 194 height 71
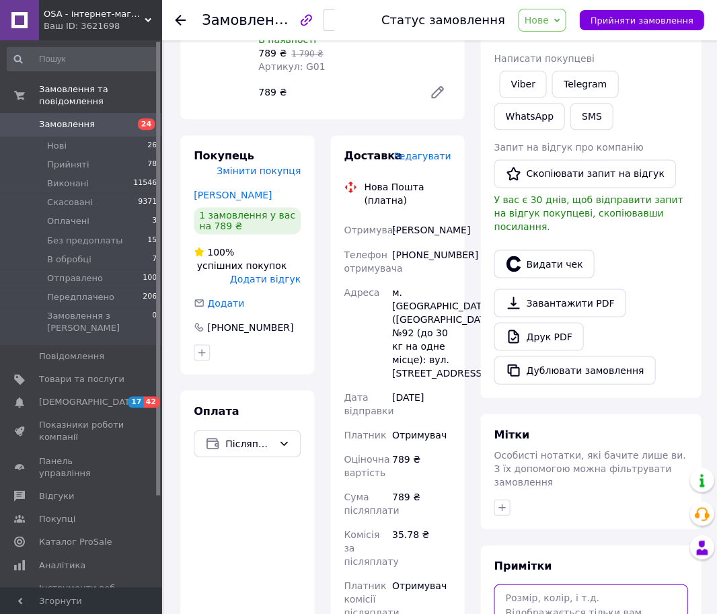
scroll to position [356, 0]
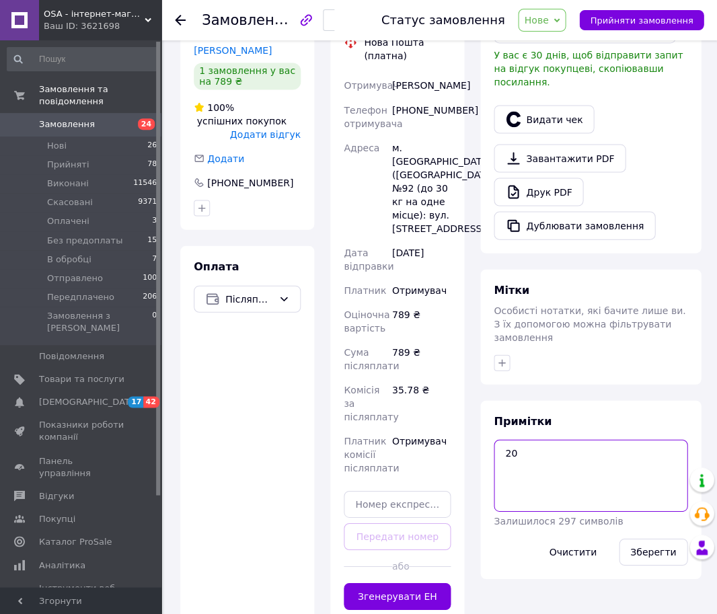
type textarea "2"
click at [506, 453] on textarea "+220 грн + 100 грн" at bounding box center [590, 474] width 194 height 71
type textarea "+220 грн жду пред 100 грн"
drag, startPoint x: 652, startPoint y: 538, endPoint x: 548, endPoint y: 407, distance: 166.9
click at [651, 538] on button "Зберегти" at bounding box center [652, 551] width 69 height 27
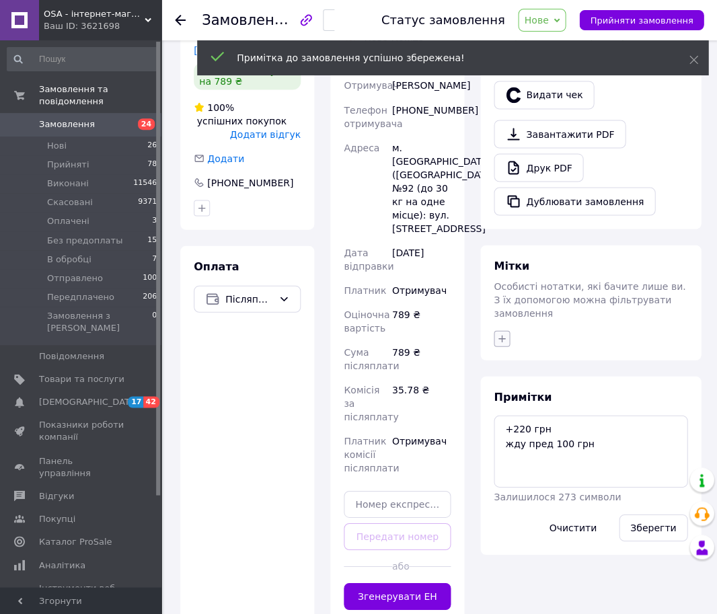
drag, startPoint x: 501, startPoint y: 342, endPoint x: 500, endPoint y: 327, distance: 14.8
click at [501, 342] on div "Мітки Особисті нотатки, які бачите лише ви. З їх допомогою можна фільтрувати за…" at bounding box center [590, 302] width 220 height 115
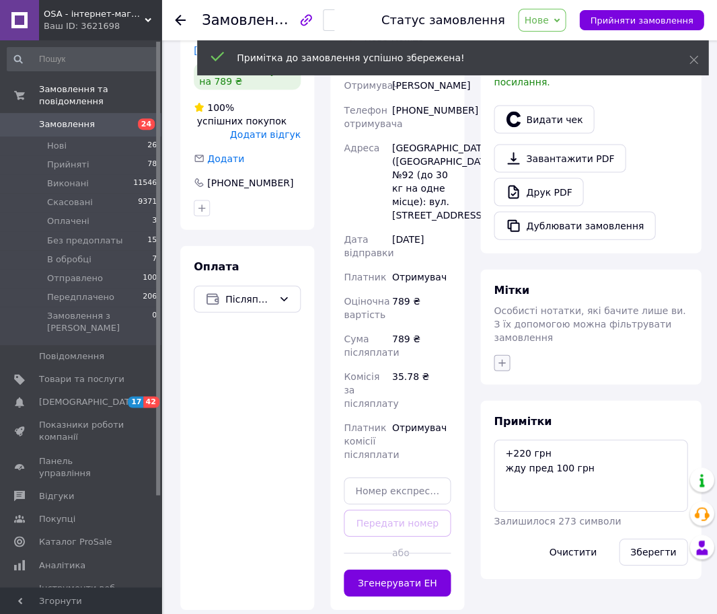
drag, startPoint x: 497, startPoint y: 313, endPoint x: 507, endPoint y: 339, distance: 27.2
click at [497, 313] on div "Особисті нотатки, які бачите лише ви. З їх допомогою можна фільтрувати замовлен…" at bounding box center [590, 323] width 194 height 40
drag, startPoint x: 491, startPoint y: 353, endPoint x: 497, endPoint y: 342, distance: 12.3
click at [491, 353] on div at bounding box center [590, 363] width 199 height 22
drag, startPoint x: 499, startPoint y: 340, endPoint x: 508, endPoint y: 356, distance: 18.7
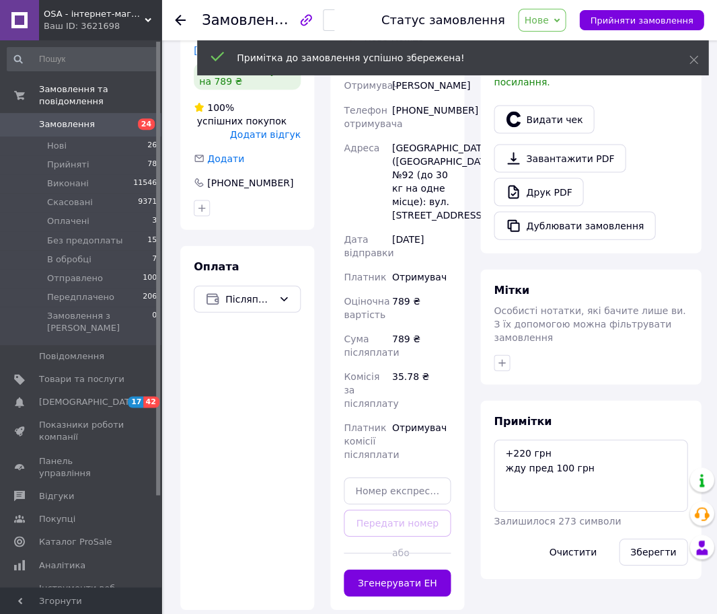
click at [499, 357] on icon "button" at bounding box center [501, 362] width 11 height 11
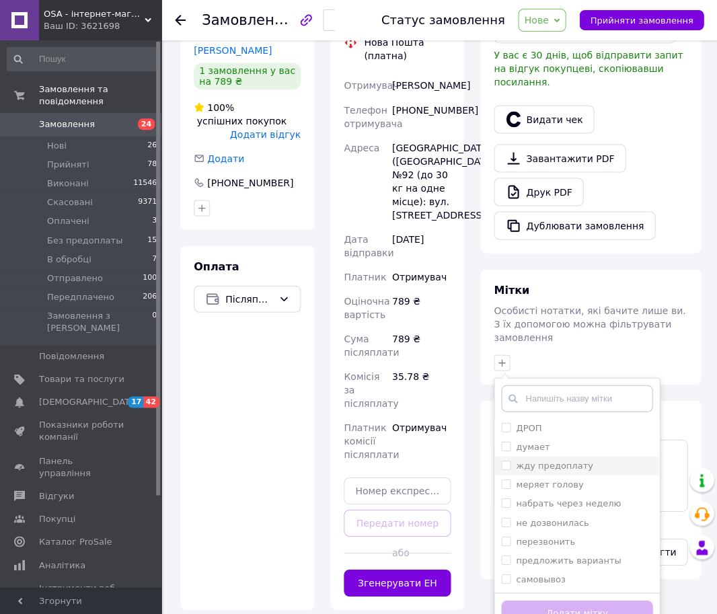
click at [544, 460] on label "жду предоплату" at bounding box center [554, 465] width 77 height 10
checkbox input "true"
click at [557, 600] on button "Додати мітку" at bounding box center [576, 613] width 151 height 26
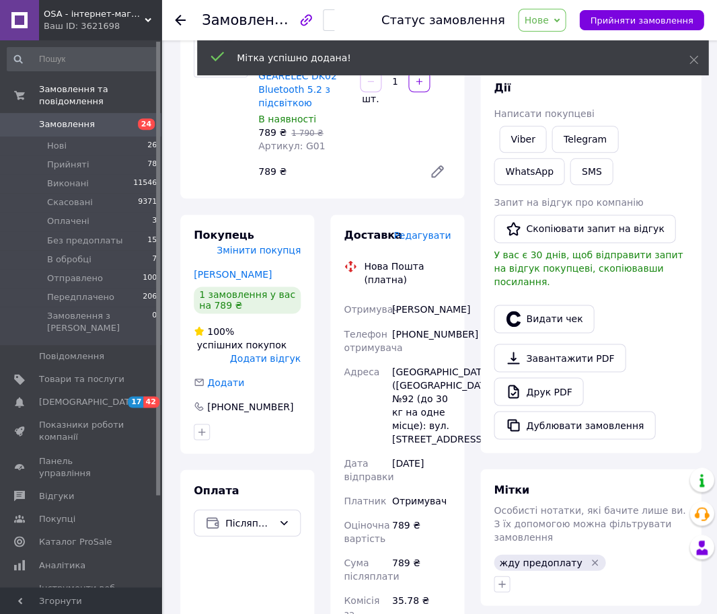
scroll to position [108, 0]
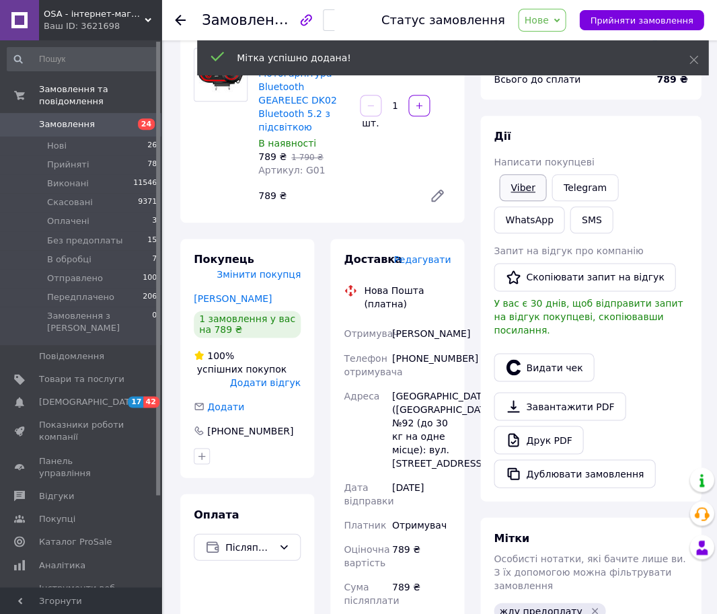
click at [516, 190] on link "Viber" at bounding box center [522, 187] width 47 height 27
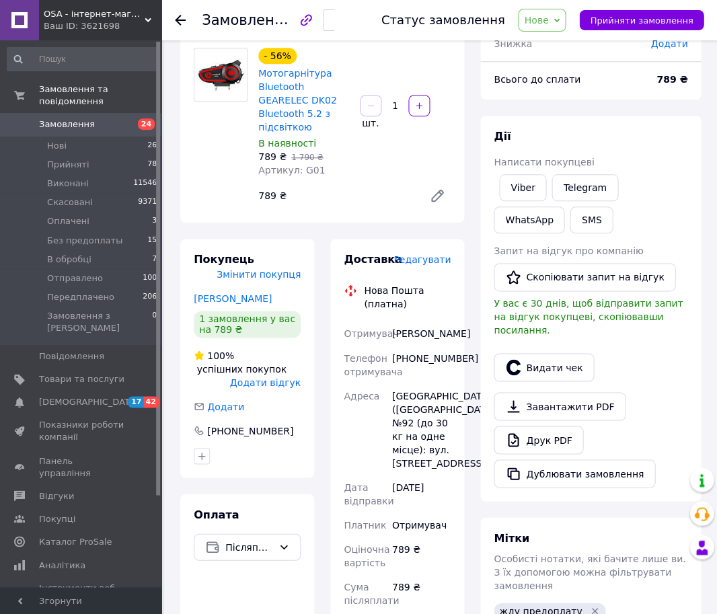
click at [467, 327] on div "Доставка Редагувати Нова Пошта (платна) Отримувач Щербаков Олег Телефон отримув…" at bounding box center [397, 548] width 150 height 618
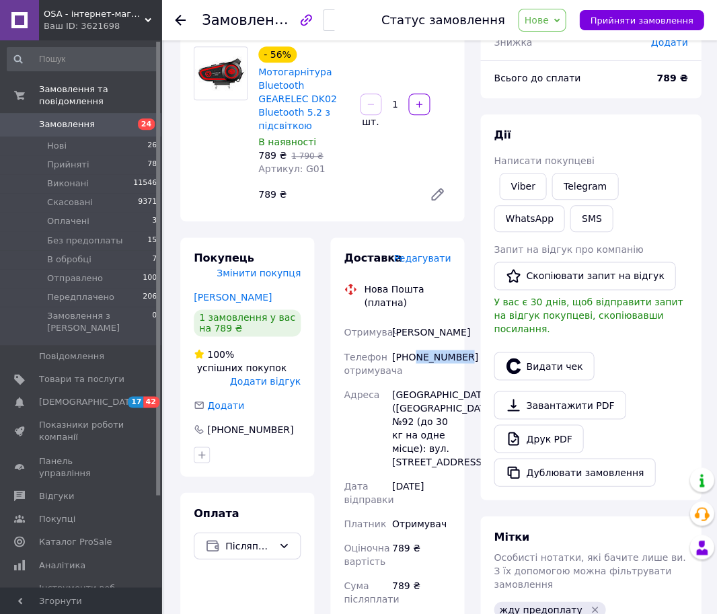
drag, startPoint x: 412, startPoint y: 368, endPoint x: 466, endPoint y: 368, distance: 53.8
click at [466, 368] on div "Доставка Редагувати Нова Пошта (платна) Отримувач Щербаков Олег Телефон отримув…" at bounding box center [397, 546] width 150 height 618
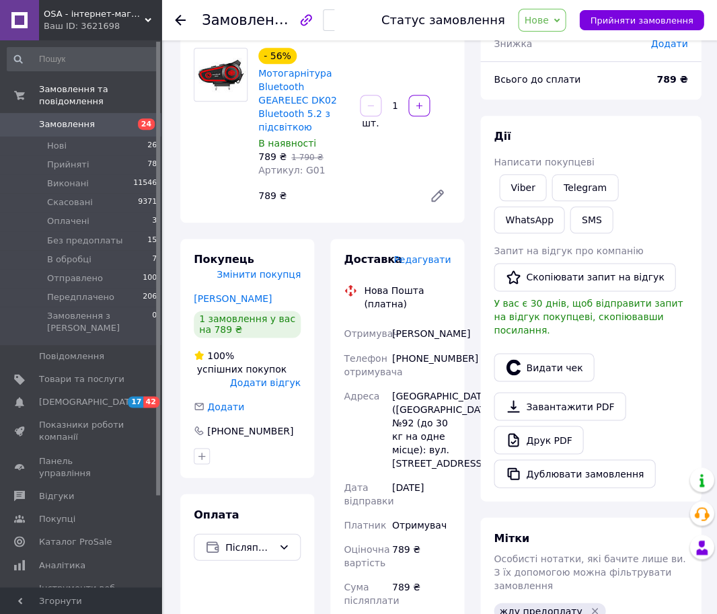
click at [453, 346] on div "Доставка Редагувати Нова Пошта (платна) Отримувач Щербаков Олег Телефон отримув…" at bounding box center [397, 548] width 134 height 618
click at [419, 345] on div "Щербаков Олег" at bounding box center [421, 333] width 64 height 24
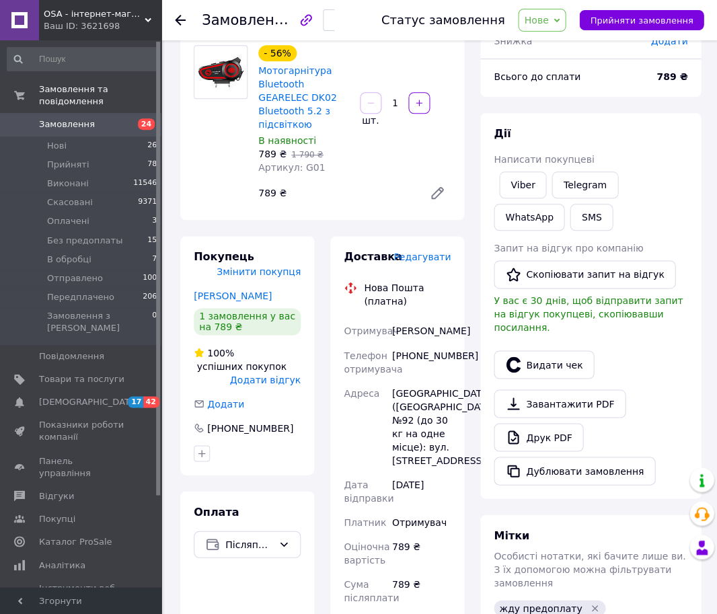
scroll to position [114, 0]
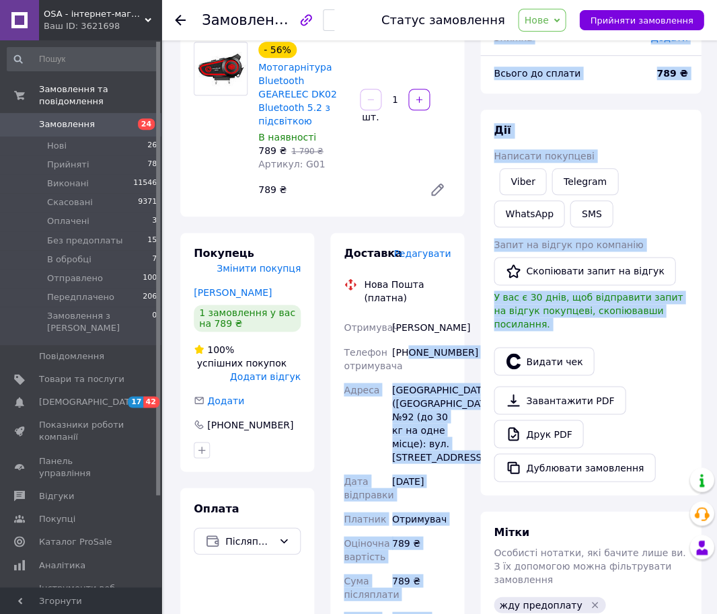
drag, startPoint x: 409, startPoint y: 368, endPoint x: 471, endPoint y: 363, distance: 62.1
click at [471, 363] on div "Замовлення з сайту 12.09.2025 | 16:00 Товари в замовленні (1) Додати товар - 56…" at bounding box center [440, 484] width 536 height 1082
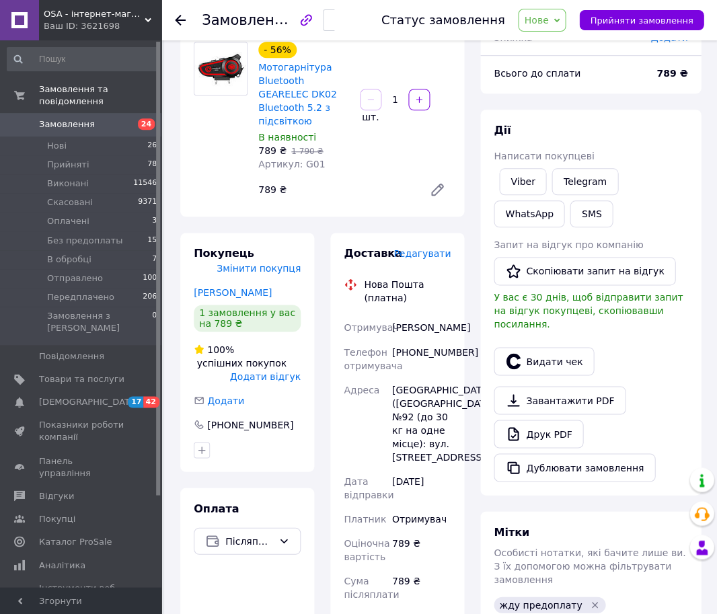
drag, startPoint x: 440, startPoint y: 345, endPoint x: 438, endPoint y: 354, distance: 9.8
click at [440, 339] on div "Щербаков Олег" at bounding box center [421, 327] width 64 height 24
click at [439, 340] on div "Щербаков Олег" at bounding box center [421, 328] width 64 height 24
click at [407, 329] on div "Щербаков Олег" at bounding box center [421, 328] width 64 height 24
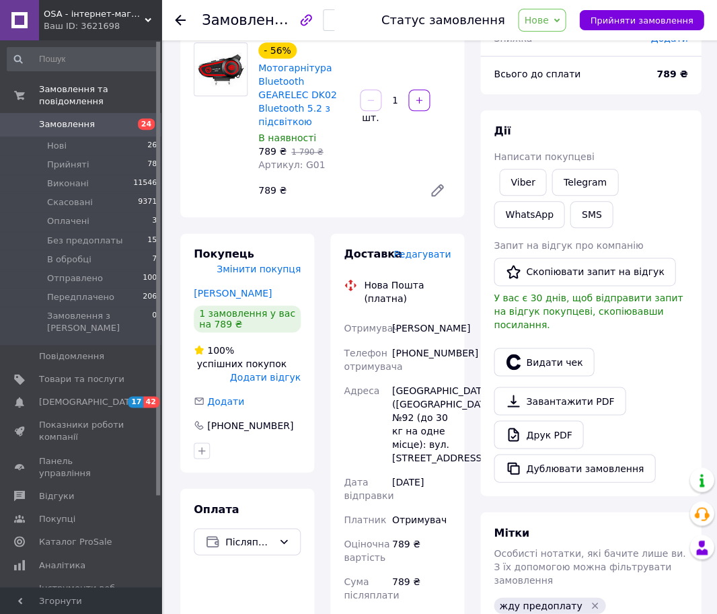
click at [363, 254] on span "Доставка" at bounding box center [372, 253] width 58 height 13
click at [227, 163] on div at bounding box center [220, 122] width 65 height 161
click at [362, 199] on div "- 56% Мотогарнітура Bluetooth GEARELEC DK02 Bluetooth 5.2 з підсвіткою В наявно…" at bounding box center [354, 123] width 203 height 167
drag, startPoint x: 352, startPoint y: 233, endPoint x: 346, endPoint y: 222, distance: 11.4
click at [352, 233] on div "Доставка Редагувати Нова Пошта (платна) Отримувач Щербаков Олег Телефон отримув…" at bounding box center [397, 542] width 134 height 618
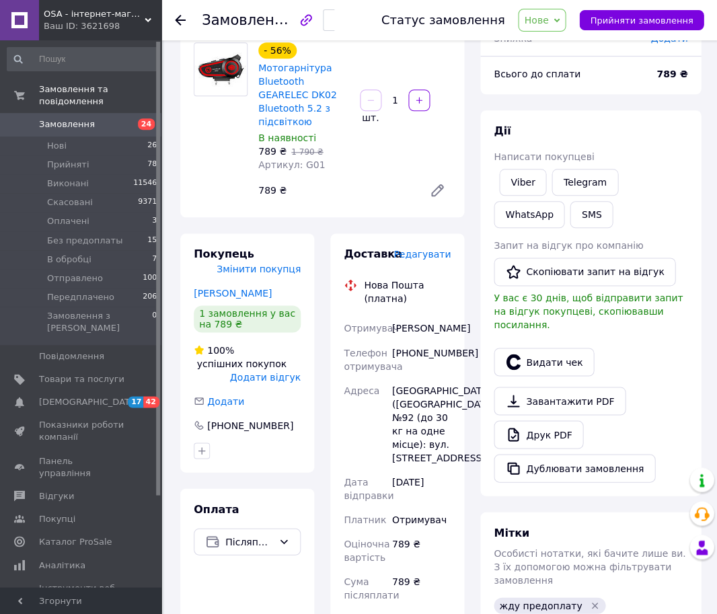
click at [331, 278] on div "Доставка Редагувати Нова Пошта (платна) Отримувач Щербаков Олег Телефон отримув…" at bounding box center [397, 542] width 134 height 618
click at [245, 229] on div "Замовлення з сайту 12.09.2025 | 16:00 Товари в замовленні (1) Додати товар - 56…" at bounding box center [322, 485] width 300 height 1082
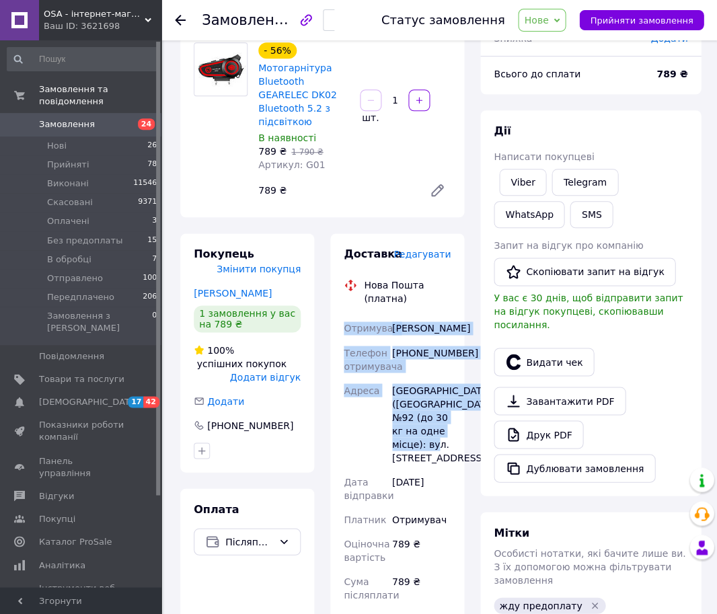
drag, startPoint x: 414, startPoint y: 497, endPoint x: 336, endPoint y: 327, distance: 187.1
click at [336, 327] on div "Доставка Редагувати Нова Пошта (платна) Отримувач Щербаков Олег Телефон отримув…" at bounding box center [397, 542] width 134 height 618
click at [341, 320] on div "Отримувач" at bounding box center [365, 328] width 48 height 24
drag, startPoint x: 344, startPoint y: 321, endPoint x: 425, endPoint y: 490, distance: 187.9
click at [419, 497] on div "Отримувач Щербаков Олег Телефон отримувача +380731226836 Адреса Київ (Київська …" at bounding box center [397, 512] width 112 height 393
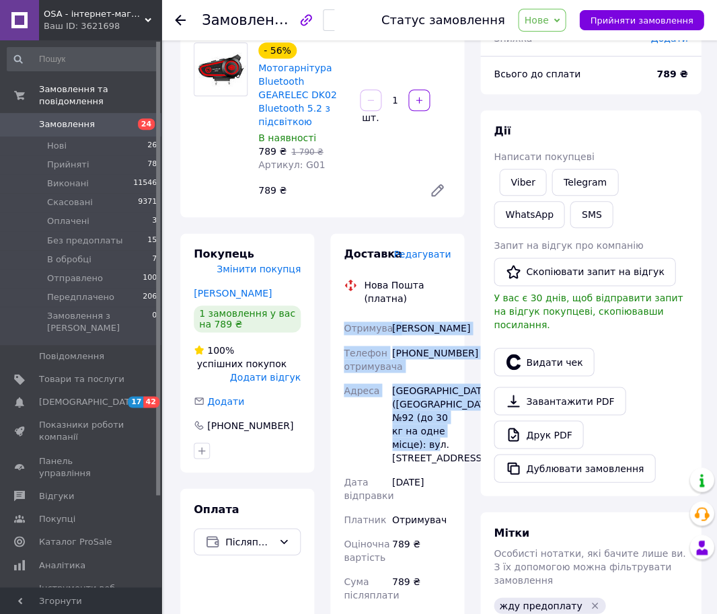
click at [380, 340] on div "Отримувач" at bounding box center [365, 328] width 48 height 24
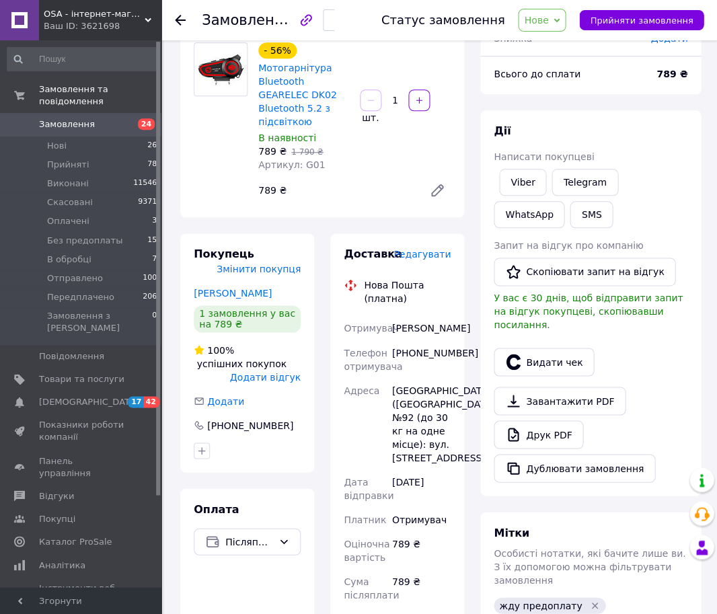
click at [348, 243] on div "Доставка Редагувати Нова Пошта (платна) Отримувач Щербаков Олег Телефон отримув…" at bounding box center [397, 542] width 134 height 618
click at [421, 281] on div "Нова Пошта (платна)" at bounding box center [406, 291] width 93 height 27
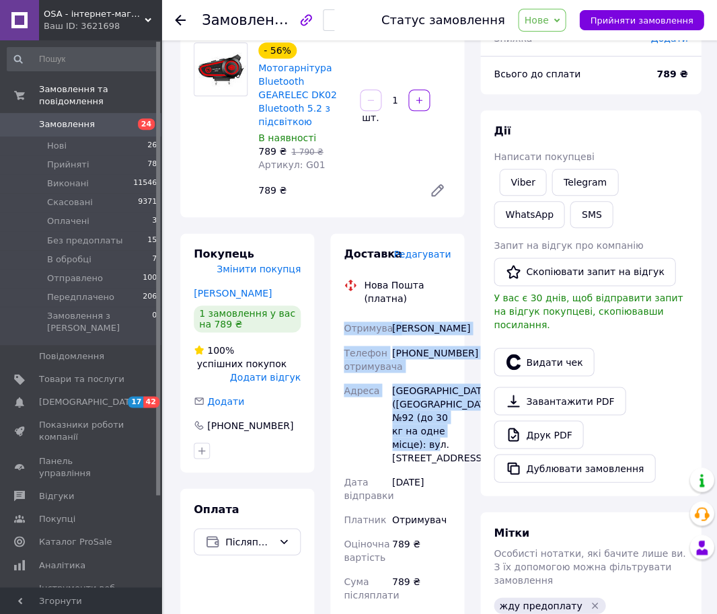
drag, startPoint x: 412, startPoint y: 499, endPoint x: 322, endPoint y: 322, distance: 199.0
click at [322, 322] on div "Доставка Редагувати Нова Пошта (платна) Отримувач Щербаков Олег Телефон отримув…" at bounding box center [397, 542] width 150 height 618
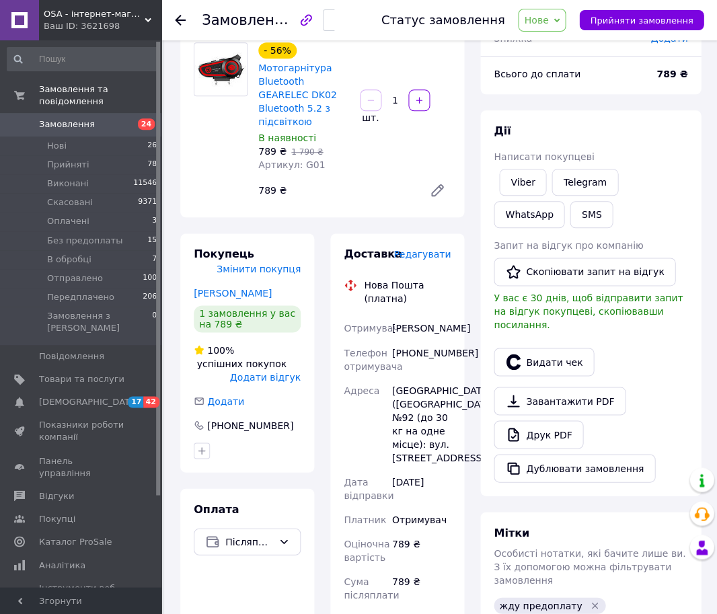
drag, startPoint x: 426, startPoint y: 478, endPoint x: 415, endPoint y: 485, distance: 12.7
click at [426, 469] on div "[GEOGRAPHIC_DATA] ([GEOGRAPHIC_DATA].), №92 (до 30 кг на одне місце): вул. [STR…" at bounding box center [421, 423] width 64 height 91
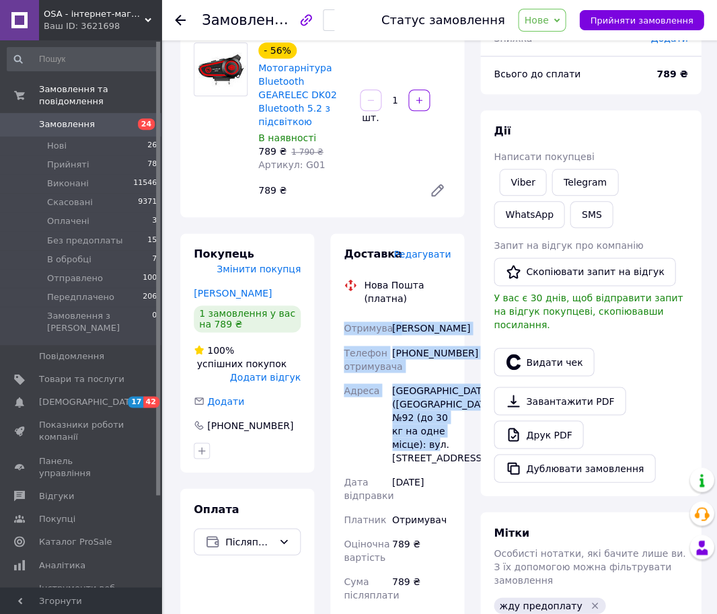
drag, startPoint x: 410, startPoint y: 493, endPoint x: 339, endPoint y: 308, distance: 198.1
click at [336, 306] on div "Доставка Редагувати Нова Пошта (платна) Отримувач Щербаков Олег Телефон отримув…" at bounding box center [397, 542] width 134 height 618
click at [350, 316] on div "Отримувач" at bounding box center [365, 328] width 48 height 24
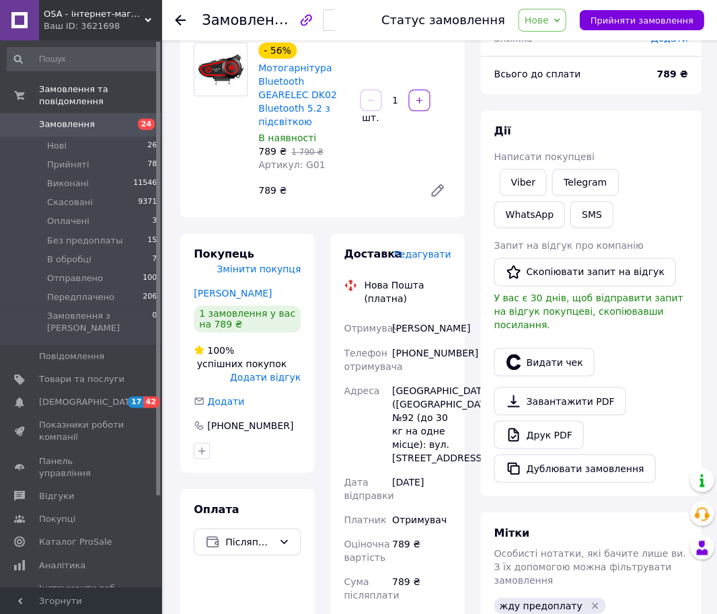
click at [434, 216] on div "Товари в замовленні (1) Додати товар - 56% Мотогарнітура Bluetooth GEARELEC DK0…" at bounding box center [322, 110] width 284 height 214
click at [458, 313] on div "Доставка Редагувати Нова Пошта (платна) Отримувач Щербаков Олег Телефон отримув…" at bounding box center [397, 542] width 134 height 618
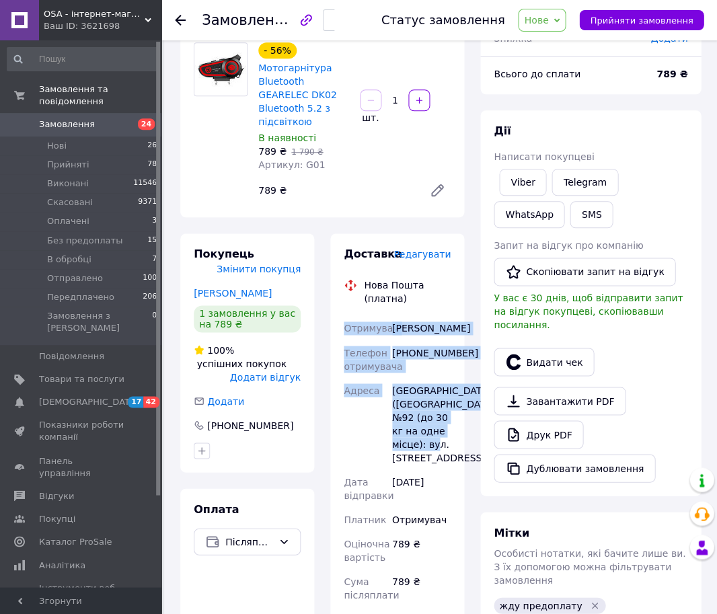
drag, startPoint x: 374, startPoint y: 469, endPoint x: 368, endPoint y: 316, distance: 153.4
click at [336, 323] on div "Доставка Редагувати Нова Пошта (платна) Отримувач Щербаков Олег Телефон отримув…" at bounding box center [397, 542] width 134 height 618
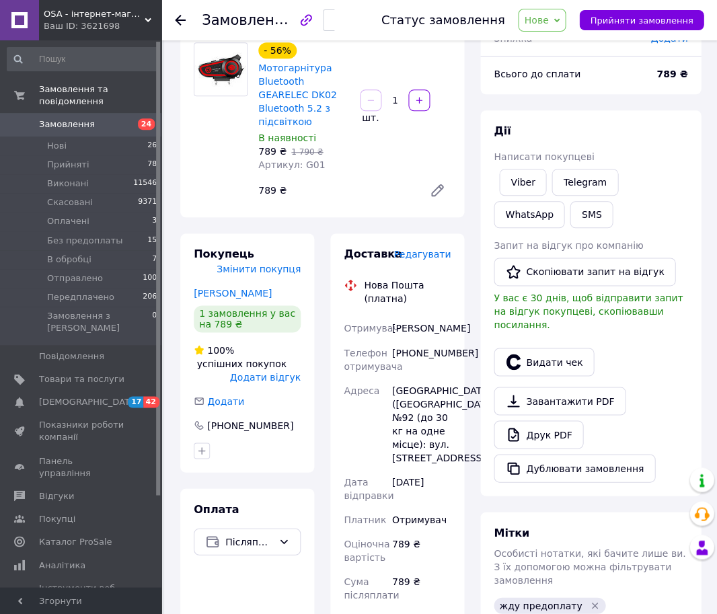
click at [380, 316] on div "Отримувач" at bounding box center [365, 328] width 48 height 24
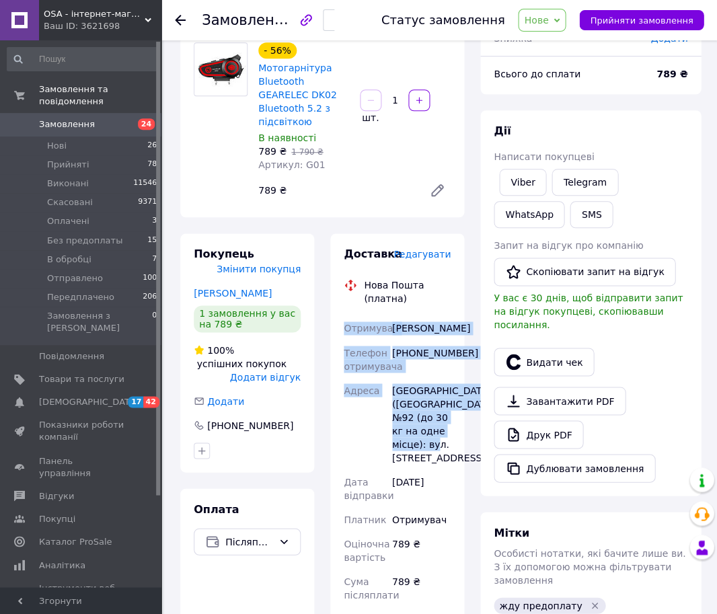
drag, startPoint x: 341, startPoint y: 321, endPoint x: 411, endPoint y: 500, distance: 192.0
click at [405, 501] on div "Отримувач Щербаков Олег Телефон отримувача +380731226836 Адреса Київ (Київська …" at bounding box center [397, 512] width 112 height 393
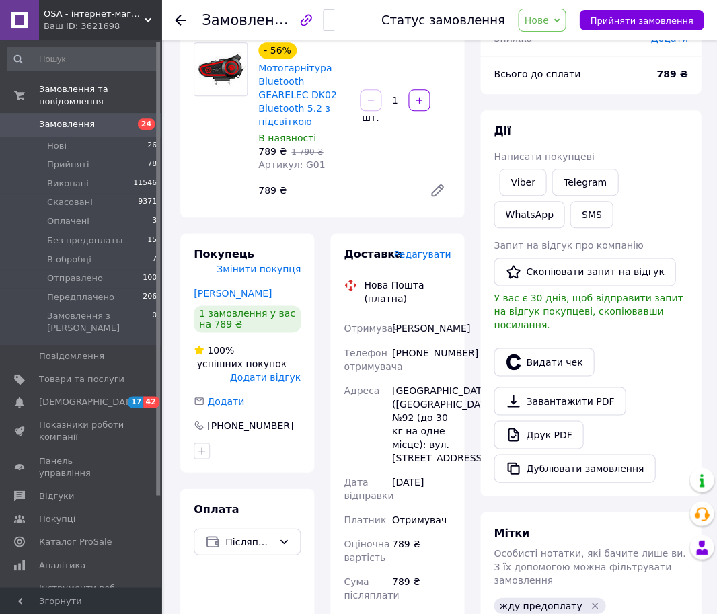
drag, startPoint x: 415, startPoint y: 478, endPoint x: 413, endPoint y: 491, distance: 13.6
click at [415, 469] on div "[GEOGRAPHIC_DATA] ([GEOGRAPHIC_DATA].), №92 (до 30 кг на одне місце): вул. [STR…" at bounding box center [421, 423] width 64 height 91
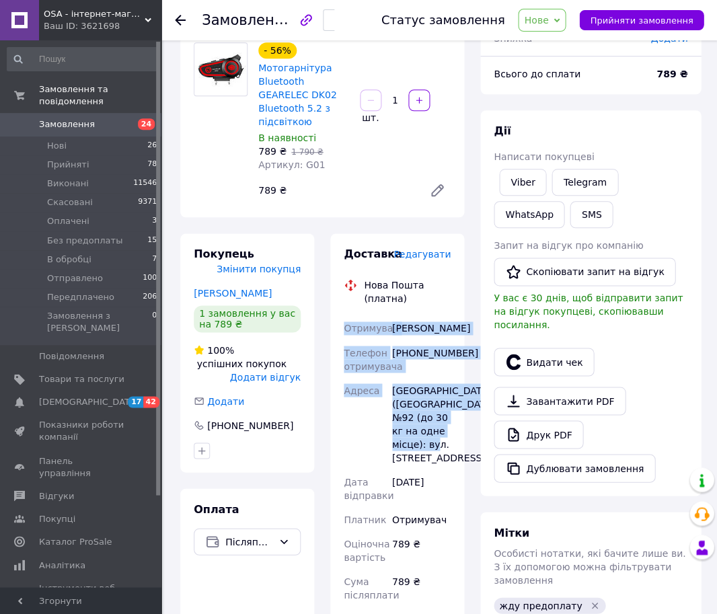
drag, startPoint x: 409, startPoint y: 502, endPoint x: 325, endPoint y: 327, distance: 194.5
click at [325, 327] on div "Доставка Редагувати Нова Пошта (платна) Отримувач Щербаков Олег Телефон отримув…" at bounding box center [397, 542] width 150 height 618
drag, startPoint x: 362, startPoint y: 361, endPoint x: 359, endPoint y: 389, distance: 28.4
click at [362, 361] on span "Телефон отримувача" at bounding box center [372, 359] width 58 height 24
drag, startPoint x: 389, startPoint y: 475, endPoint x: 326, endPoint y: 330, distance: 157.5
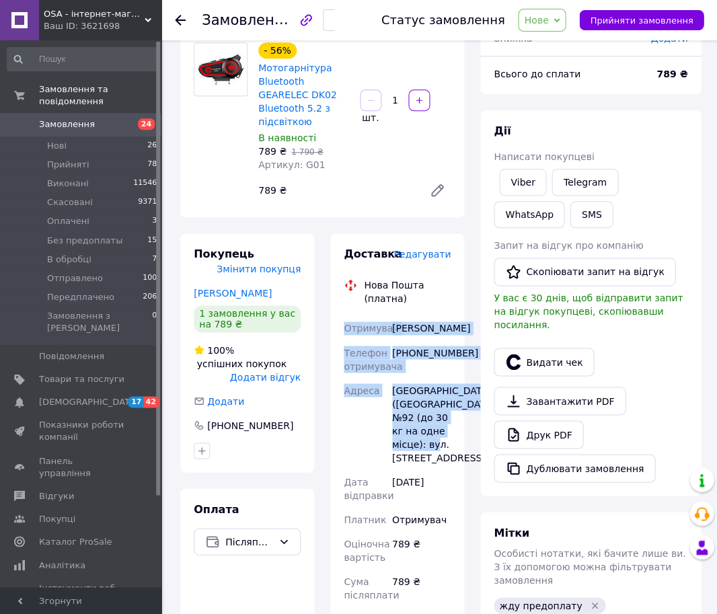
click at [326, 330] on div "Доставка Редагувати Нова Пошта (платна) Отримувач Щербаков Олег Телефон отримув…" at bounding box center [397, 542] width 150 height 618
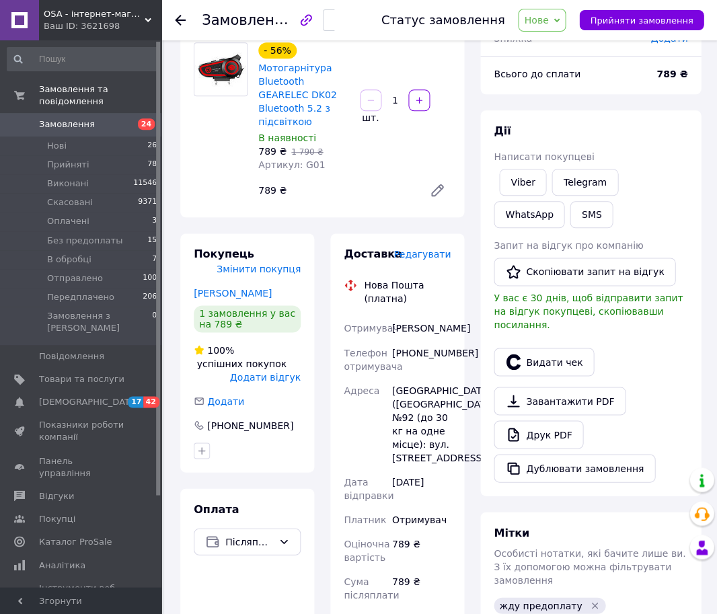
click at [372, 323] on span "Отримувач" at bounding box center [370, 328] width 54 height 11
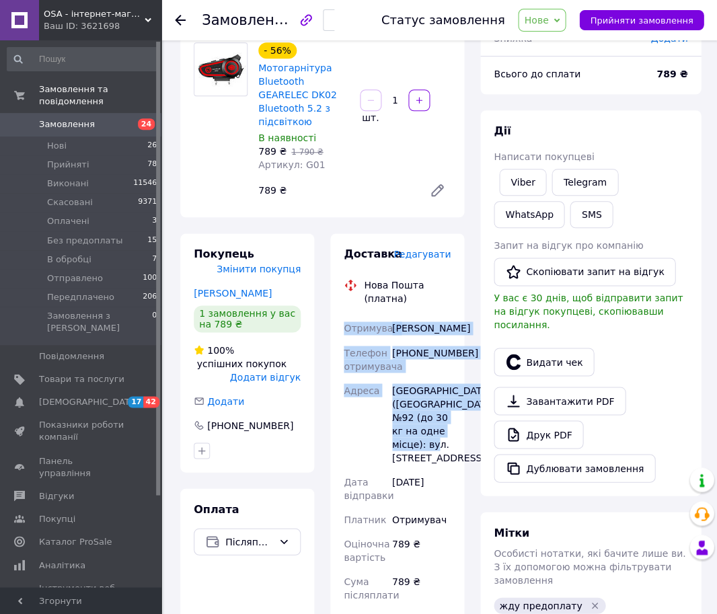
drag, startPoint x: 343, startPoint y: 323, endPoint x: 413, endPoint y: 492, distance: 182.6
click at [413, 491] on div "Отримувач Щербаков Олег Телефон отримувача +380731226836 Адреса Київ (Київська …" at bounding box center [397, 512] width 112 height 393
click at [417, 469] on div "[GEOGRAPHIC_DATA] ([GEOGRAPHIC_DATA].), №92 (до 30 кг на одне місце): вул. [STR…" at bounding box center [421, 423] width 64 height 91
drag, startPoint x: 391, startPoint y: 486, endPoint x: 335, endPoint y: 329, distance: 166.0
click at [330, 328] on div "Доставка Редагувати Нова Пошта (платна) Отримувач Щербаков Олег Телефон отримув…" at bounding box center [397, 542] width 134 height 618
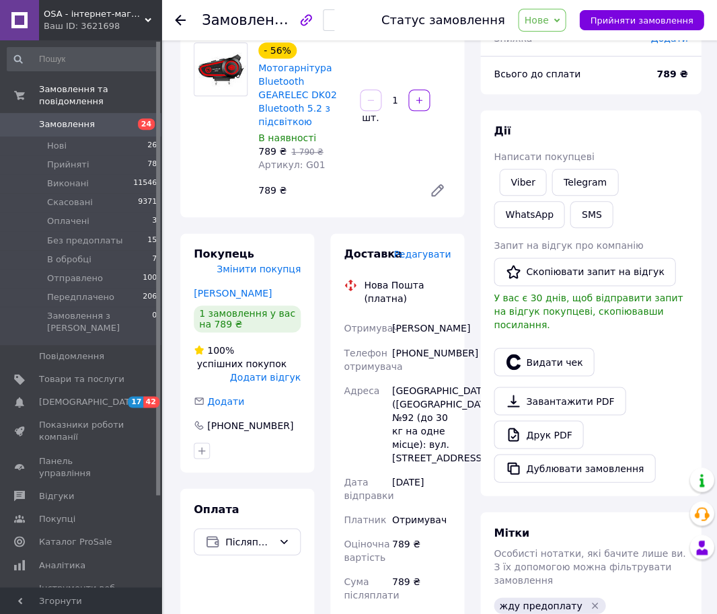
click at [458, 296] on div "Доставка Редагувати Нова Пошта (платна) Отримувач Щербаков Олег Телефон отримув…" at bounding box center [397, 542] width 134 height 618
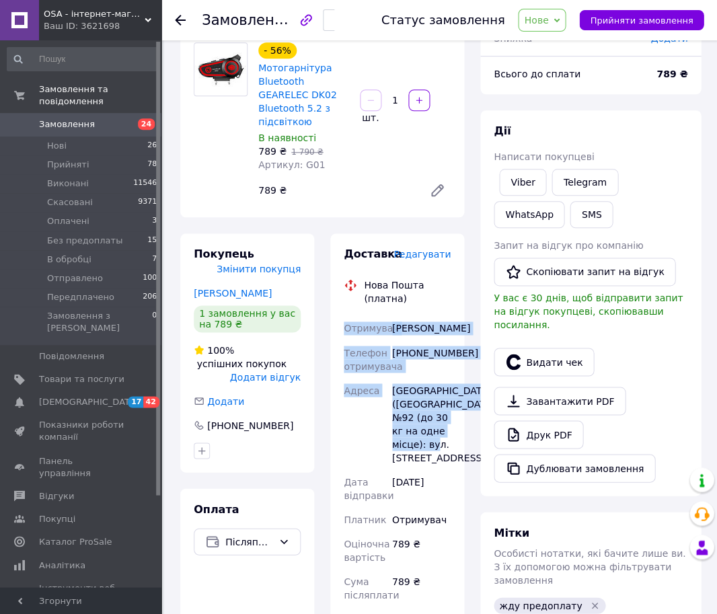
drag, startPoint x: 407, startPoint y: 497, endPoint x: 334, endPoint y: 322, distance: 190.1
click at [334, 322] on div "Доставка Редагувати Нова Пошта (платна) Отримувач Щербаков Олег Телефон отримув…" at bounding box center [397, 542] width 134 height 618
click at [335, 320] on div "Доставка Редагувати Нова Пошта (платна) Отримувач Щербаков Олег Телефон отримув…" at bounding box center [397, 542] width 134 height 618
drag, startPoint x: 412, startPoint y: 495, endPoint x: 352, endPoint y: 309, distance: 195.8
click at [345, 329] on div "Отримувач Щербаков Олег Телефон отримувача +380731226836 Адреса Київ (Київська …" at bounding box center [397, 512] width 112 height 393
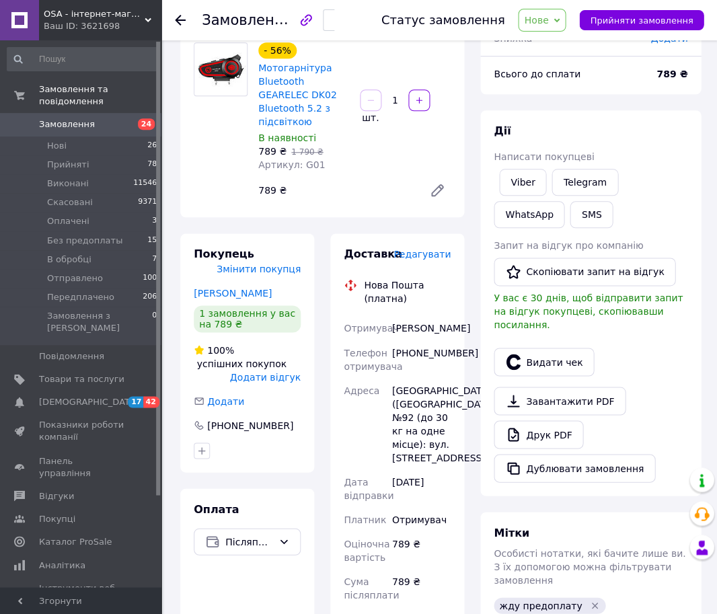
click at [343, 323] on span "Отримувач" at bounding box center [370, 328] width 54 height 11
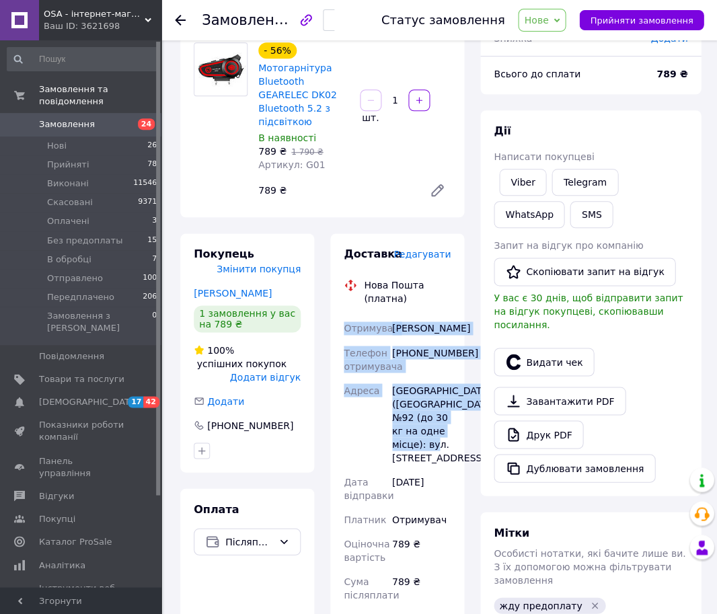
drag, startPoint x: 344, startPoint y: 322, endPoint x: 431, endPoint y: 501, distance: 198.7
click at [431, 501] on div "Отримувач Щербаков Олег Телефон отримувача +380731226836 Адреса Київ (Київська …" at bounding box center [397, 512] width 112 height 393
click at [409, 469] on div "[GEOGRAPHIC_DATA] ([GEOGRAPHIC_DATA].), №92 (до 30 кг на одне місце): вул. [STR…" at bounding box center [421, 423] width 64 height 91
drag, startPoint x: 410, startPoint y: 497, endPoint x: 341, endPoint y: 327, distance: 183.6
click at [341, 327] on div "Отримувач Щербаков Олег Телефон отримувача +380731226836 Адреса Київ (Київська …" at bounding box center [397, 512] width 112 height 393
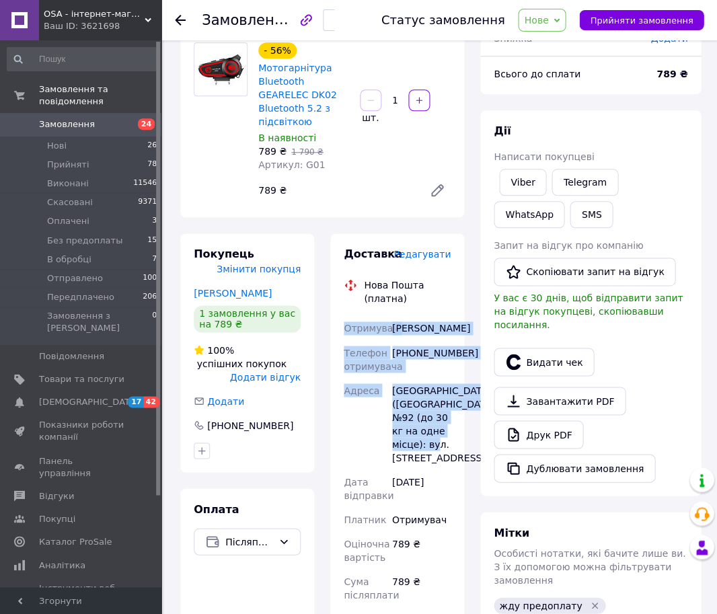
drag, startPoint x: 343, startPoint y: 325, endPoint x: 434, endPoint y: 495, distance: 193.3
click at [434, 495] on div "Отримувач Щербаков Олег Телефон отримувача +380731226836 Адреса Київ (Київська …" at bounding box center [397, 512] width 112 height 393
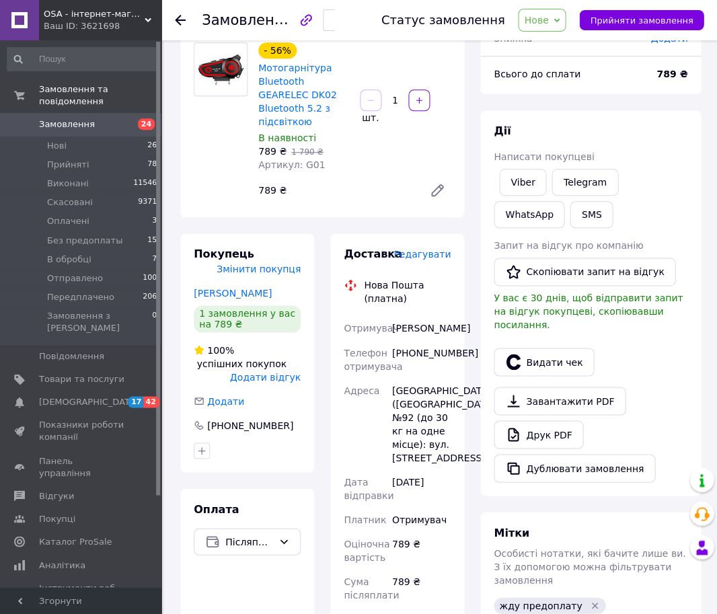
click at [422, 469] on div "[GEOGRAPHIC_DATA] ([GEOGRAPHIC_DATA].), №92 (до 30 кг на одне місце): вул. [STR…" at bounding box center [421, 423] width 64 height 91
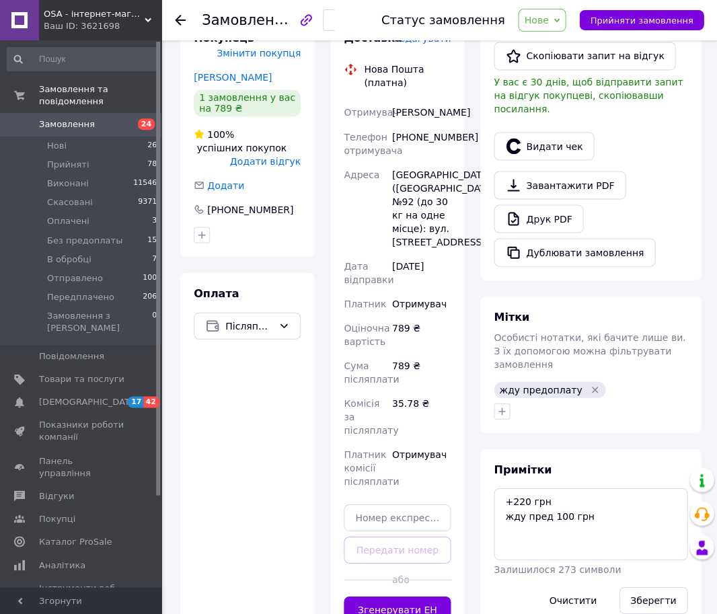
scroll to position [340, 0]
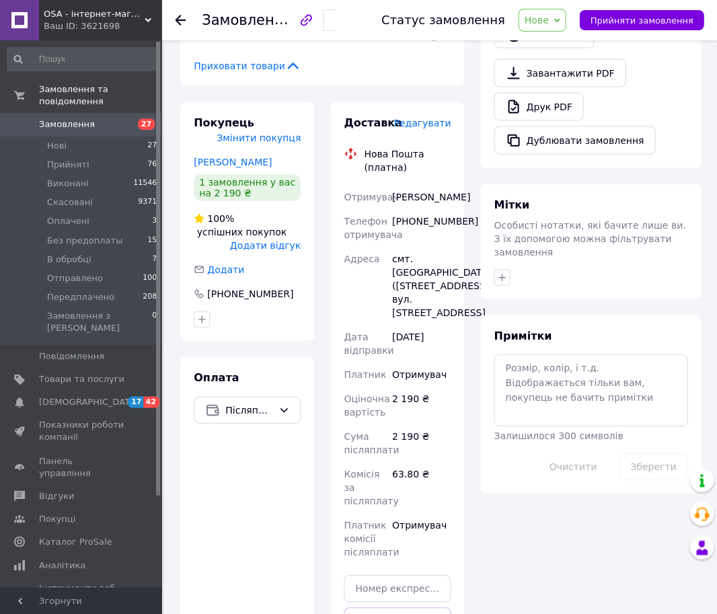
scroll to position [598, 0]
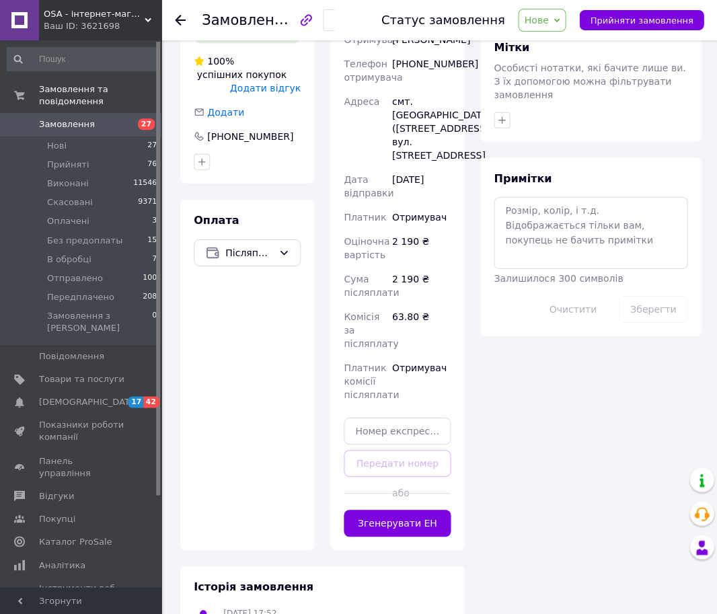
click at [532, 158] on div "Примітки Залишилося 300 символів Очистити Зберегти" at bounding box center [590, 247] width 220 height 178
click at [540, 242] on textarea at bounding box center [590, 232] width 194 height 71
type textarea "І"
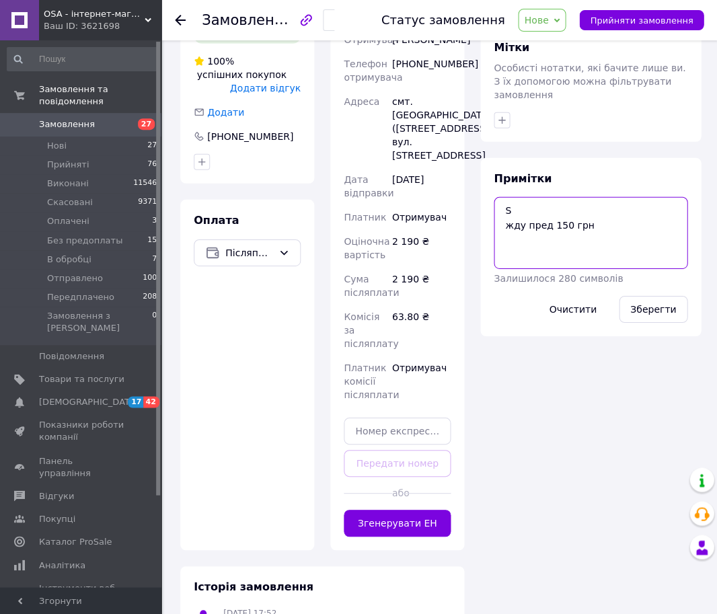
type textarea "S жду пред 150 грн"
click at [636, 290] on div "Зберегти" at bounding box center [652, 309] width 79 height 38
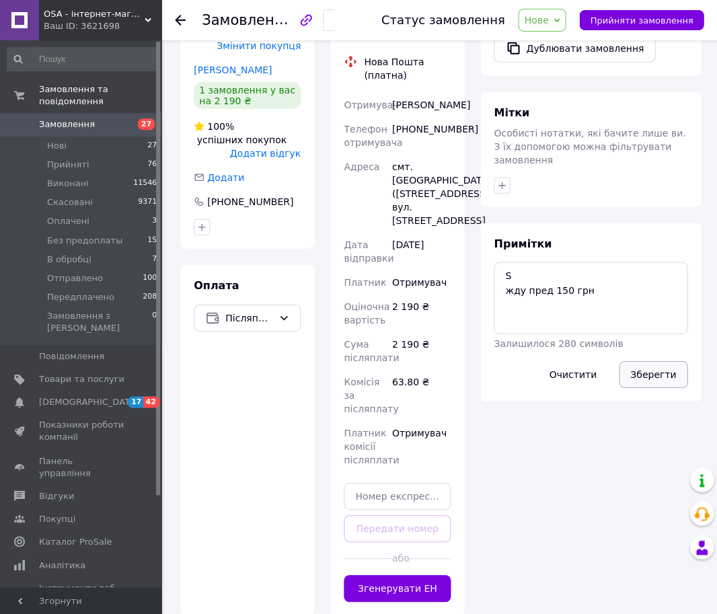
drag, startPoint x: 667, startPoint y: 365, endPoint x: 651, endPoint y: 364, distance: 16.8
click at [667, 365] on button "Зберегти" at bounding box center [652, 374] width 69 height 27
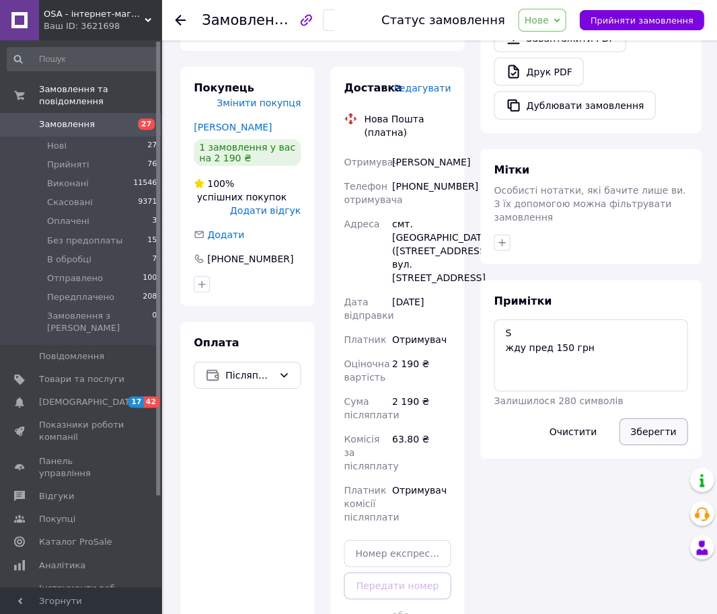
scroll to position [276, 0]
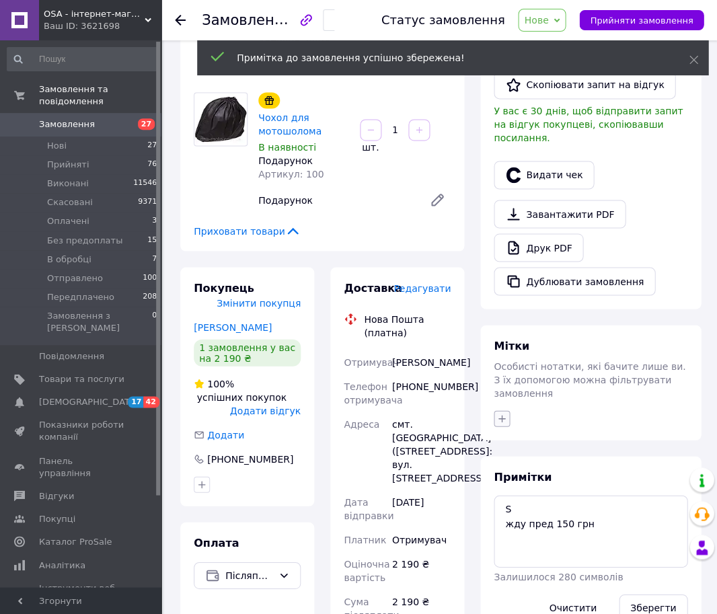
click at [496, 413] on icon "button" at bounding box center [501, 418] width 11 height 11
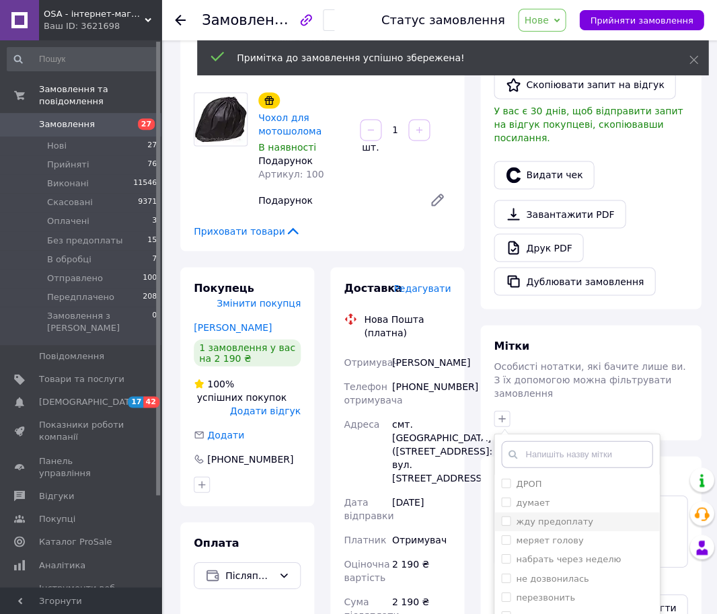
click at [528, 516] on label "жду предоплату" at bounding box center [554, 521] width 77 height 10
checkbox input "true"
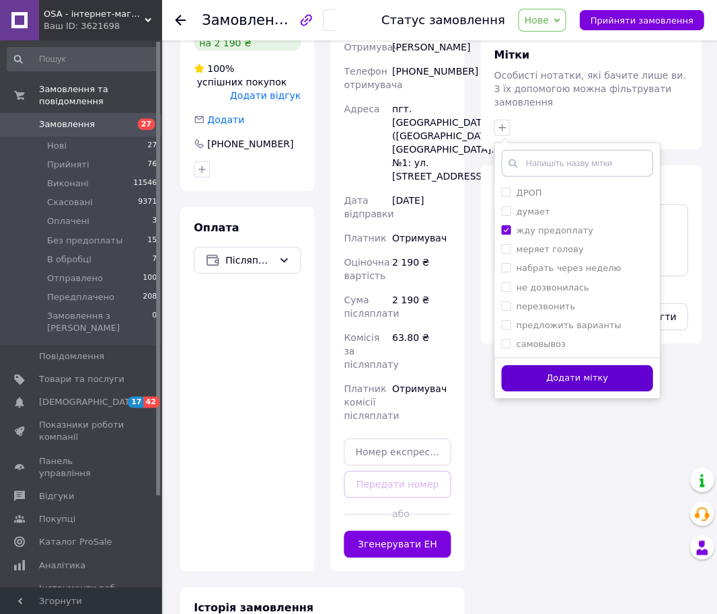
click at [538, 365] on button "Додати мітку" at bounding box center [576, 378] width 151 height 26
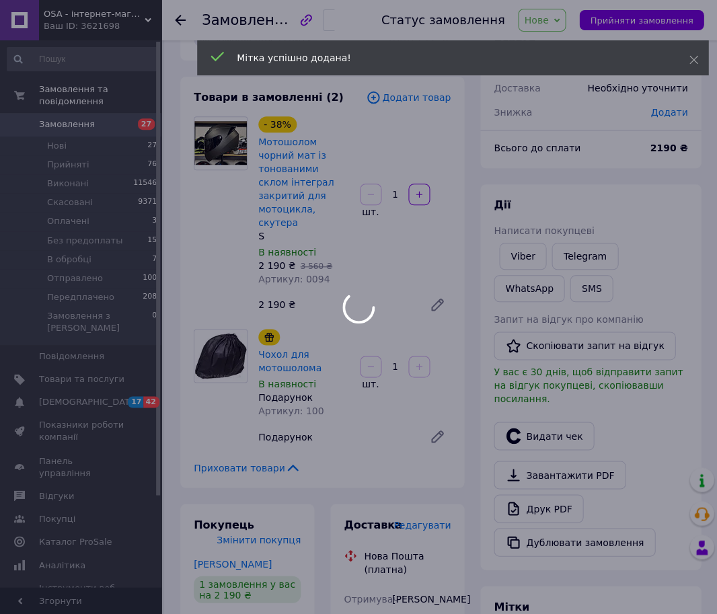
scroll to position [18, 0]
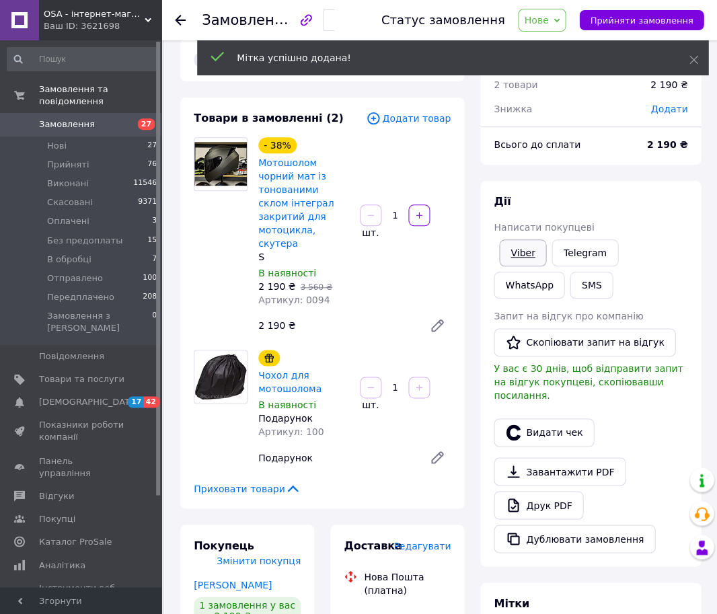
click at [512, 250] on link "Viber" at bounding box center [522, 252] width 47 height 27
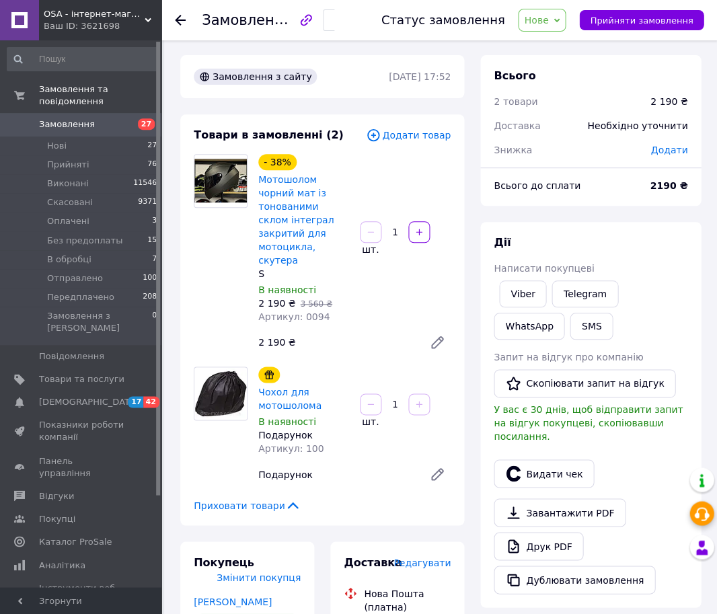
scroll to position [2, 0]
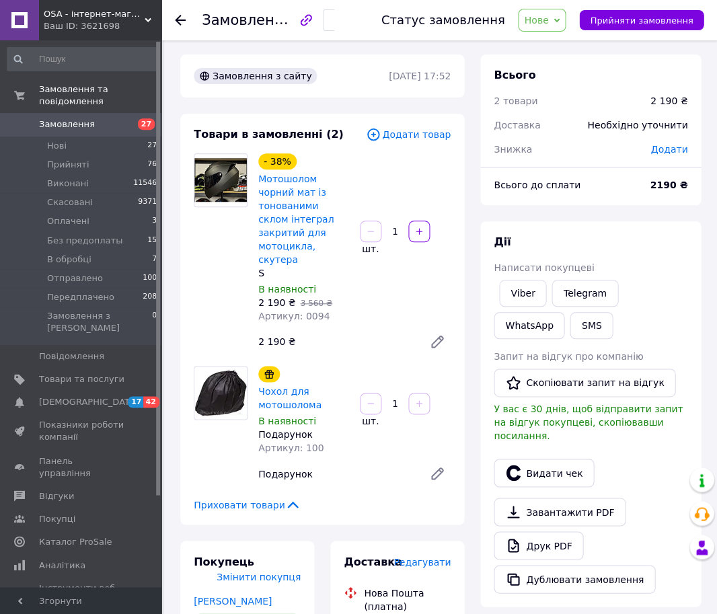
click at [546, 221] on div "[PERSON_NAME] покупцеві Viber Telegram WhatsApp SMS Запит на відгук про компані…" at bounding box center [590, 413] width 220 height 385
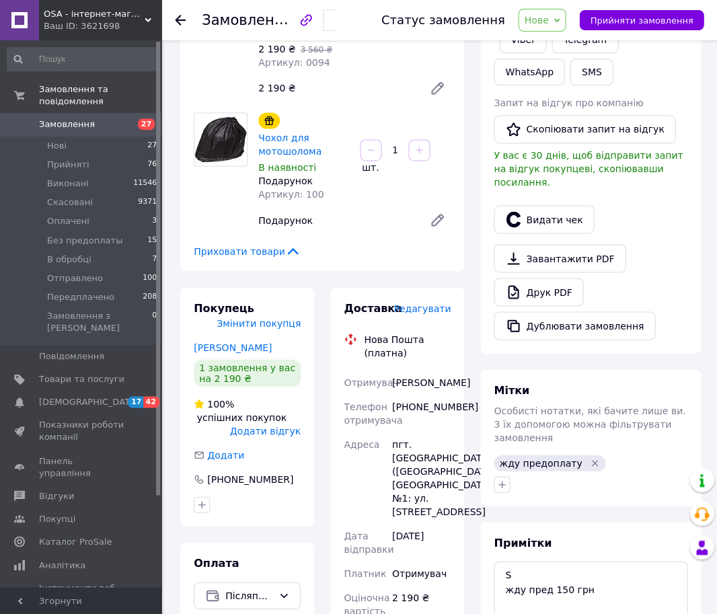
scroll to position [569, 0]
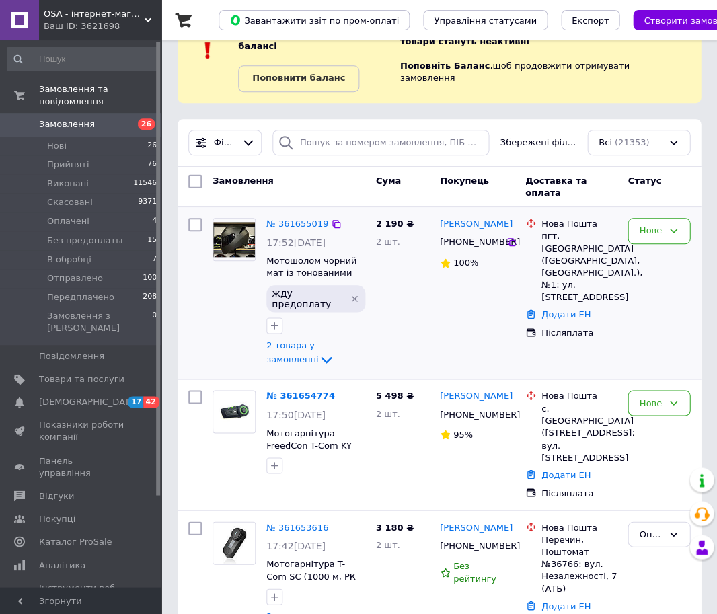
scroll to position [61, 0]
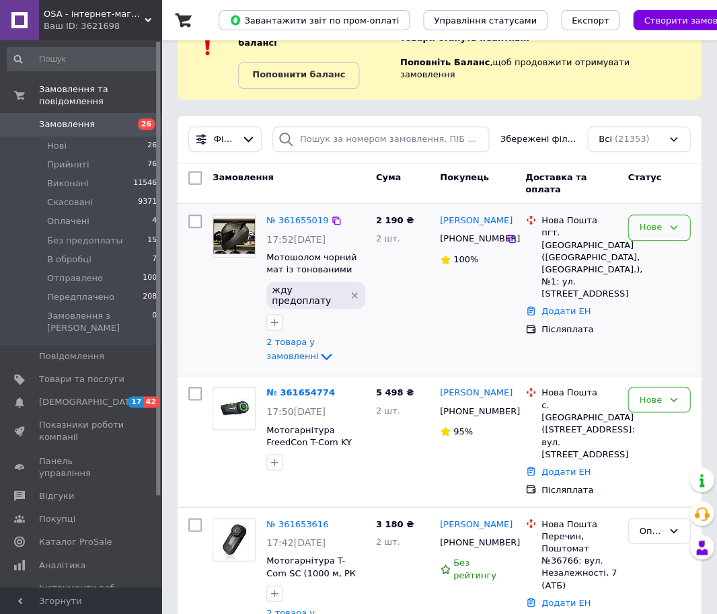
click at [663, 219] on div "Нове" at bounding box center [658, 227] width 63 height 26
click at [665, 247] on li "Прийнято" at bounding box center [658, 262] width 61 height 38
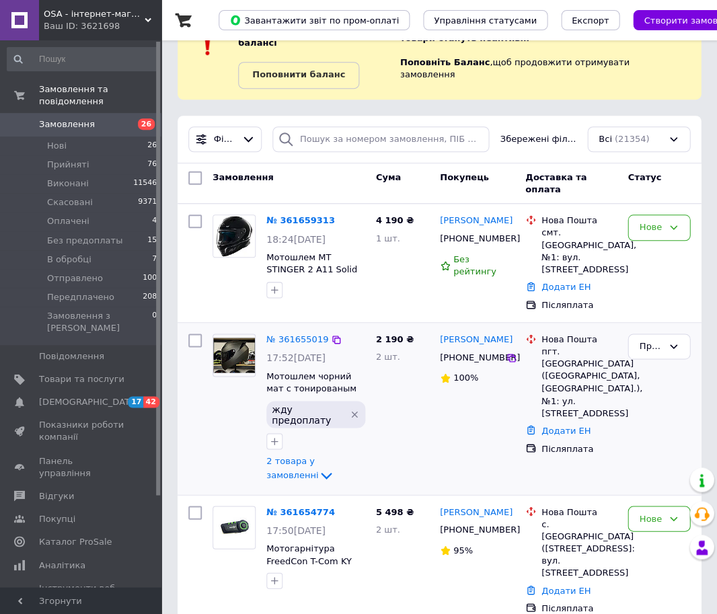
click at [353, 409] on icon "Видалити мітку" at bounding box center [354, 414] width 11 height 11
click at [306, 332] on div "№ 361655019" at bounding box center [297, 339] width 65 height 15
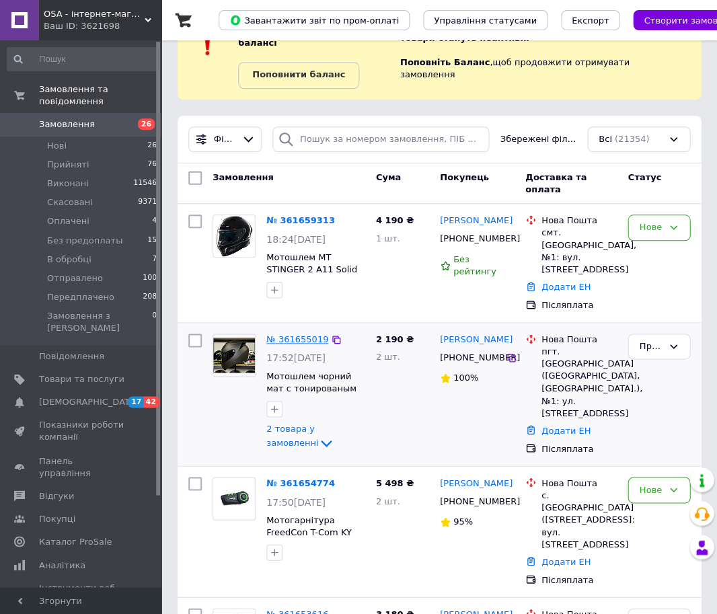
click at [301, 334] on link "№ 361655019" at bounding box center [297, 339] width 62 height 10
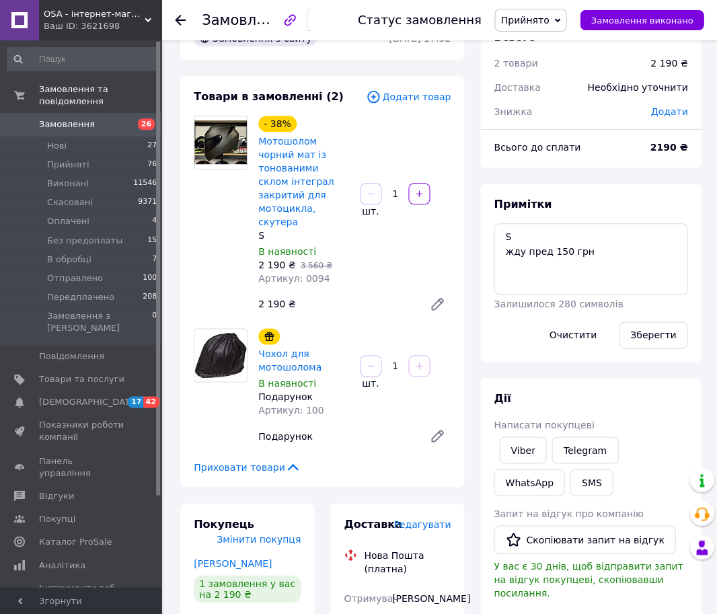
scroll to position [40, 0]
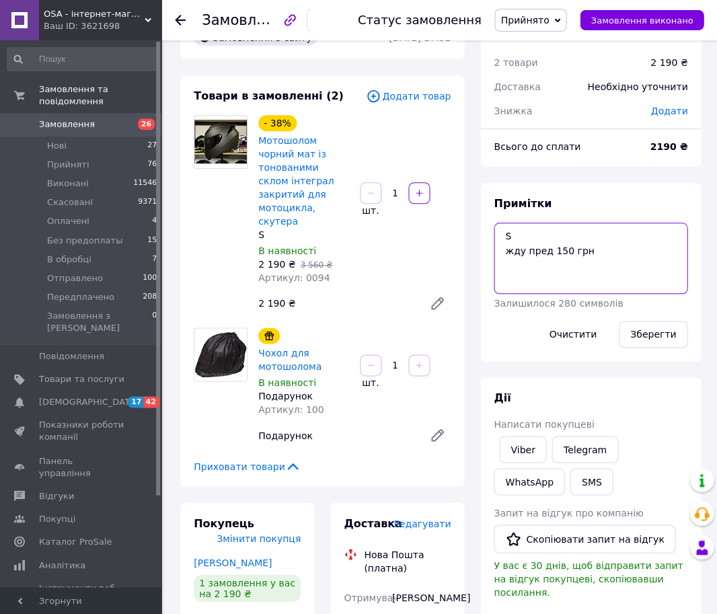
click at [505, 246] on textarea "S жду пред 150 грн" at bounding box center [590, 257] width 194 height 71
type textarea "S пред 150 грн"
click at [627, 331] on button "Зберегти" at bounding box center [652, 334] width 69 height 27
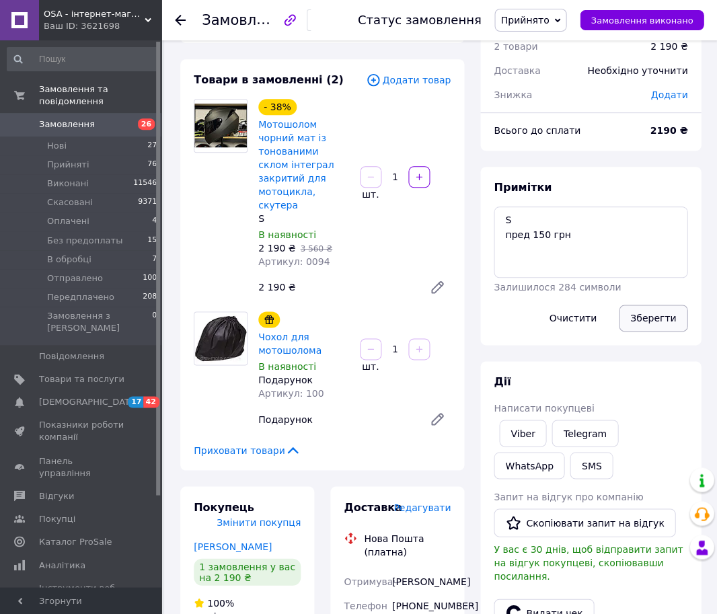
drag, startPoint x: 661, startPoint y: 317, endPoint x: 655, endPoint y: 330, distance: 14.1
click at [661, 317] on button "Зберегти" at bounding box center [652, 317] width 69 height 27
click at [655, 330] on div "Зберегти" at bounding box center [652, 317] width 79 height 38
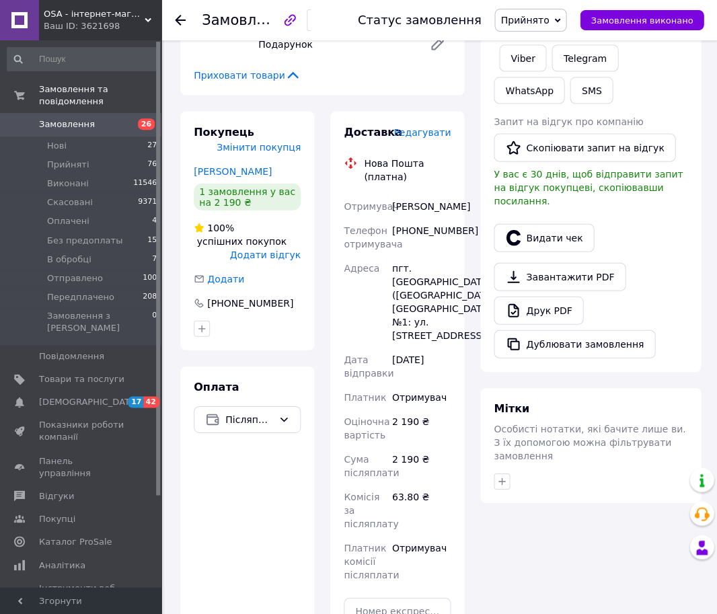
scroll to position [432, 0]
click at [676, 309] on div "Завантажити PDF   Друк PDF   Дублювати замовлення" at bounding box center [590, 309] width 194 height 95
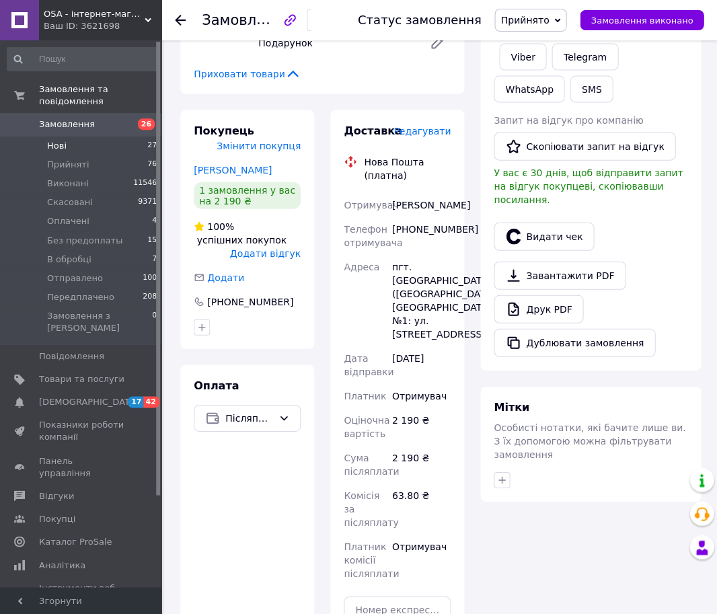
click at [116, 144] on li "Нові 27" at bounding box center [82, 145] width 165 height 19
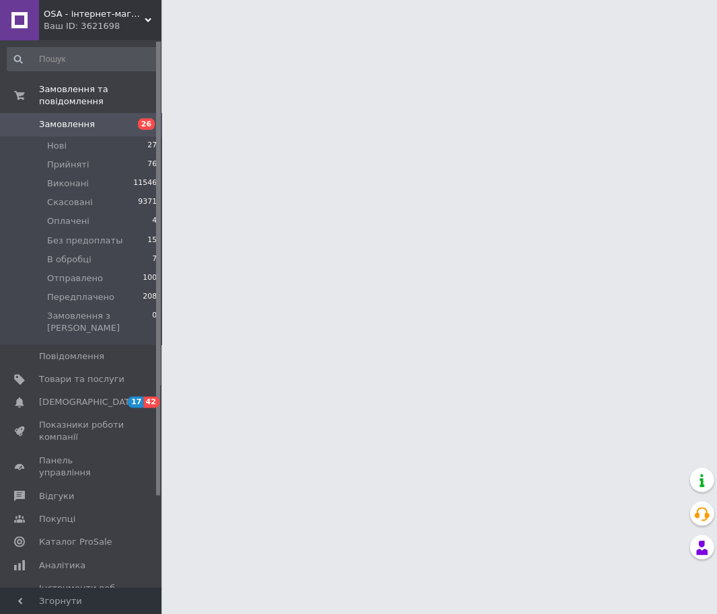
click at [116, 124] on span "Замовлення" at bounding box center [81, 124] width 85 height 12
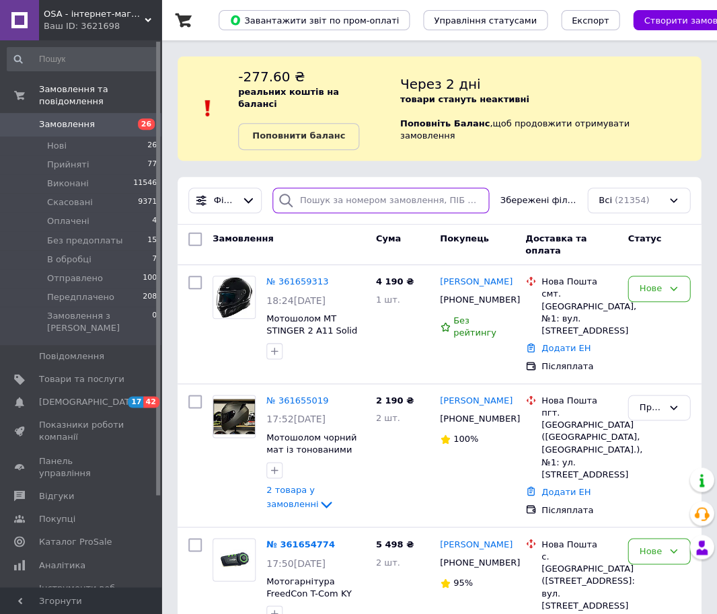
click at [341, 188] on input "search" at bounding box center [380, 201] width 217 height 26
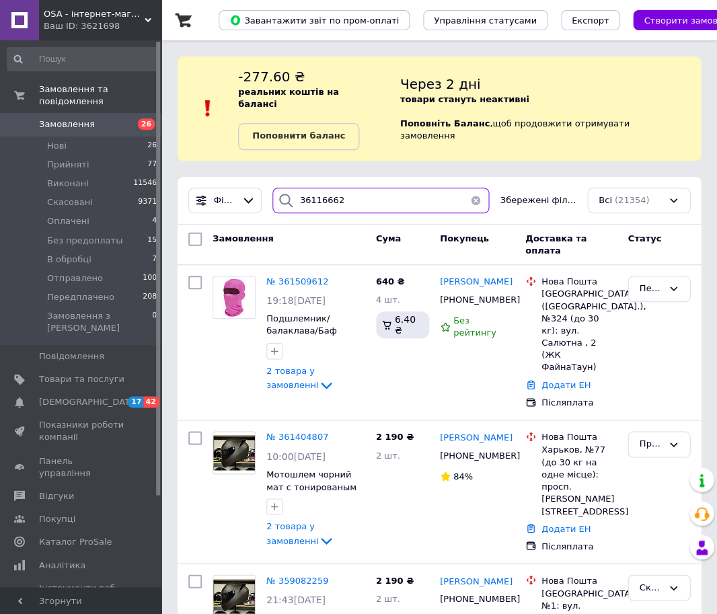
click at [355, 189] on input "36116662" at bounding box center [380, 201] width 217 height 26
click at [316, 188] on input "36116662" at bounding box center [380, 201] width 217 height 26
type input "361516662"
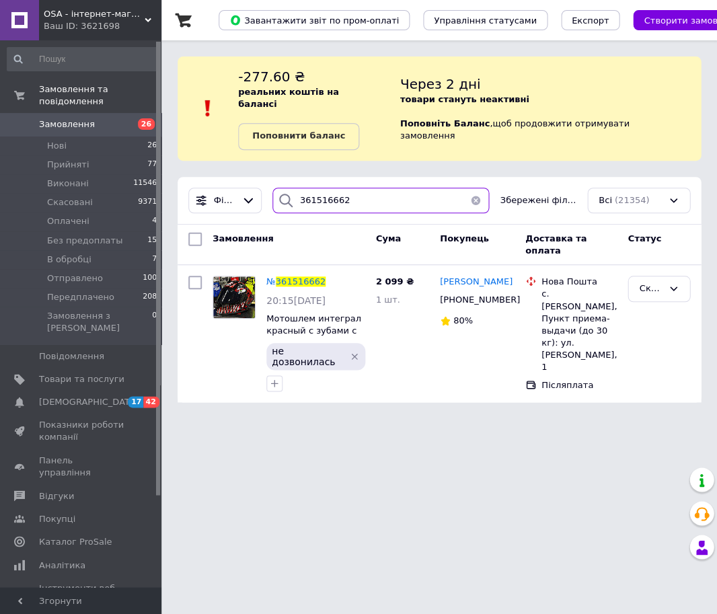
click at [372, 188] on input "361516662" at bounding box center [380, 201] width 217 height 26
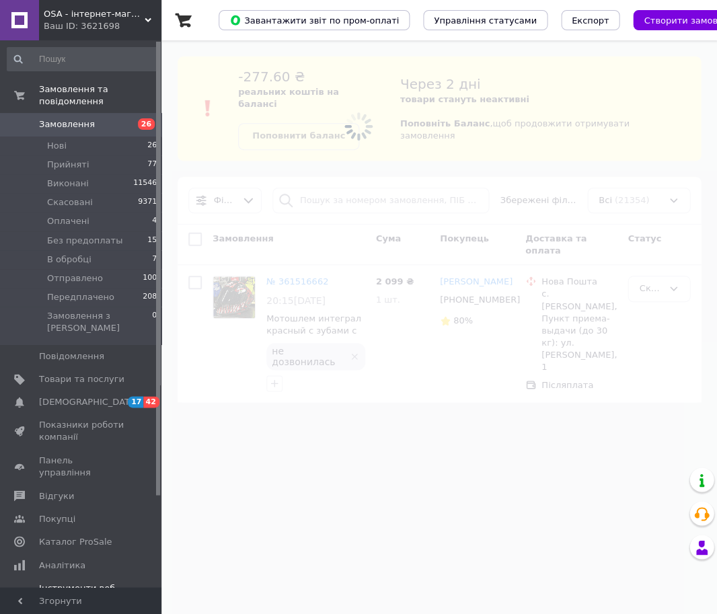
click at [77, 484] on link "Відгуки" at bounding box center [82, 495] width 165 height 23
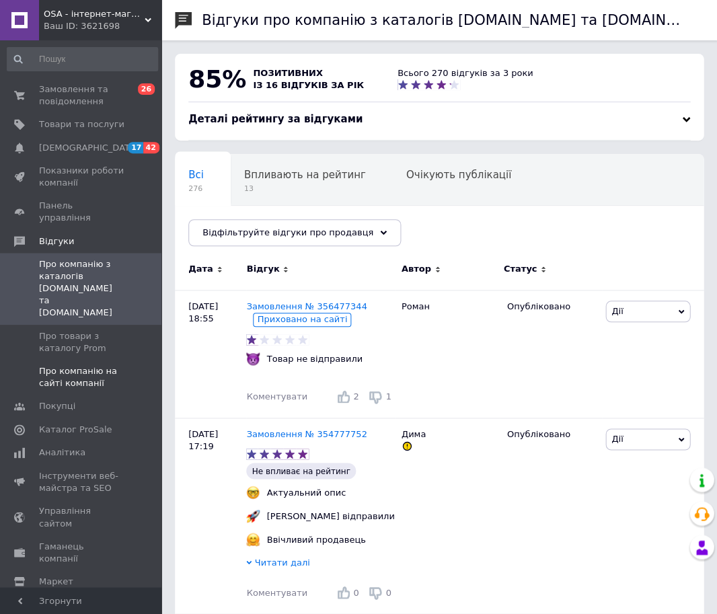
click at [70, 365] on span "Про компанію на сайті компанії" at bounding box center [81, 377] width 85 height 24
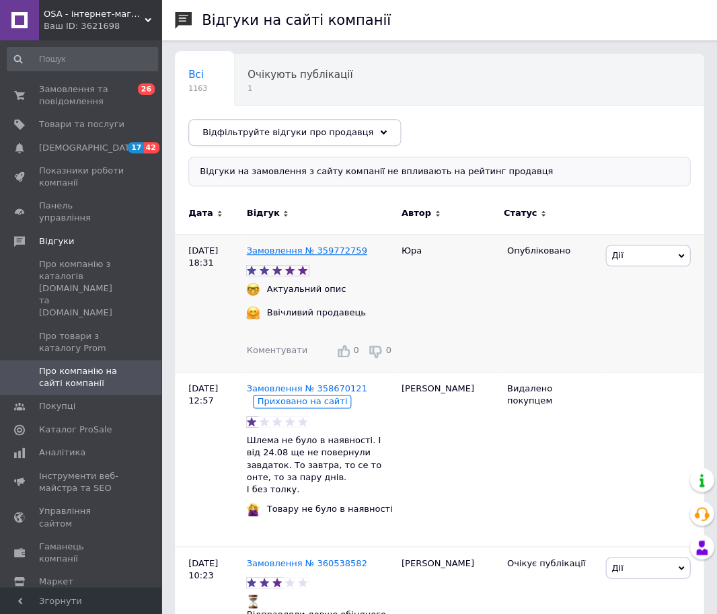
click at [299, 248] on link "Замовлення № 359772759" at bounding box center [306, 250] width 120 height 10
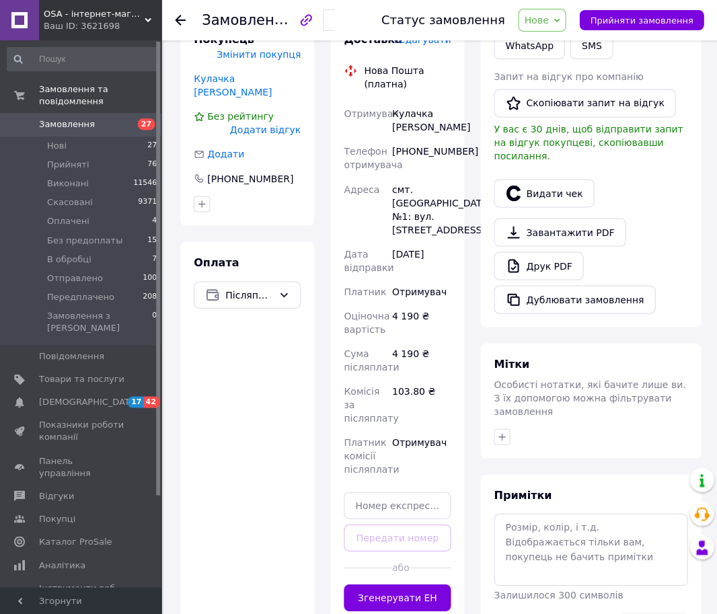
scroll to position [358, 0]
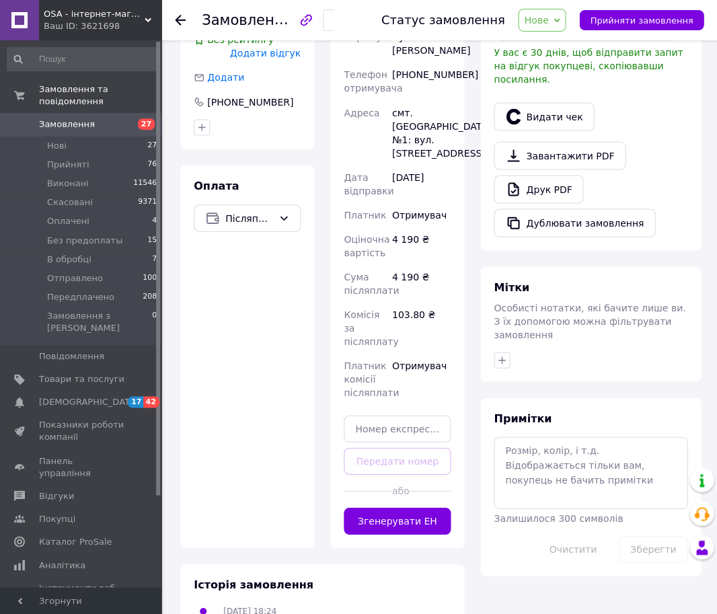
drag, startPoint x: 559, startPoint y: 395, endPoint x: 551, endPoint y: 432, distance: 37.8
click at [558, 411] on div "Примітки Залишилося 300 символів Очистити Зберегти" at bounding box center [590, 486] width 194 height 151
click at [542, 482] on textarea at bounding box center [590, 471] width 194 height 71
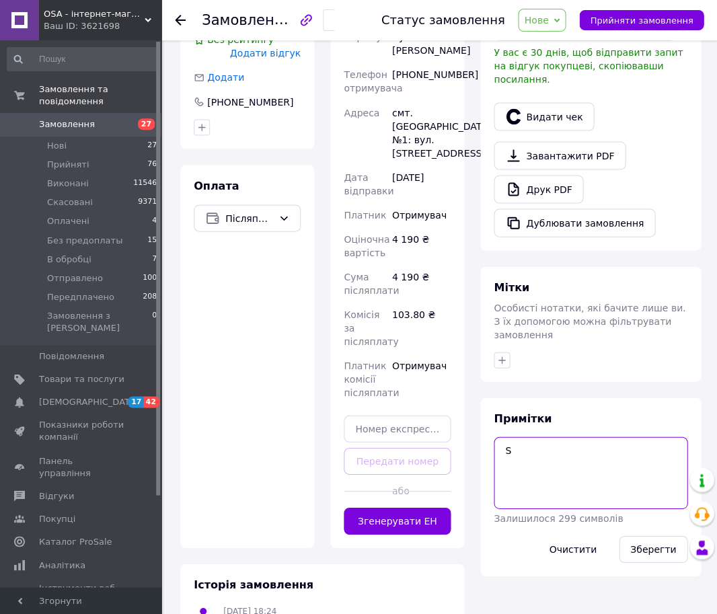
type textarea "S"
click at [664, 547] on div "Зберегти" at bounding box center [652, 549] width 79 height 38
click at [661, 535] on button "Зберегти" at bounding box center [652, 548] width 69 height 27
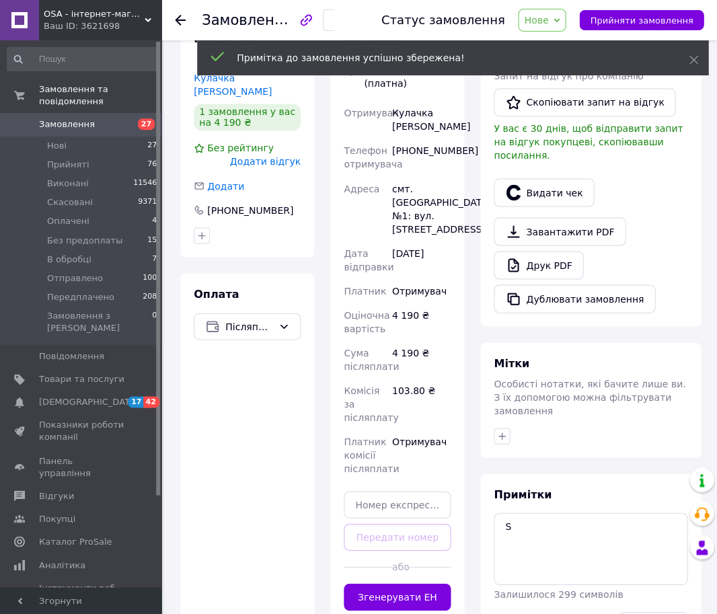
scroll to position [91, 0]
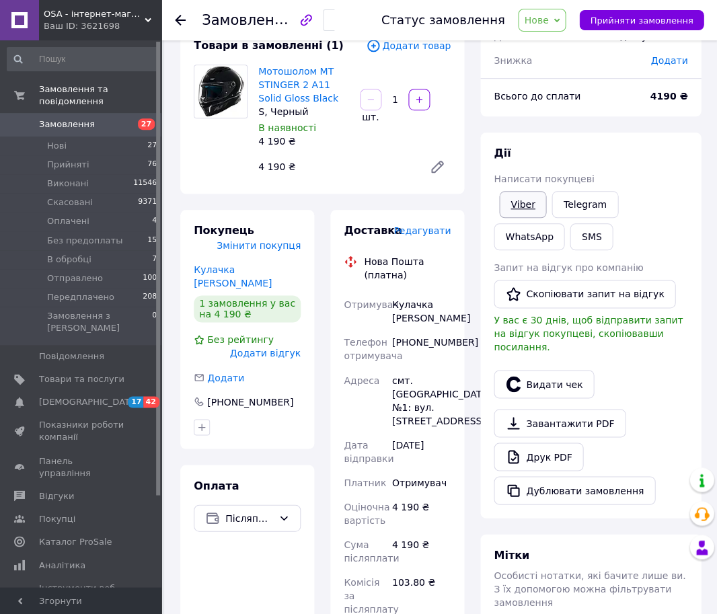
click at [534, 208] on link "Viber" at bounding box center [522, 204] width 47 height 27
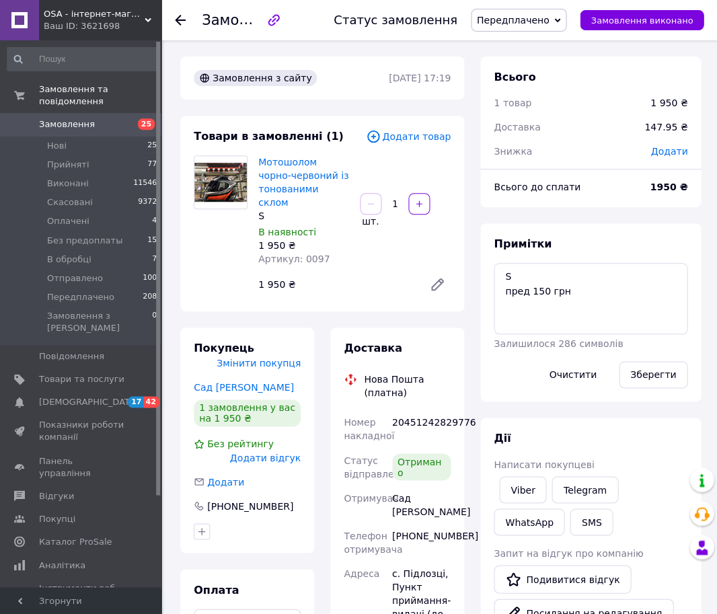
scroll to position [3, 0]
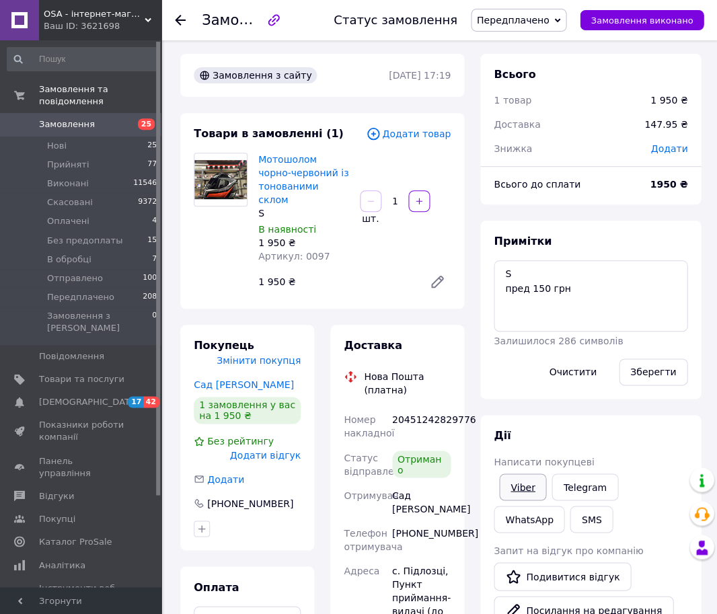
click at [516, 488] on link "Viber" at bounding box center [522, 486] width 47 height 27
drag, startPoint x: 127, startPoint y: 127, endPoint x: 214, endPoint y: 44, distance: 120.3
click at [127, 127] on span "25" at bounding box center [142, 124] width 37 height 12
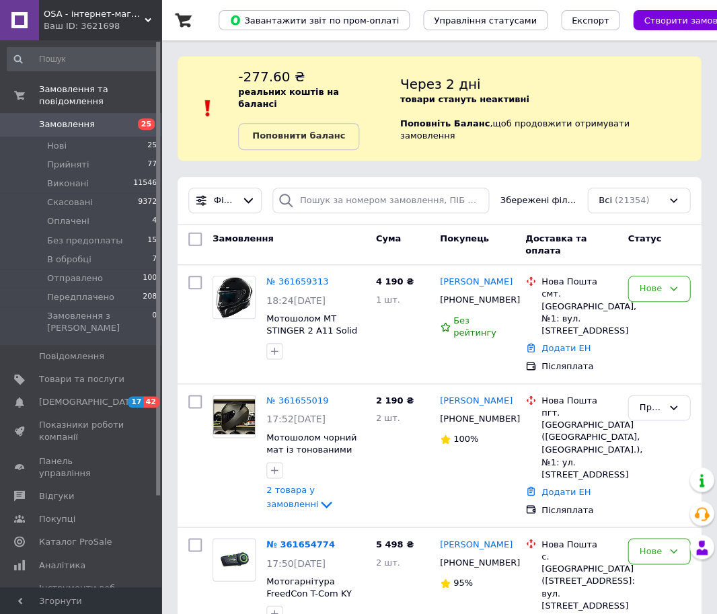
click at [300, 227] on div "Замовлення" at bounding box center [288, 245] width 163 height 36
click at [296, 227] on div "Замовлення" at bounding box center [288, 245] width 163 height 36
click at [323, 190] on input "search" at bounding box center [380, 201] width 217 height 26
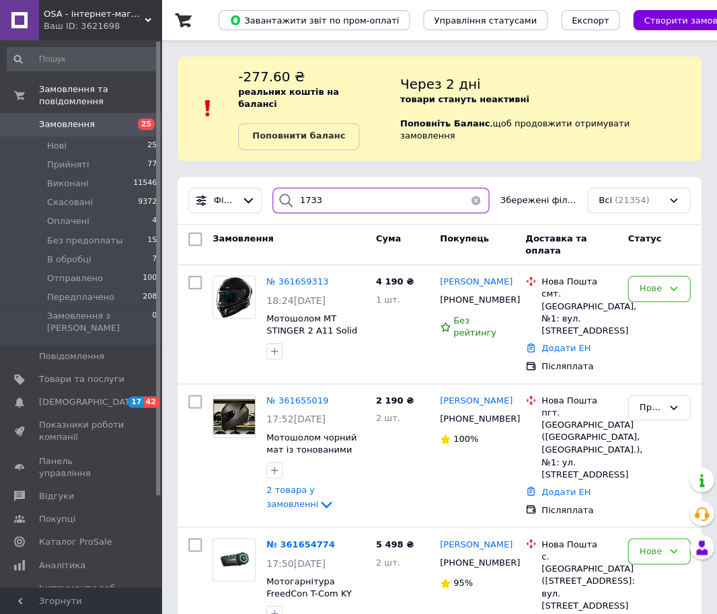
type input "1733"
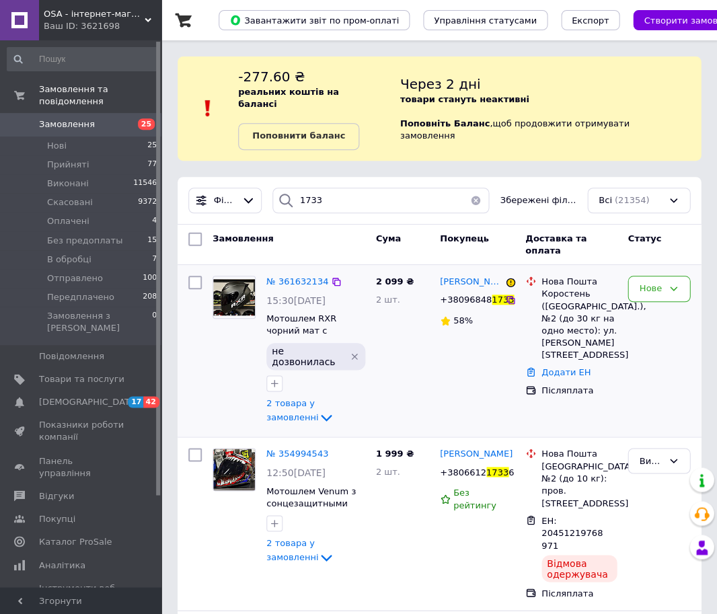
drag, startPoint x: 349, startPoint y: 339, endPoint x: 345, endPoint y: 327, distance: 12.8
click at [349, 351] on icon "Видалити мітку" at bounding box center [354, 356] width 11 height 11
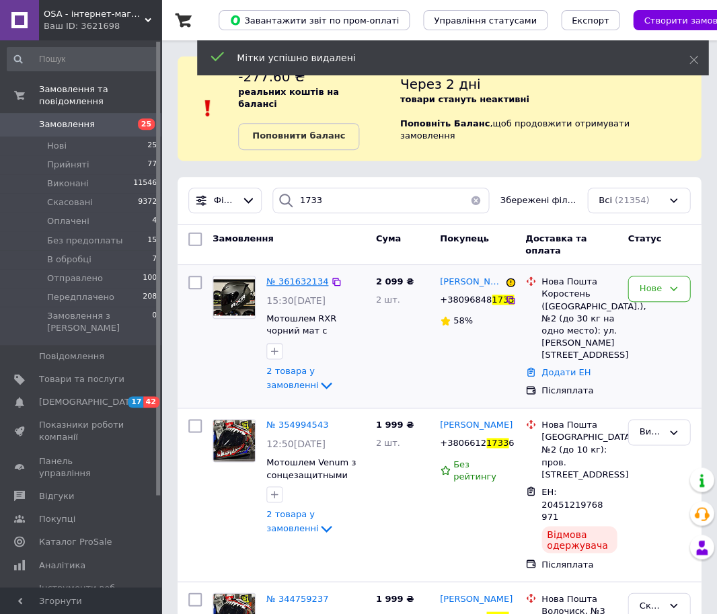
click at [304, 276] on span "№ 361632134" at bounding box center [297, 281] width 62 height 10
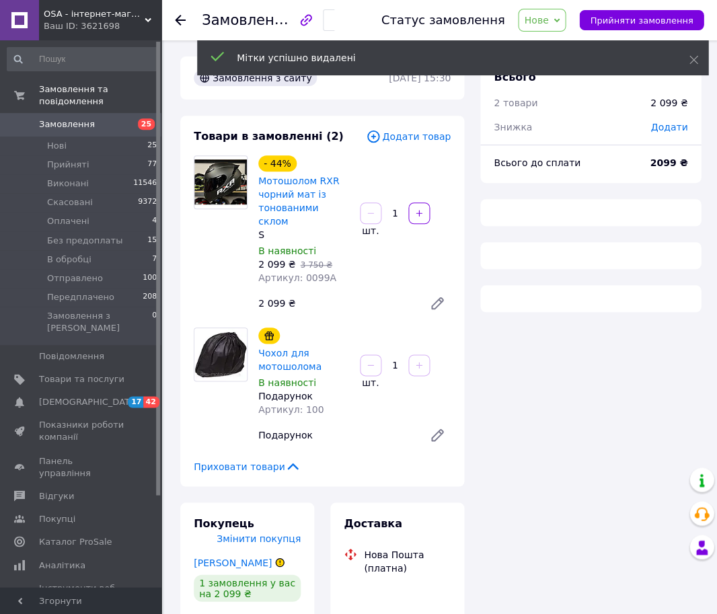
click at [605, 489] on div "Всього 2 товари 2 099 ₴ Знижка Додати Всього до сплати 2099 ₴" at bounding box center [590, 442] width 237 height 772
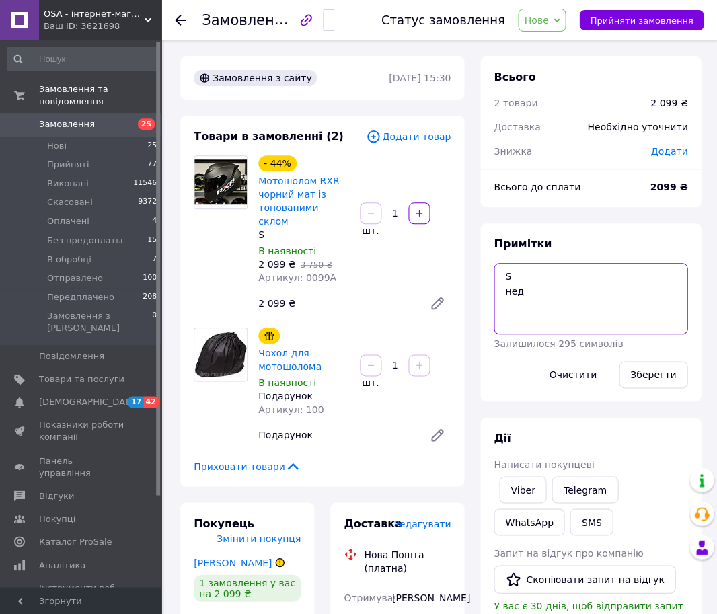
drag, startPoint x: 516, startPoint y: 302, endPoint x: 501, endPoint y: 297, distance: 15.5
click at [501, 297] on textarea "S нед" at bounding box center [590, 298] width 194 height 71
type textarea "S жду пред 150 грн"
click at [649, 379] on button "Зберегти" at bounding box center [652, 374] width 69 height 27
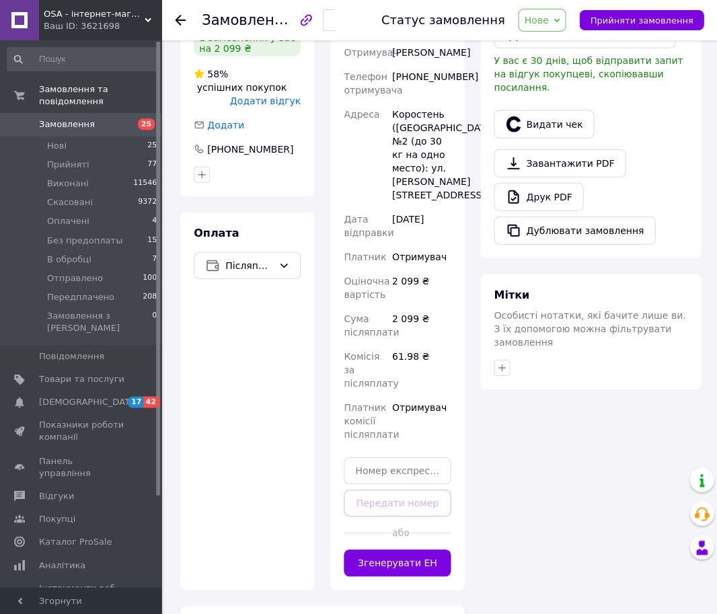
scroll to position [629, 0]
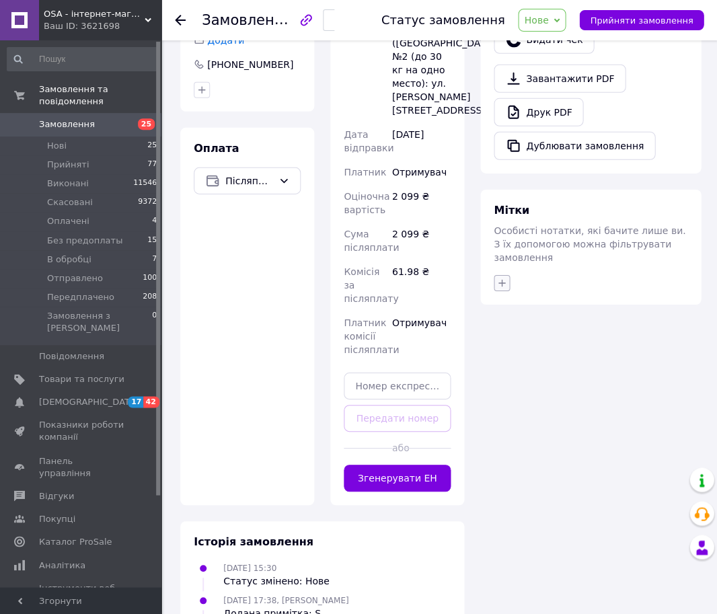
drag, startPoint x: 512, startPoint y: 270, endPoint x: 503, endPoint y: 270, distance: 8.1
click at [505, 272] on div at bounding box center [590, 283] width 199 height 22
click at [503, 278] on icon "button" at bounding box center [501, 283] width 11 height 11
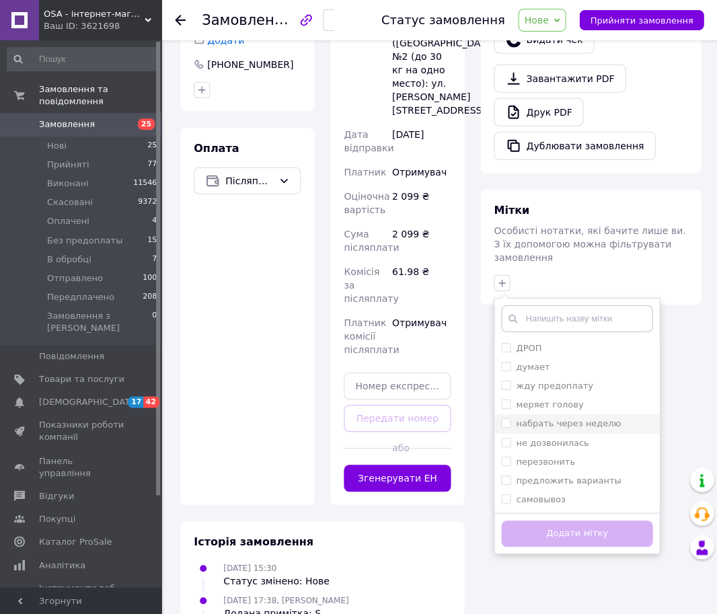
drag, startPoint x: 552, startPoint y: 366, endPoint x: 552, endPoint y: 400, distance: 33.6
click at [552, 380] on label "жду предоплату" at bounding box center [554, 385] width 77 height 10
checkbox input "true"
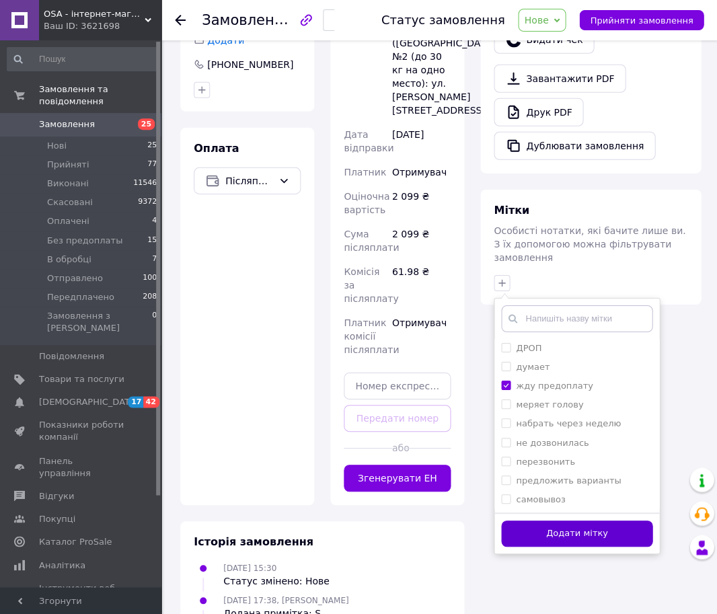
click at [544, 520] on button "Додати мітку" at bounding box center [576, 533] width 151 height 26
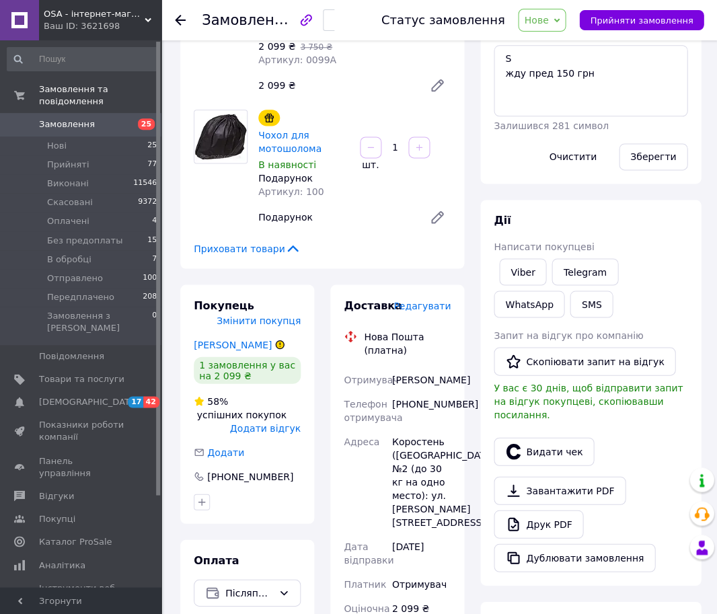
scroll to position [147, 0]
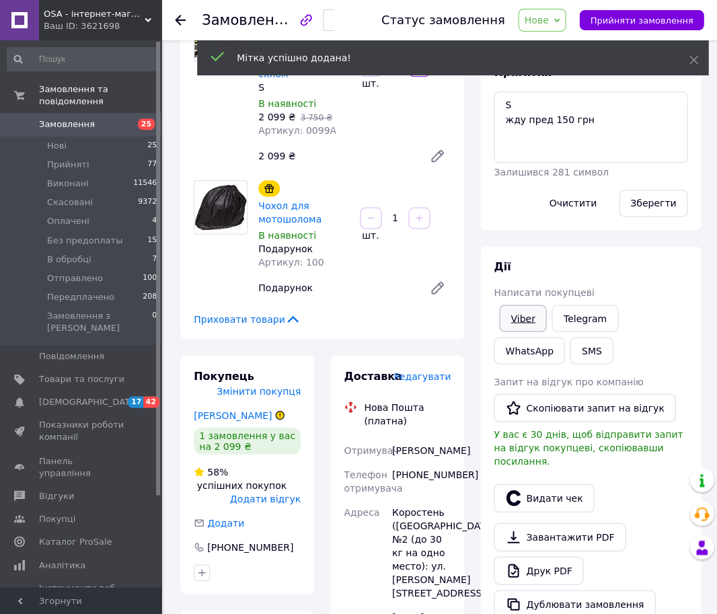
click at [524, 313] on link "Viber" at bounding box center [522, 317] width 47 height 27
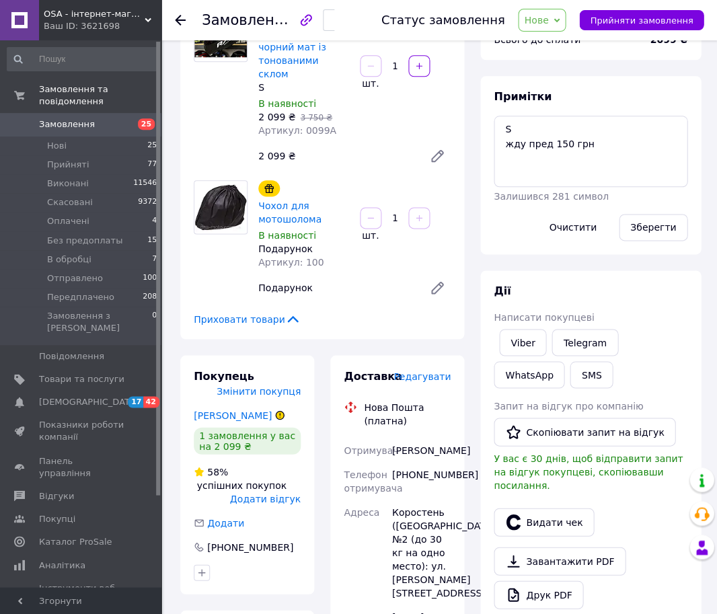
click at [633, 30] on div "Статус замовлення Нове Прийнято Виконано Скасовано Оплачено Без предоплаты В об…" at bounding box center [535, 20] width 335 height 23
click at [633, 24] on span "Прийняти замовлення" at bounding box center [640, 20] width 103 height 10
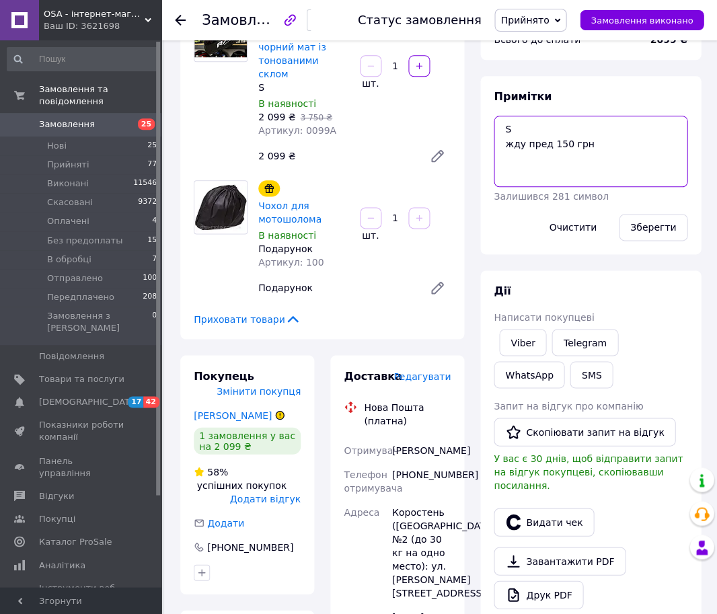
click at [512, 147] on textarea "S жду пред 150 грн" at bounding box center [590, 151] width 194 height 71
type textarea "S пред 150 грн"
click at [654, 236] on button "Зберегти" at bounding box center [652, 227] width 69 height 27
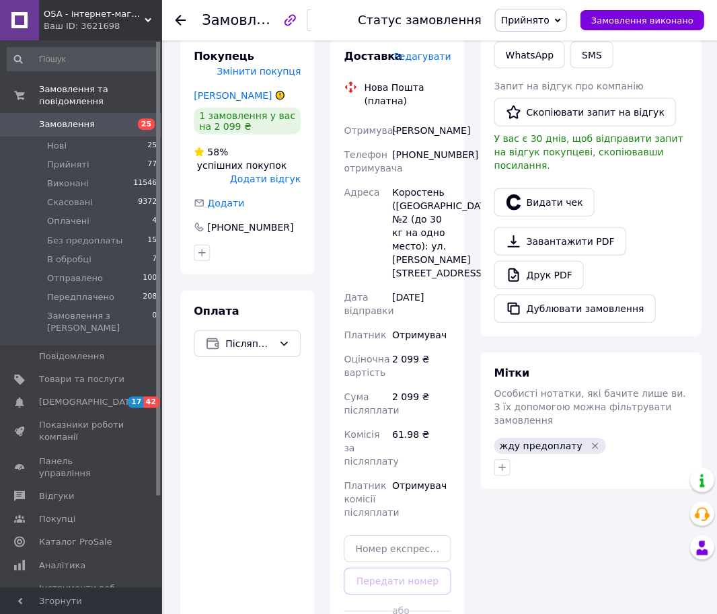
scroll to position [528, 0]
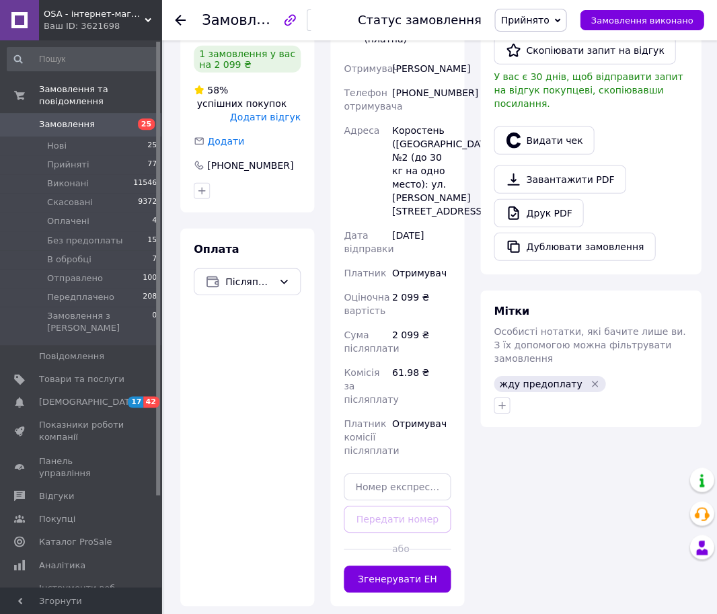
click at [589, 378] on icon "Видалити мітку" at bounding box center [594, 383] width 11 height 11
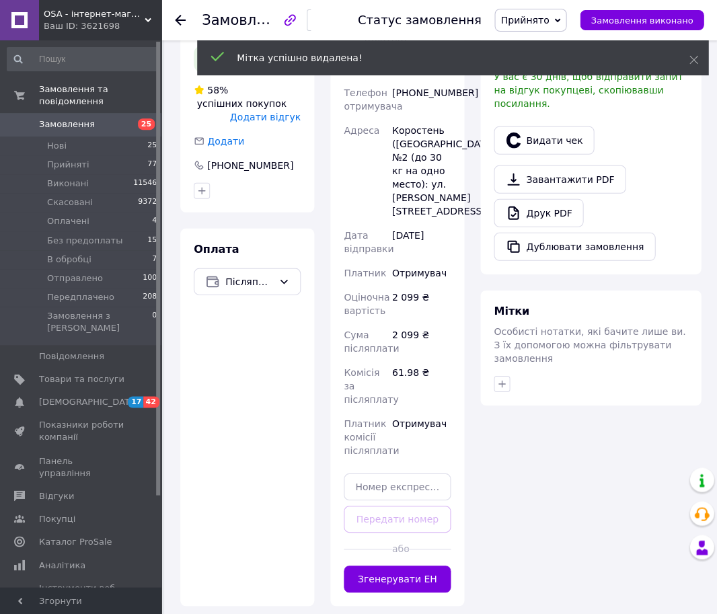
click at [130, 123] on span "25" at bounding box center [142, 124] width 37 height 12
